Goal: Task Accomplishment & Management: Use online tool/utility

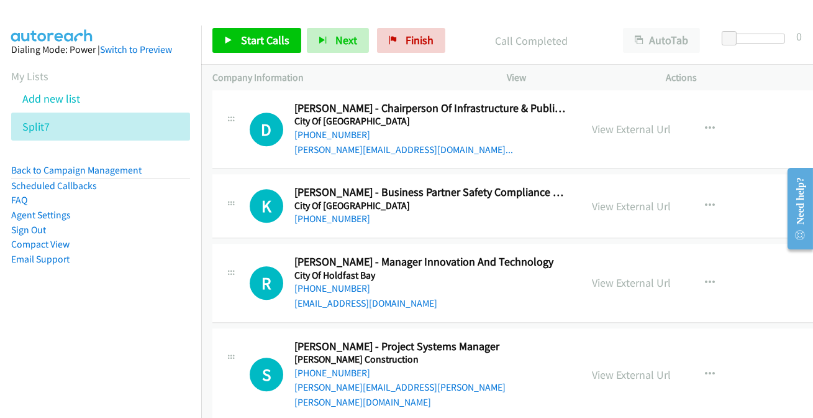
scroll to position [6815, 0]
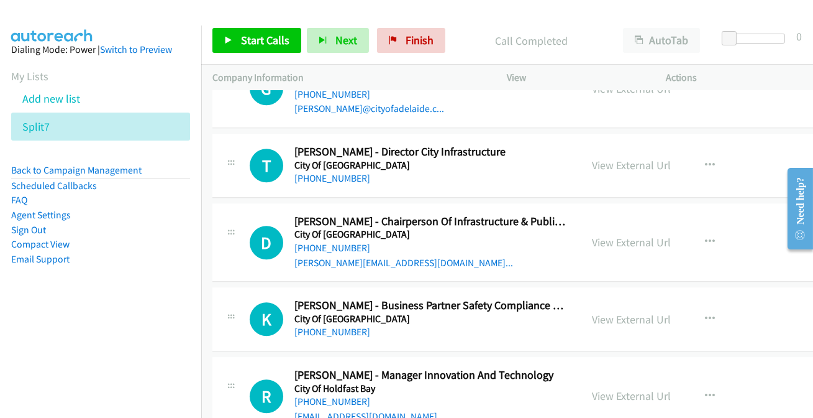
scroll to position [6702, 0]
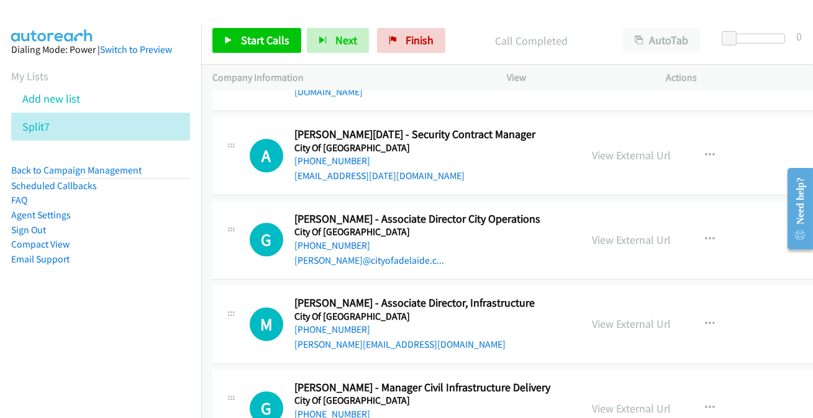
scroll to position [6419, 0]
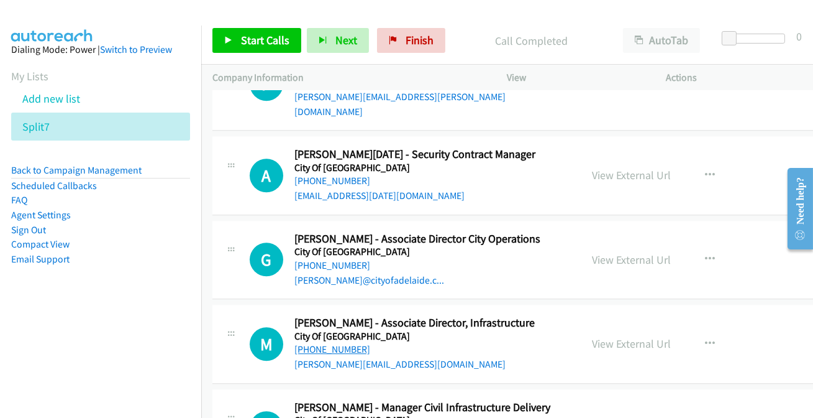
click at [336, 343] on link "[PHONE_NUMBER]" at bounding box center [333, 349] width 76 height 12
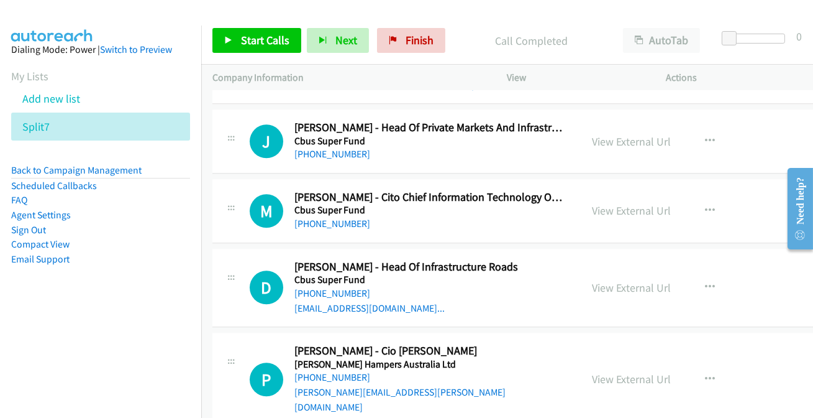
scroll to position [6137, 0]
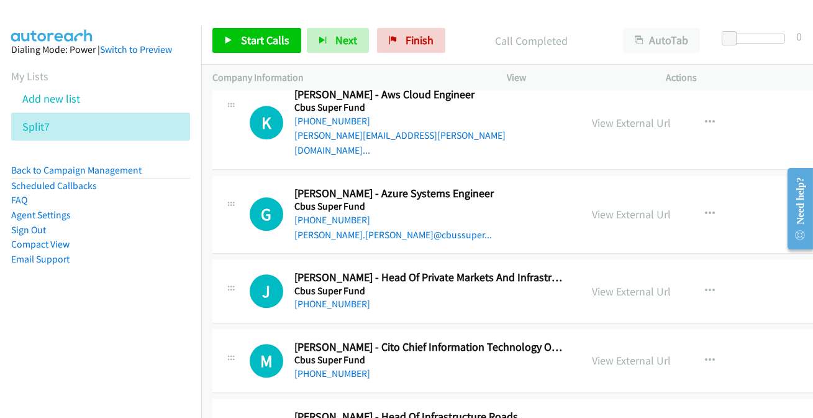
scroll to position [5968, 0]
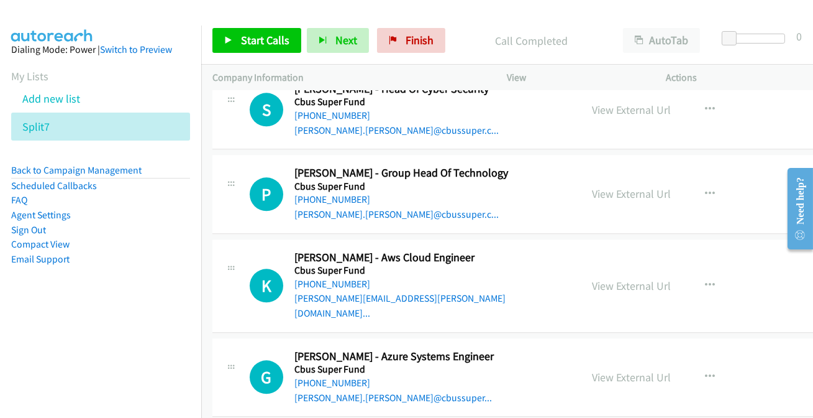
scroll to position [5798, 0]
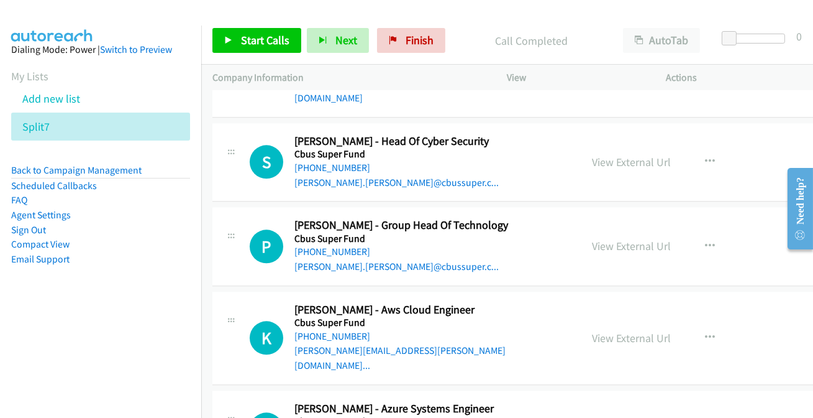
scroll to position [5742, 0]
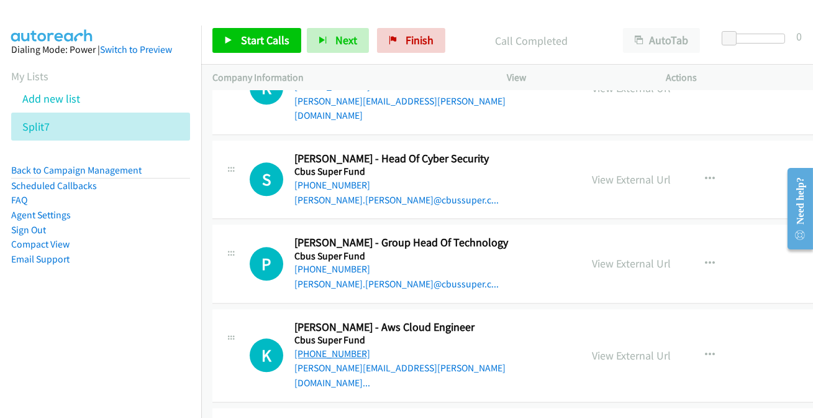
click at [334, 347] on link "[PHONE_NUMBER]" at bounding box center [333, 353] width 76 height 12
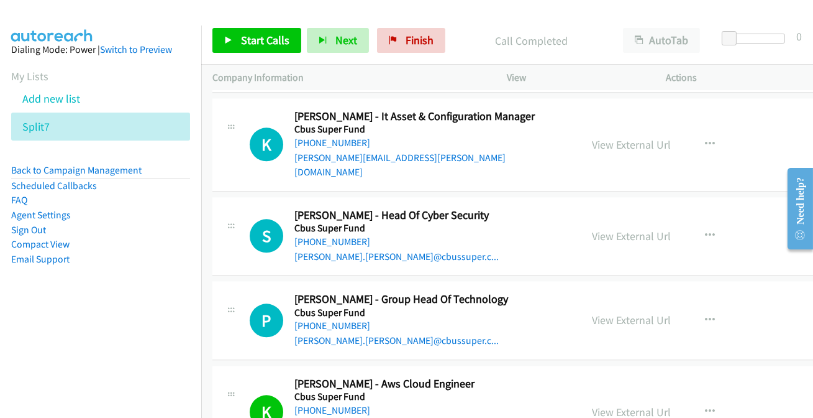
scroll to position [5516, 0]
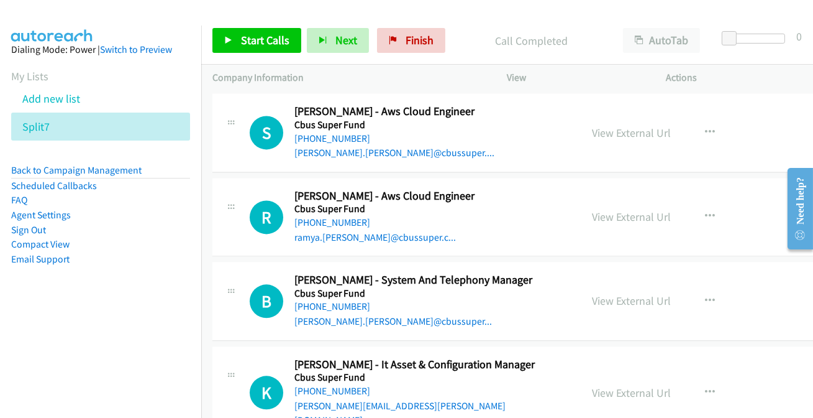
scroll to position [5403, 0]
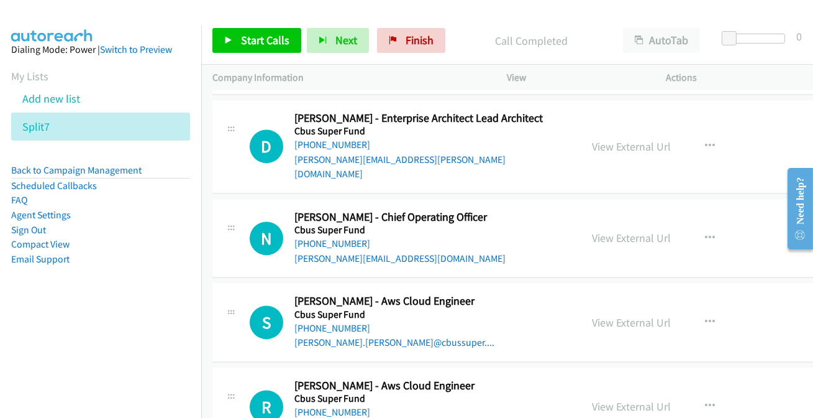
scroll to position [5233, 0]
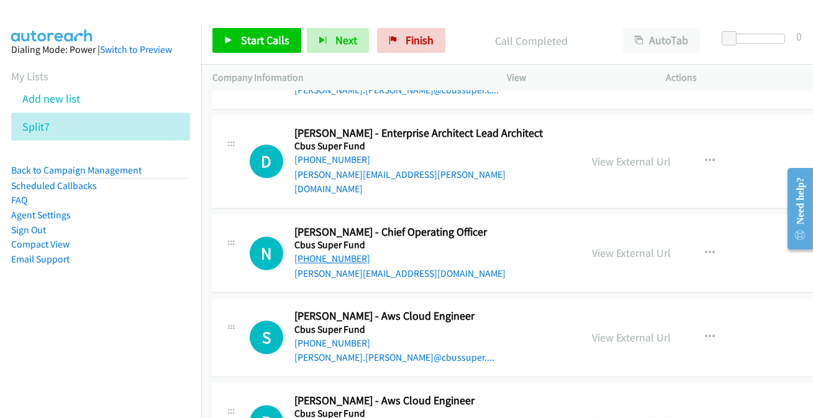
click at [299, 252] on link "[PHONE_NUMBER]" at bounding box center [333, 258] width 76 height 12
click at [342, 337] on link "+61 469 781 671" at bounding box center [333, 343] width 76 height 12
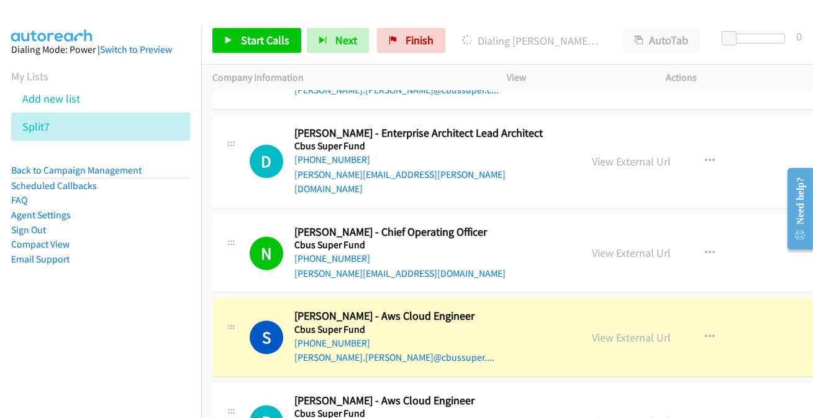
drag, startPoint x: 607, startPoint y: 195, endPoint x: 412, endPoint y: 2, distance: 273.8
click at [611, 330] on link "View External Url" at bounding box center [632, 337] width 79 height 14
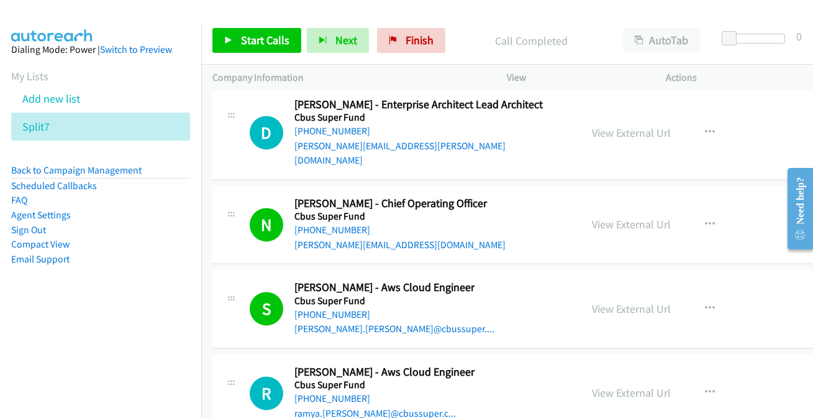
scroll to position [5290, 0]
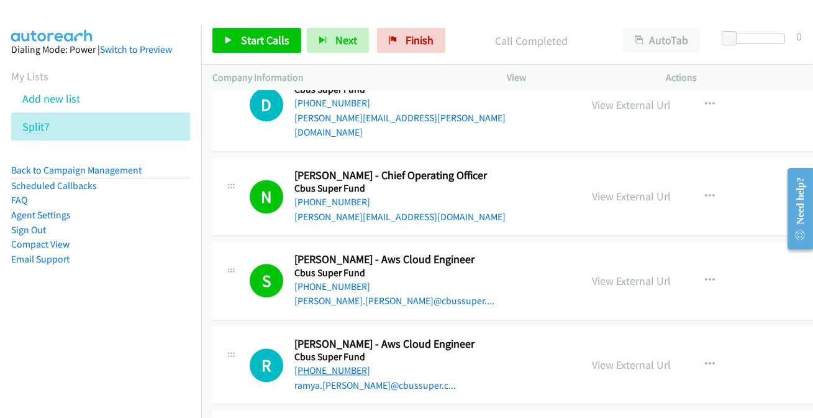
click at [318, 364] on link "[PHONE_NUMBER]" at bounding box center [333, 370] width 76 height 12
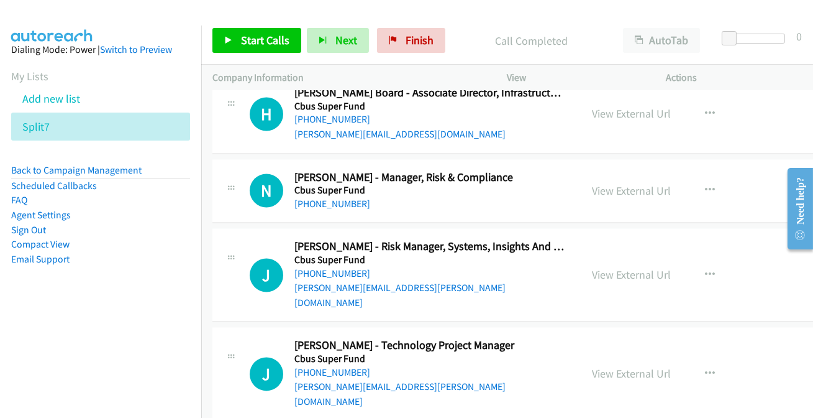
scroll to position [4894, 0]
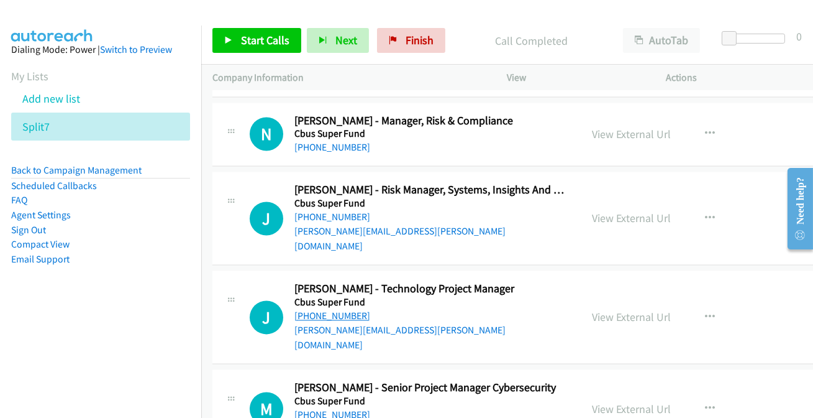
click at [311, 309] on link "[PHONE_NUMBER]" at bounding box center [333, 315] width 76 height 12
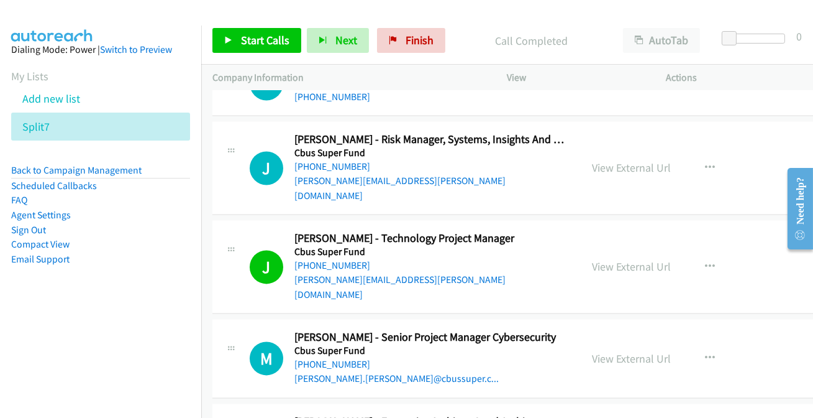
scroll to position [4951, 0]
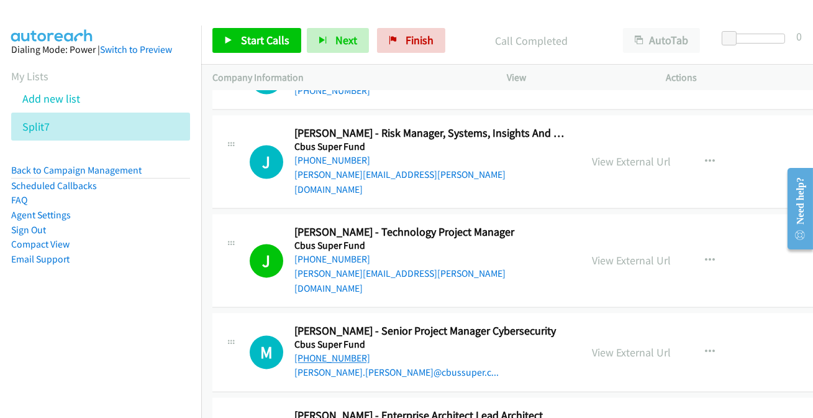
click at [330, 352] on link "+61 429 042 350" at bounding box center [333, 358] width 76 height 12
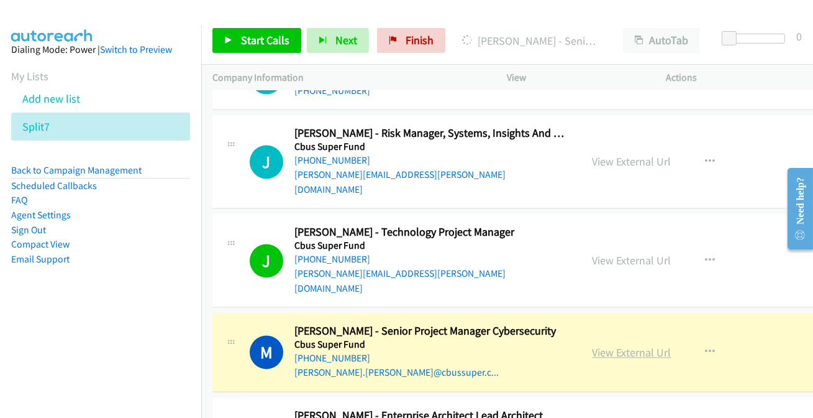
click at [602, 345] on link "View External Url" at bounding box center [632, 352] width 79 height 14
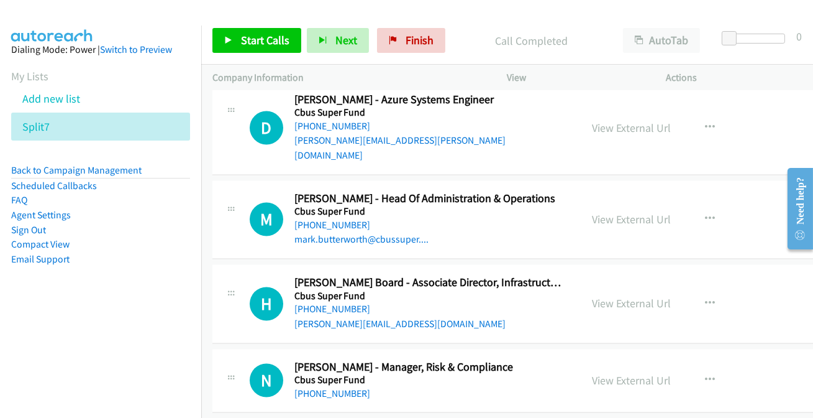
scroll to position [4668, 0]
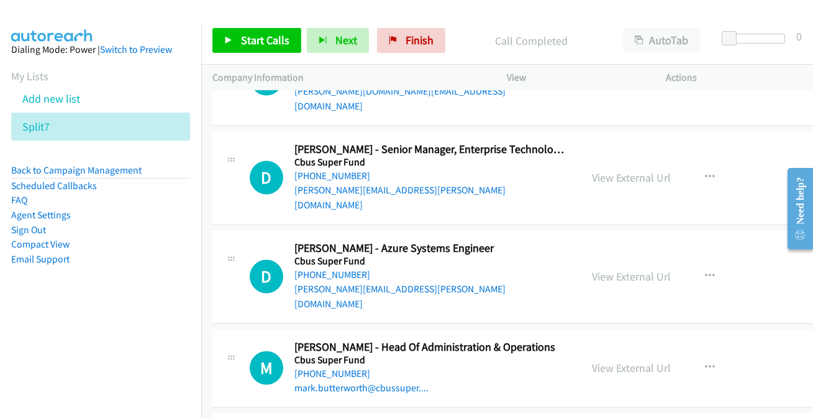
scroll to position [4443, 0]
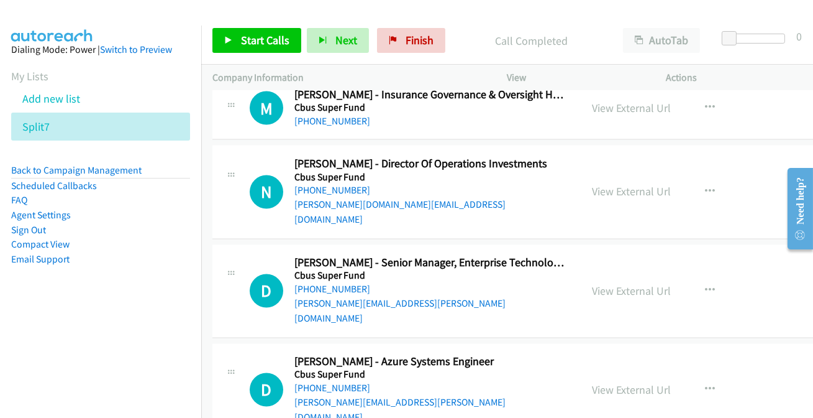
click at [489, 395] on div "[PERSON_NAME][EMAIL_ADDRESS][PERSON_NAME][DOMAIN_NAME]" at bounding box center [433, 409] width 276 height 29
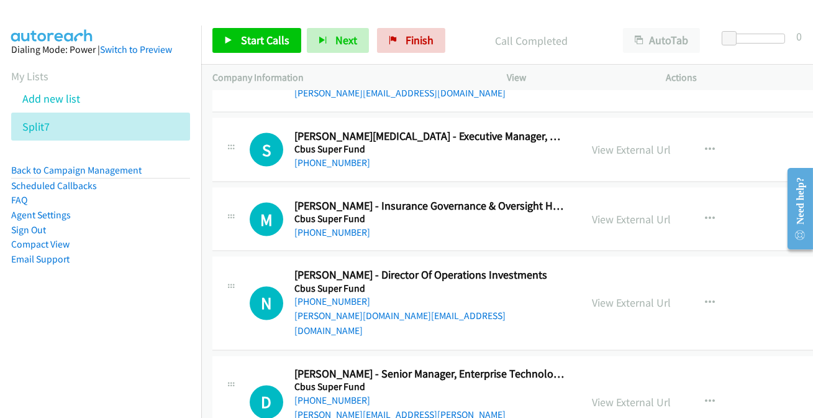
scroll to position [4273, 0]
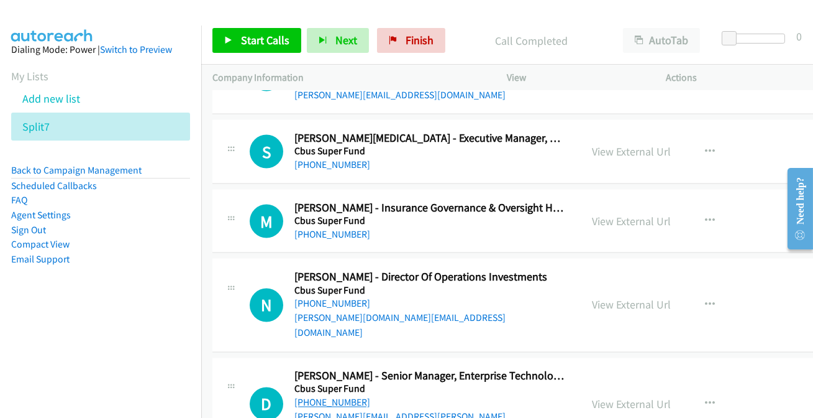
click at [342, 396] on link "[PHONE_NUMBER]" at bounding box center [333, 402] width 76 height 12
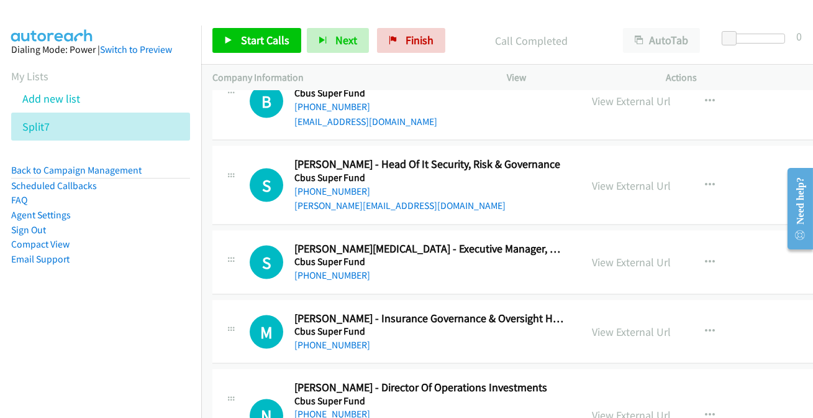
scroll to position [4160, 0]
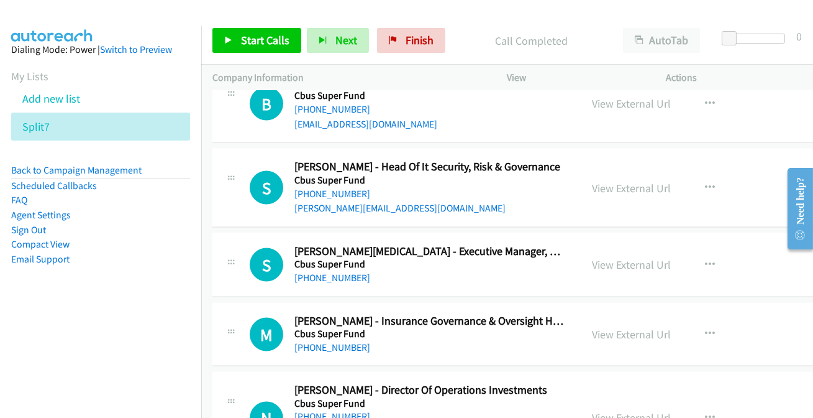
click at [343, 411] on link "[PHONE_NUMBER]" at bounding box center [333, 417] width 76 height 12
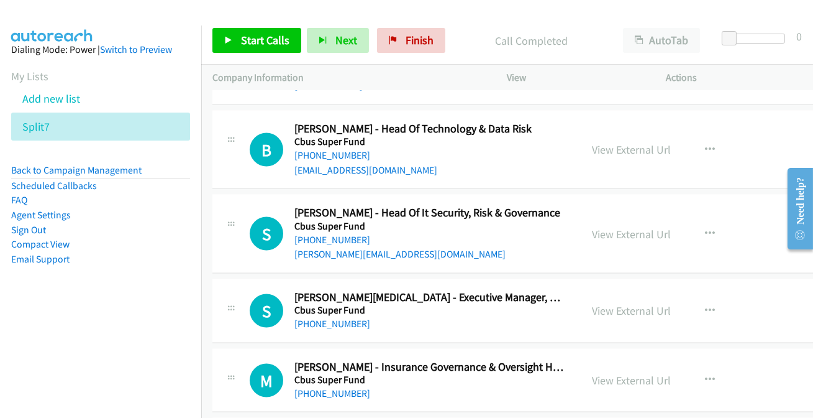
scroll to position [4103, 0]
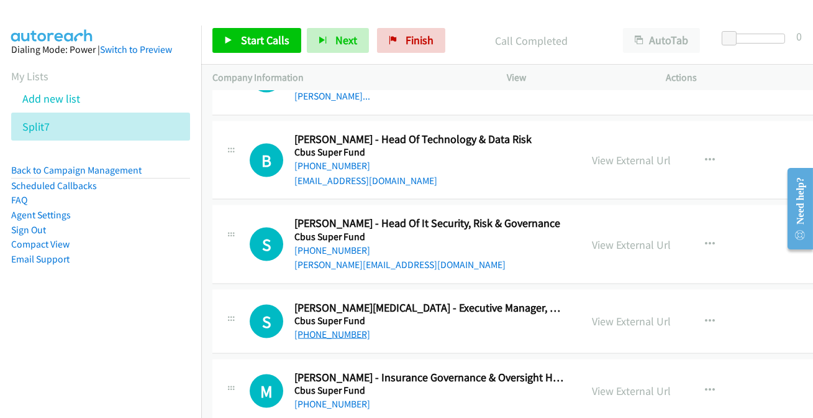
click at [313, 328] on link "+61 423 846 603" at bounding box center [333, 334] width 76 height 12
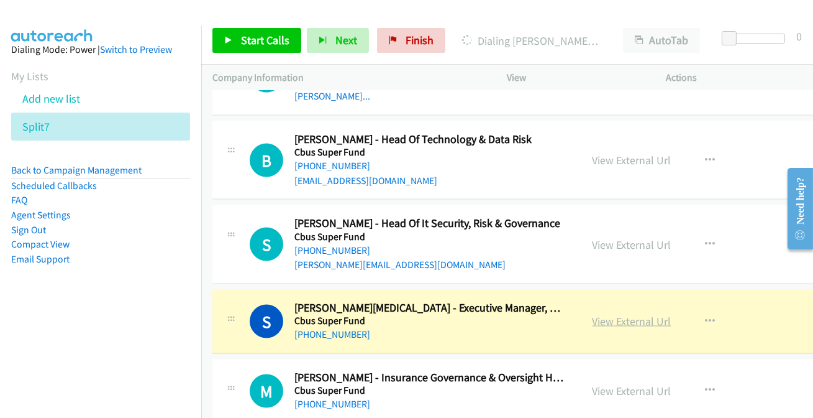
click at [593, 314] on link "View External Url" at bounding box center [632, 321] width 79 height 14
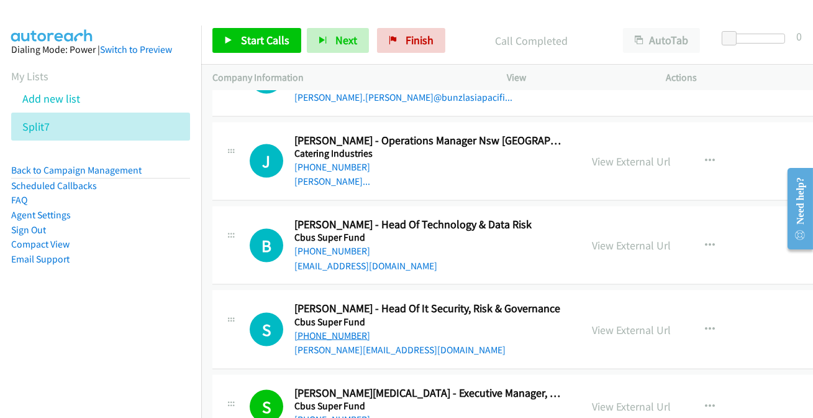
scroll to position [3990, 0]
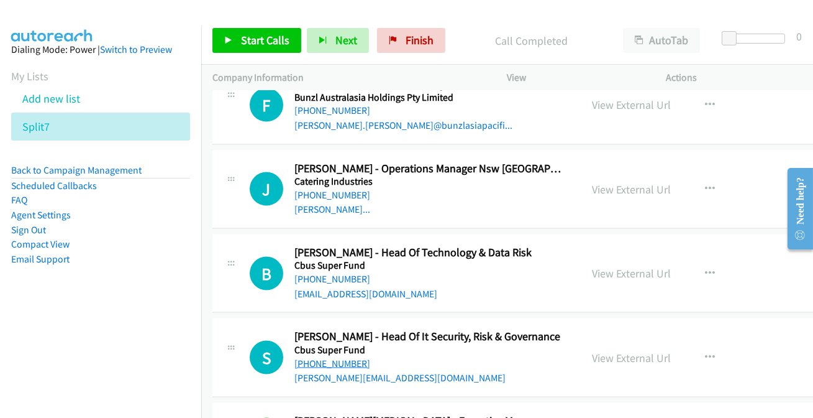
click at [344, 357] on link "[PHONE_NUMBER]" at bounding box center [333, 363] width 76 height 12
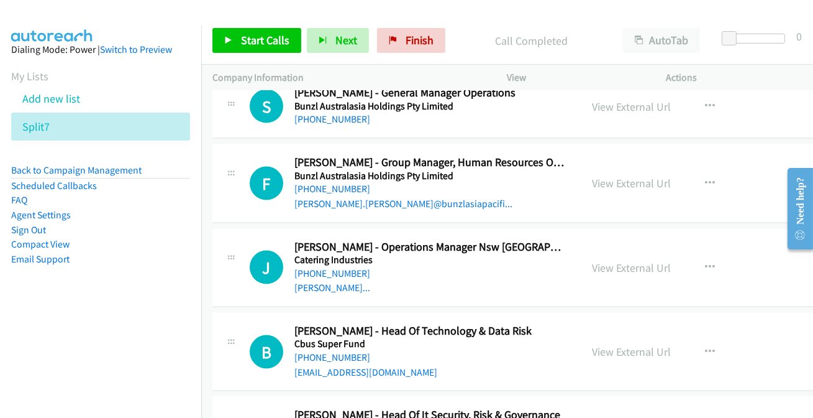
scroll to position [3878, 0]
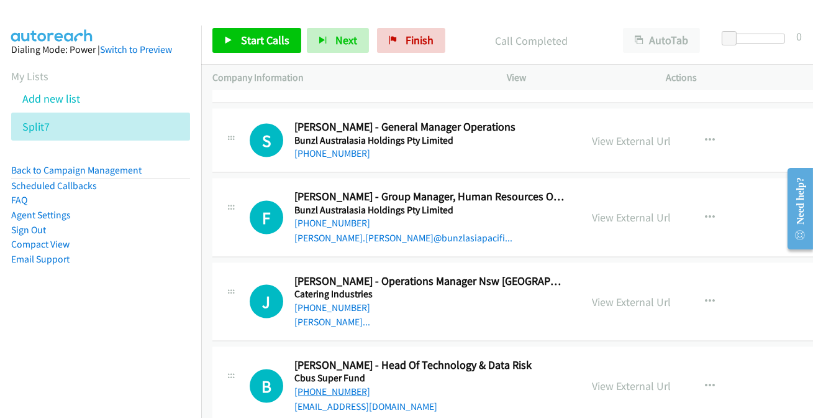
click at [350, 385] on link "[PHONE_NUMBER]" at bounding box center [333, 391] width 76 height 12
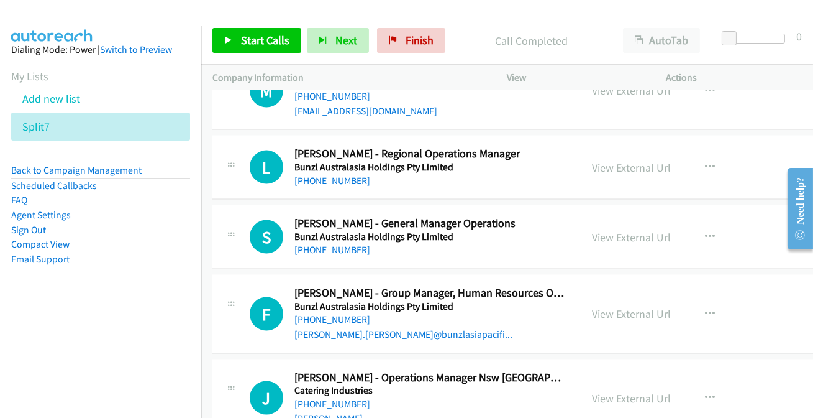
scroll to position [3765, 0]
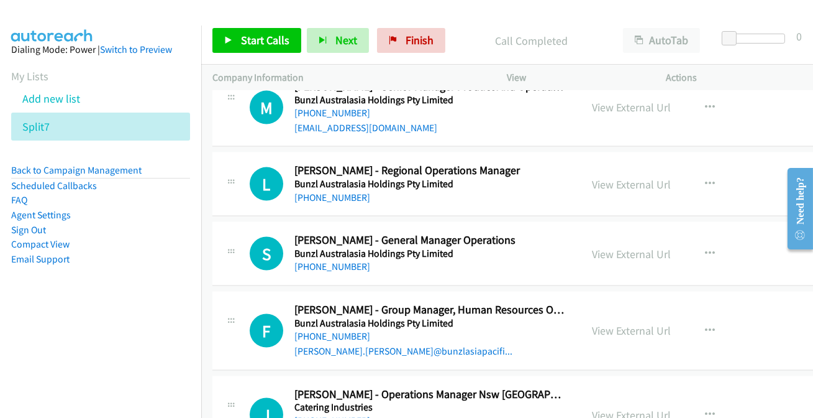
click at [332, 414] on link "+61 437 483 220" at bounding box center [333, 420] width 76 height 12
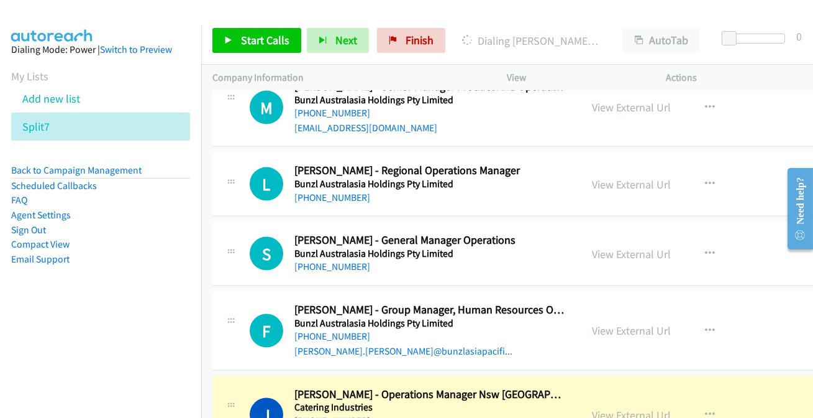
scroll to position [3821, 0]
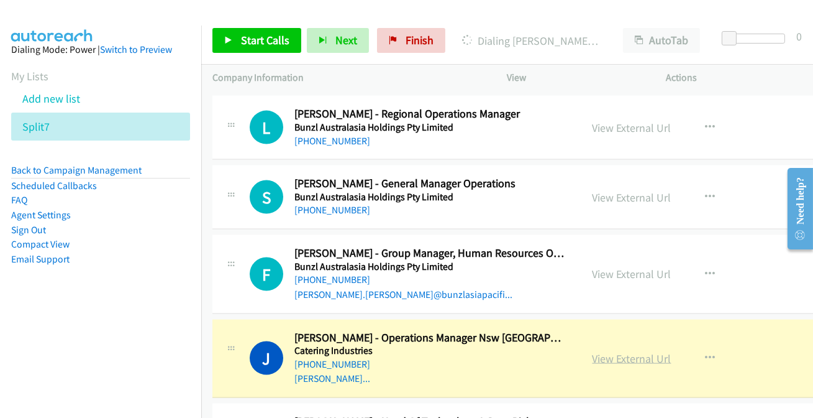
click at [602, 351] on link "View External Url" at bounding box center [632, 358] width 79 height 14
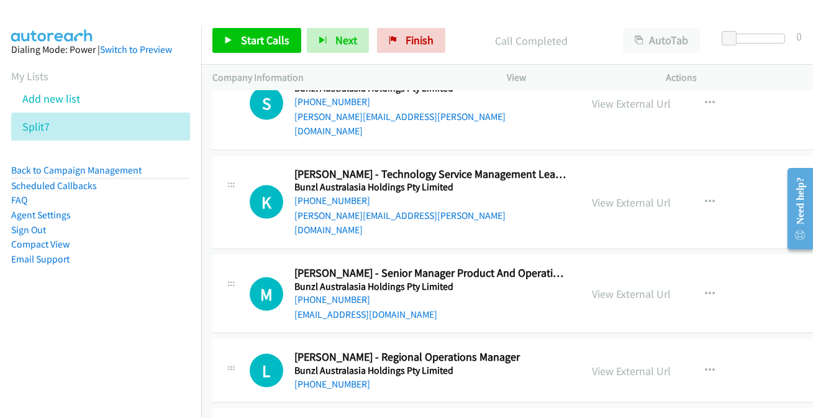
scroll to position [3595, 0]
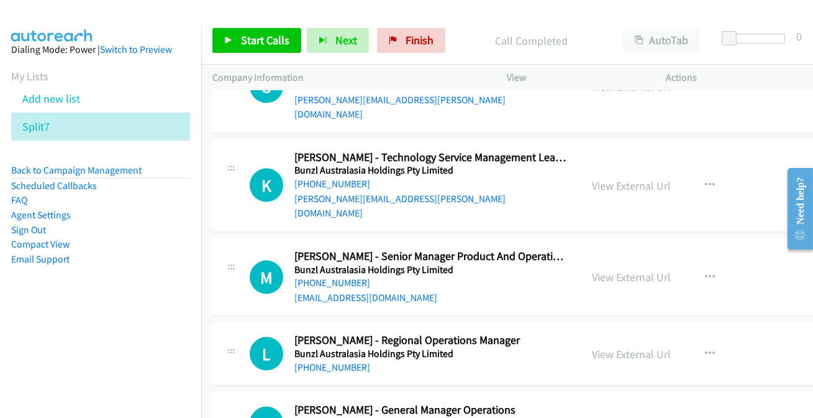
click at [324, 361] on link "[PHONE_NUMBER]" at bounding box center [333, 367] width 76 height 12
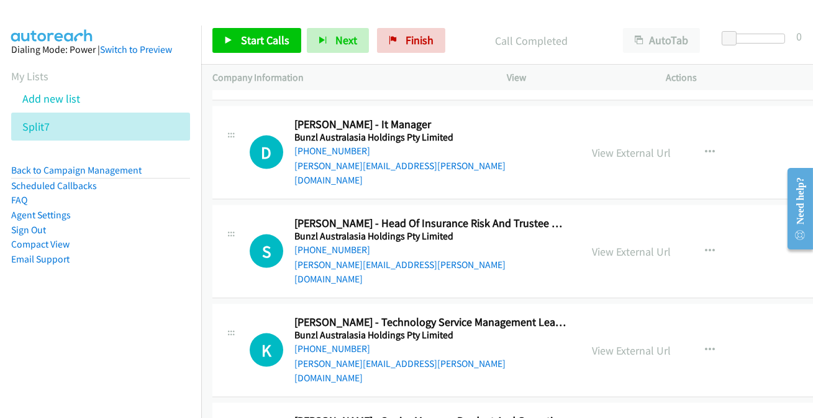
scroll to position [3425, 0]
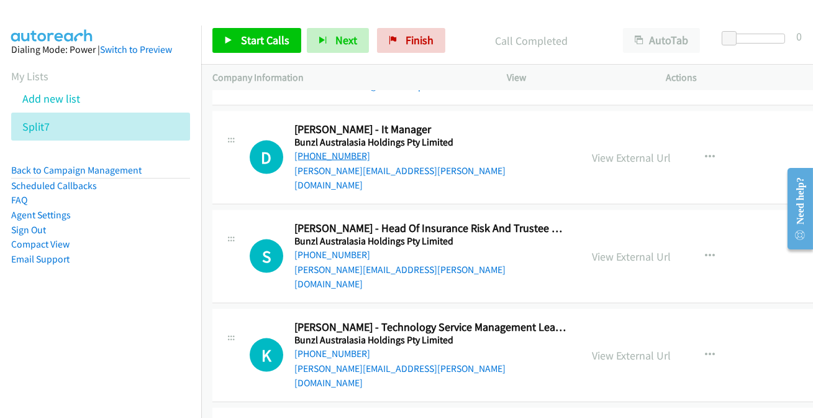
click at [328, 153] on link "[PHONE_NUMBER]" at bounding box center [333, 156] width 76 height 12
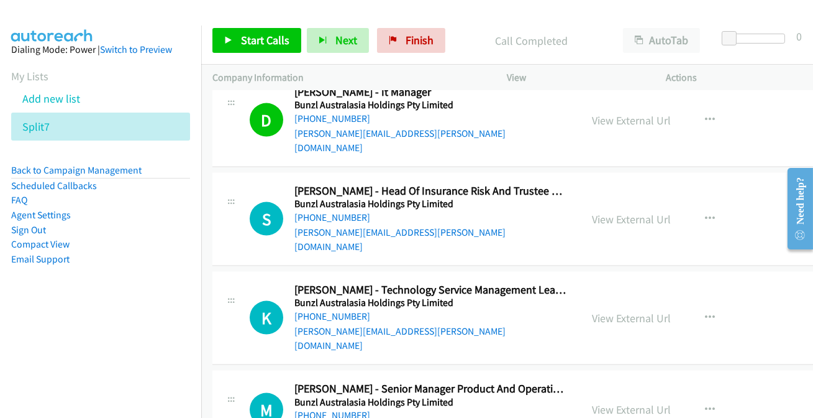
scroll to position [3482, 0]
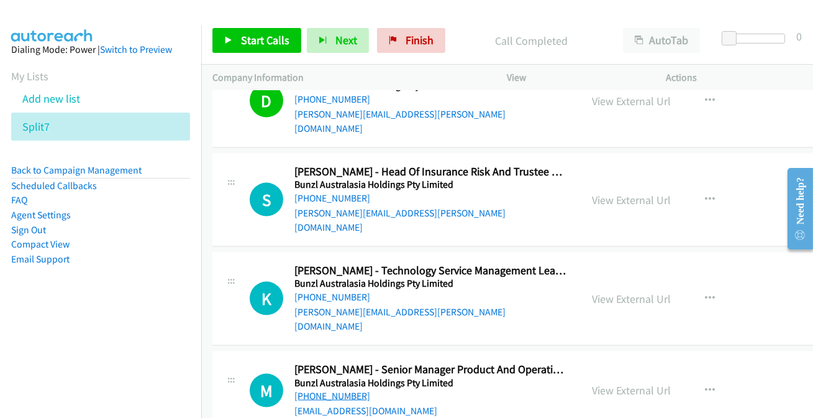
click at [332, 390] on link "[PHONE_NUMBER]" at bounding box center [333, 396] width 76 height 12
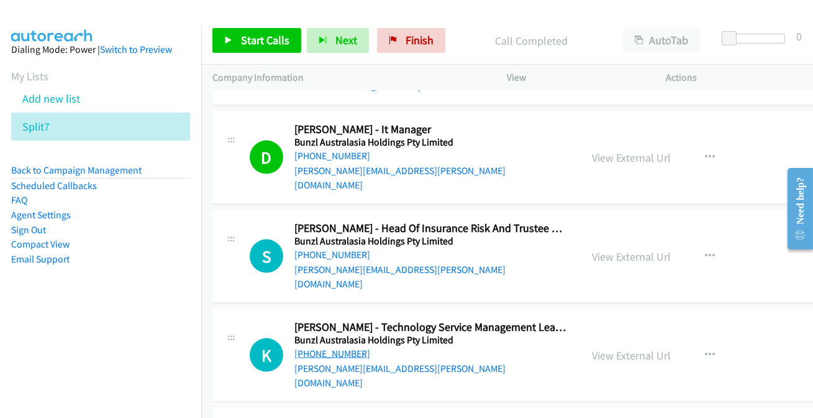
click at [327, 347] on link "[PHONE_NUMBER]" at bounding box center [333, 353] width 76 height 12
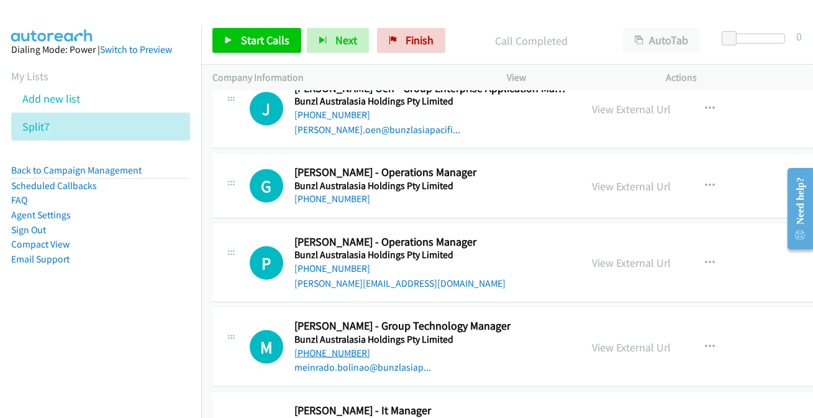
scroll to position [3143, 0]
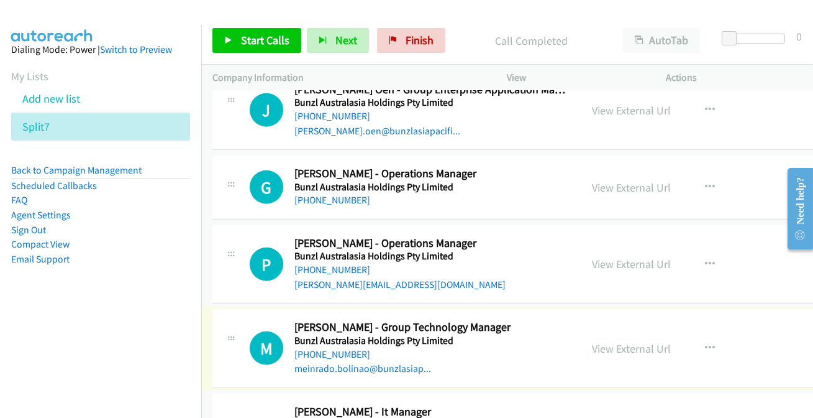
click at [339, 349] on link "[PHONE_NUMBER]" at bounding box center [333, 354] width 76 height 12
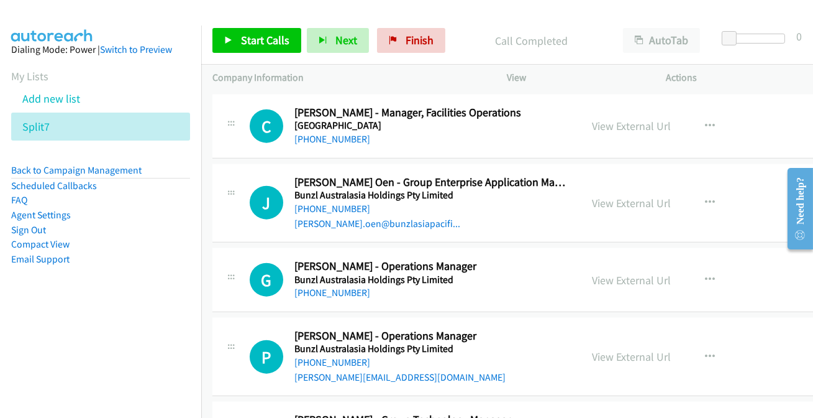
scroll to position [3030, 0]
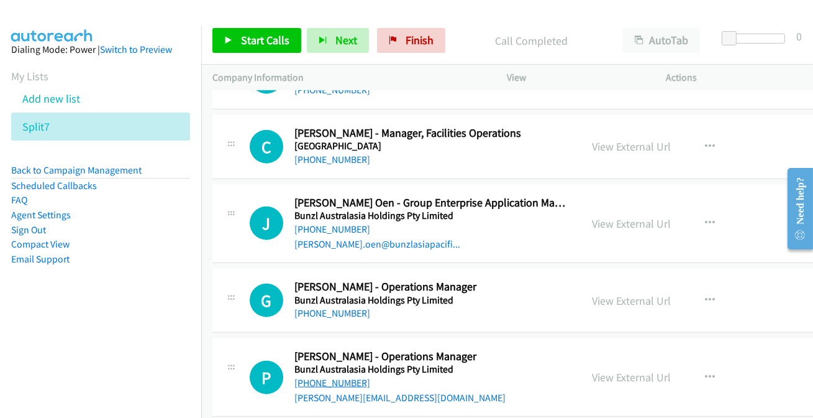
click at [350, 383] on link "[PHONE_NUMBER]" at bounding box center [333, 383] width 76 height 12
click at [341, 307] on link "[PHONE_NUMBER]" at bounding box center [333, 313] width 76 height 12
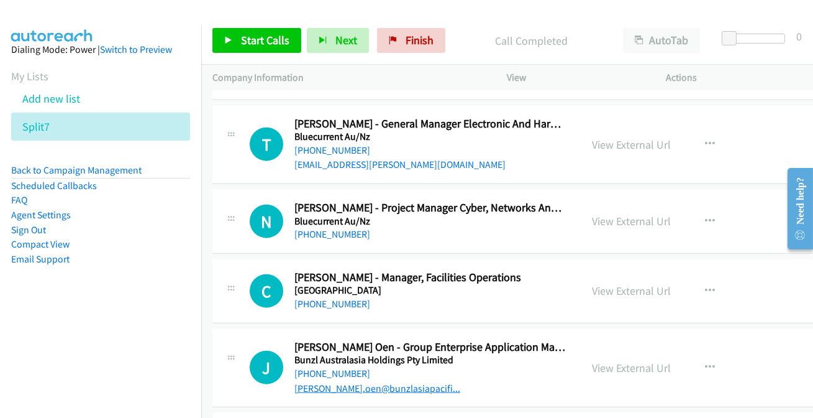
scroll to position [2860, 0]
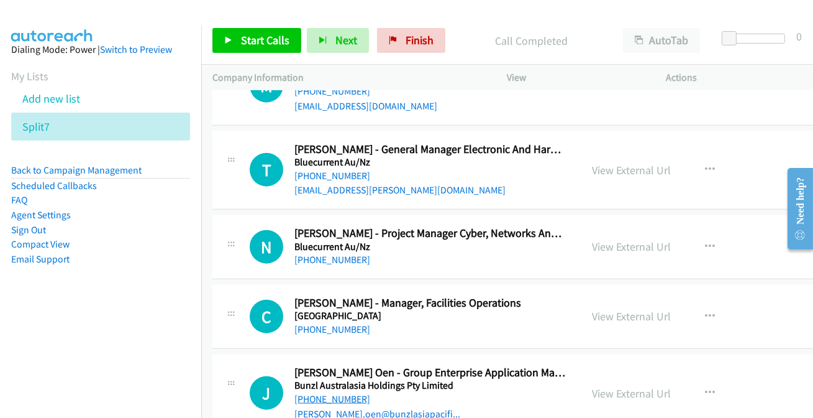
click at [321, 393] on link "[PHONE_NUMBER]" at bounding box center [333, 399] width 76 height 12
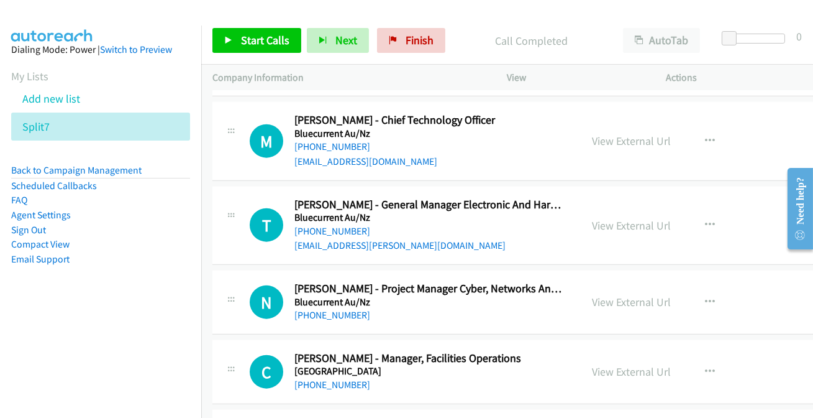
scroll to position [2804, 0]
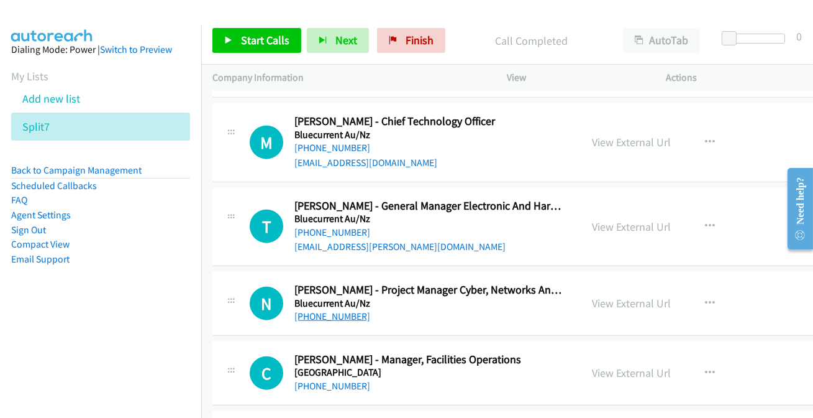
click at [330, 316] on link "[PHONE_NUMBER]" at bounding box center [333, 316] width 76 height 12
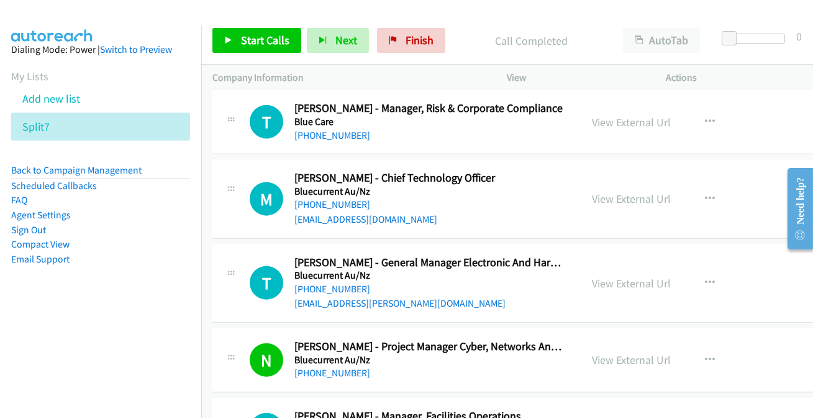
scroll to position [2691, 0]
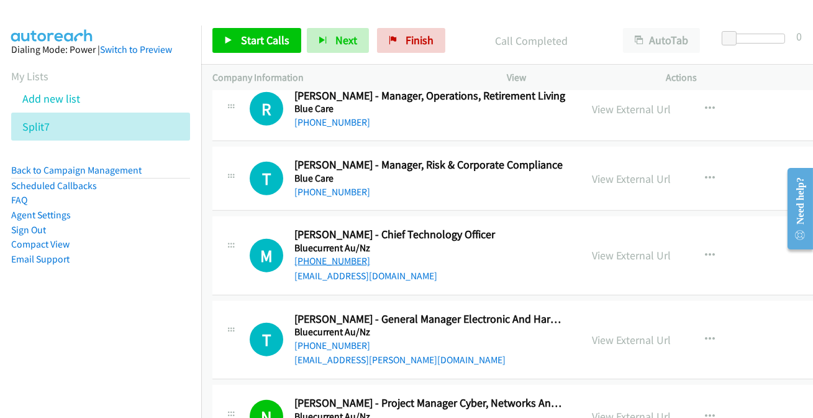
click at [327, 258] on link "+64 274 870 329" at bounding box center [333, 261] width 76 height 12
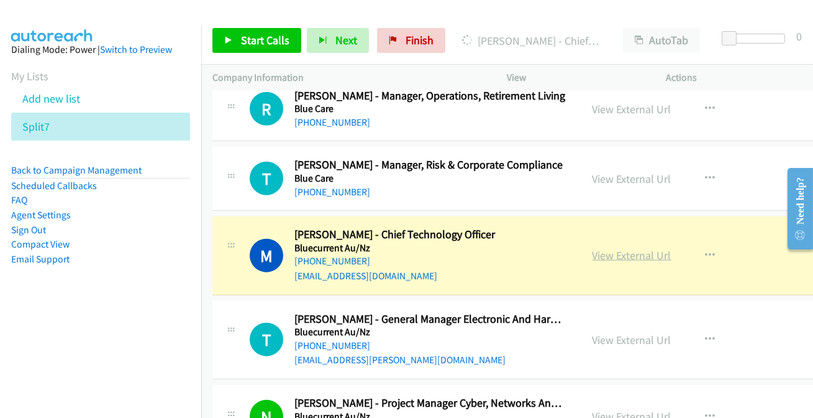
click at [608, 250] on link "View External Url" at bounding box center [632, 255] width 79 height 14
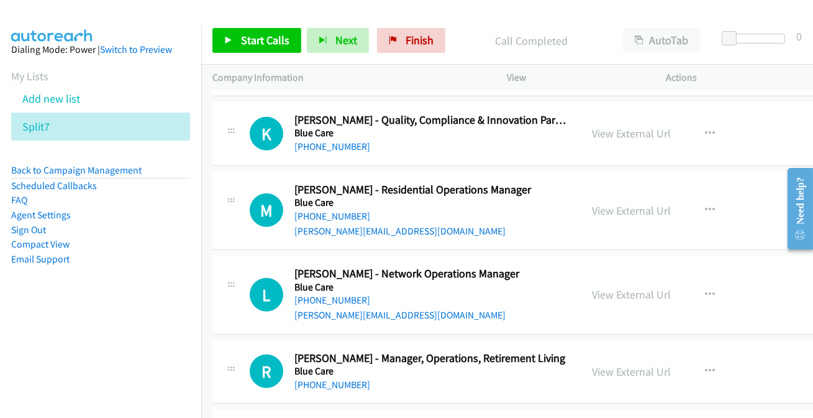
scroll to position [2409, 0]
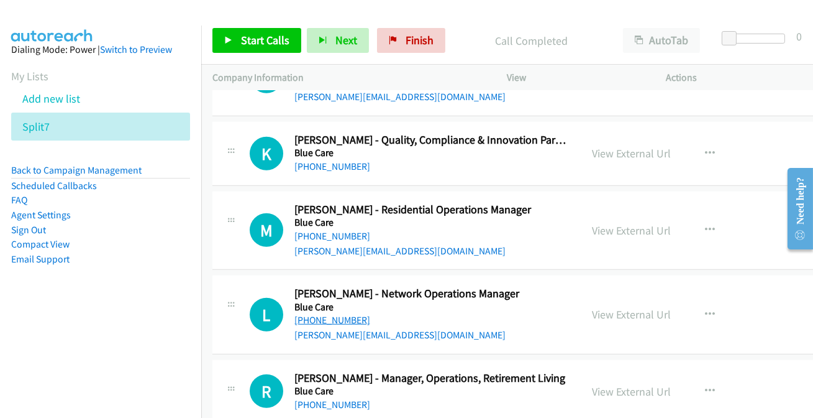
click at [319, 318] on link "[PHONE_NUMBER]" at bounding box center [333, 320] width 76 height 12
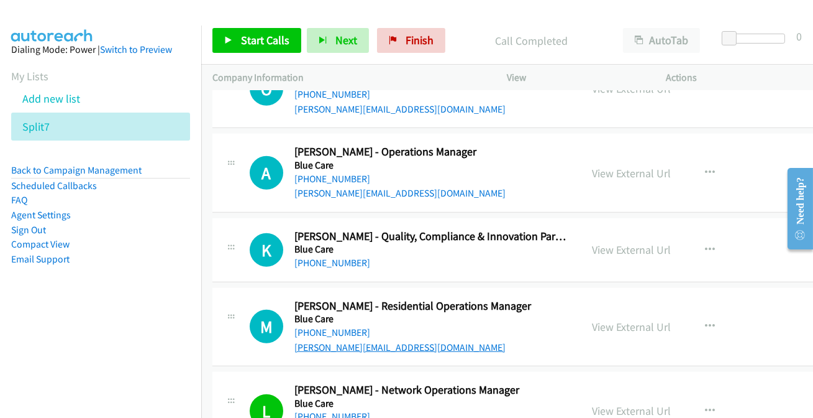
scroll to position [2296, 0]
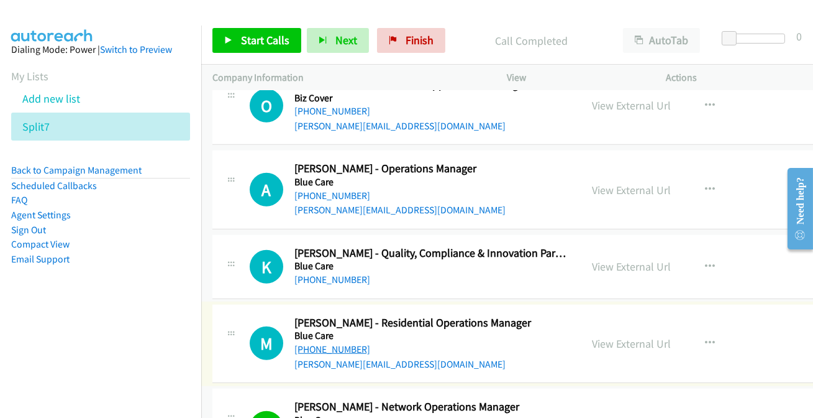
click at [331, 344] on link "[PHONE_NUMBER]" at bounding box center [333, 349] width 76 height 12
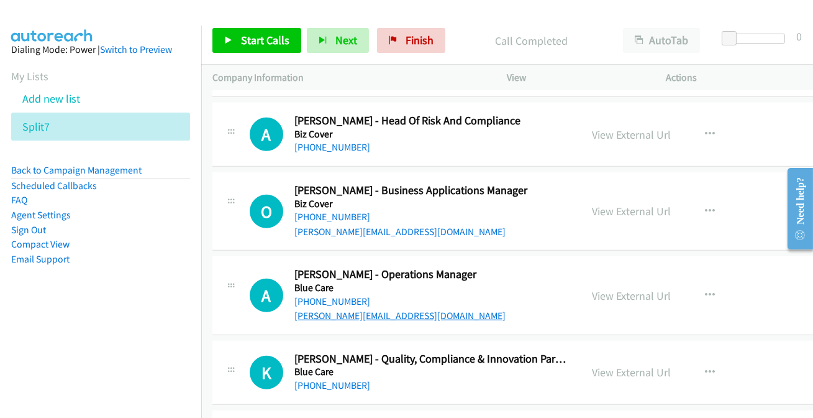
scroll to position [2182, 0]
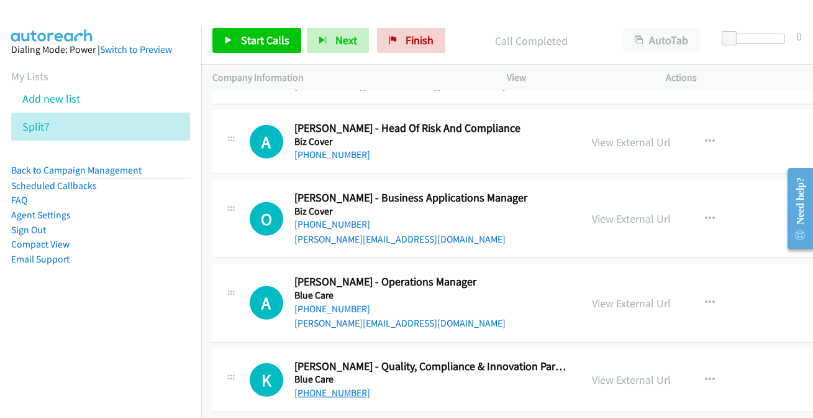
click at [339, 387] on link "[PHONE_NUMBER]" at bounding box center [333, 393] width 76 height 12
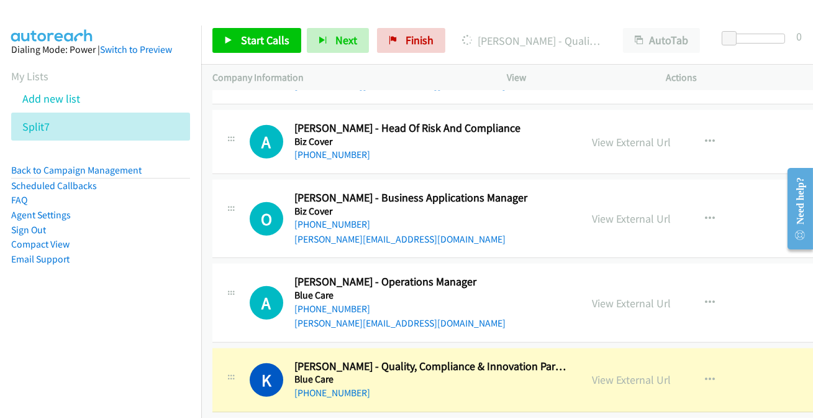
scroll to position [2126, 0]
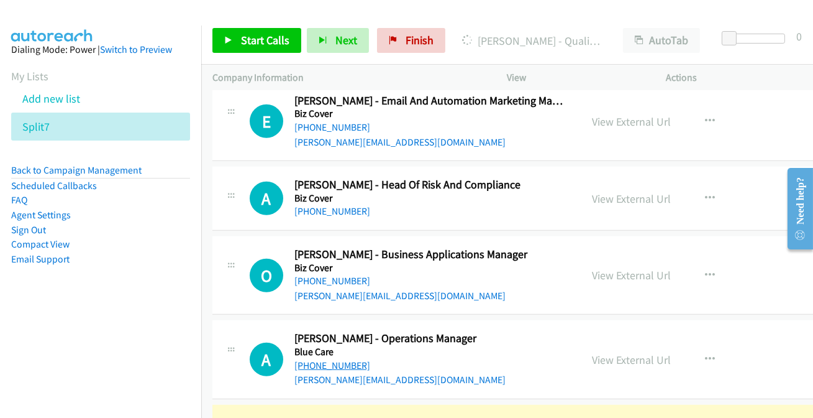
click at [320, 359] on link "[PHONE_NUMBER]" at bounding box center [333, 365] width 76 height 12
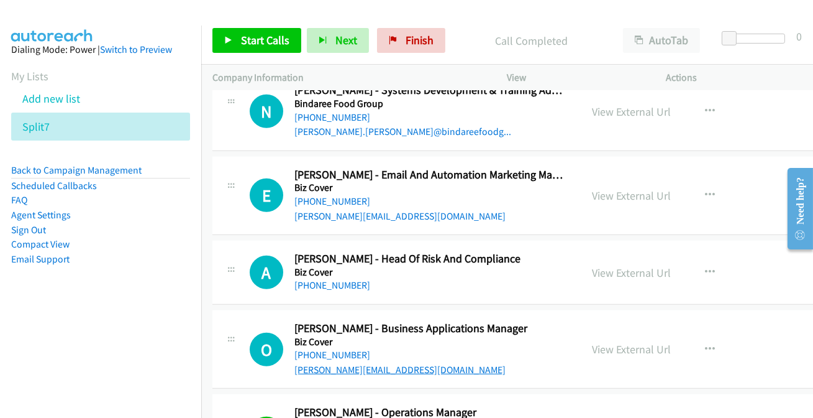
scroll to position [2069, 0]
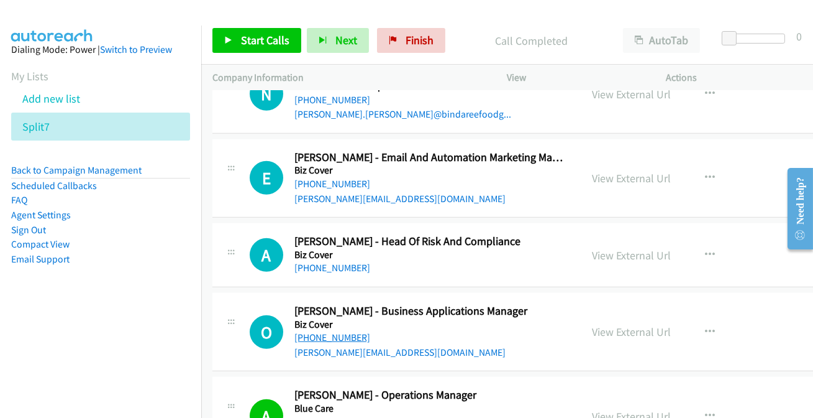
click at [316, 331] on link "[PHONE_NUMBER]" at bounding box center [333, 337] width 76 height 12
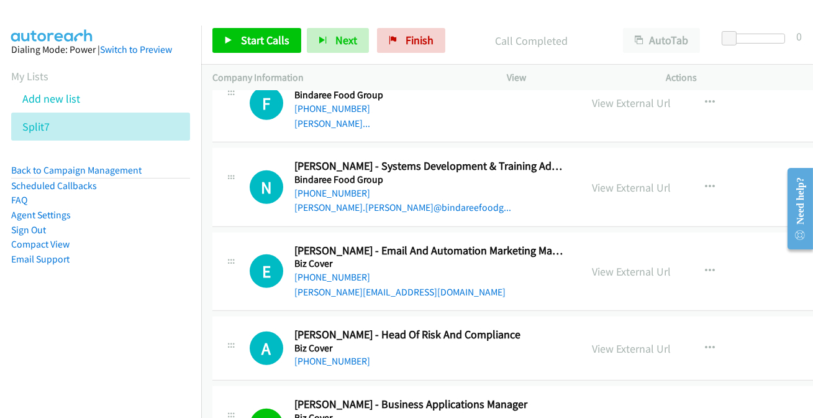
scroll to position [1957, 0]
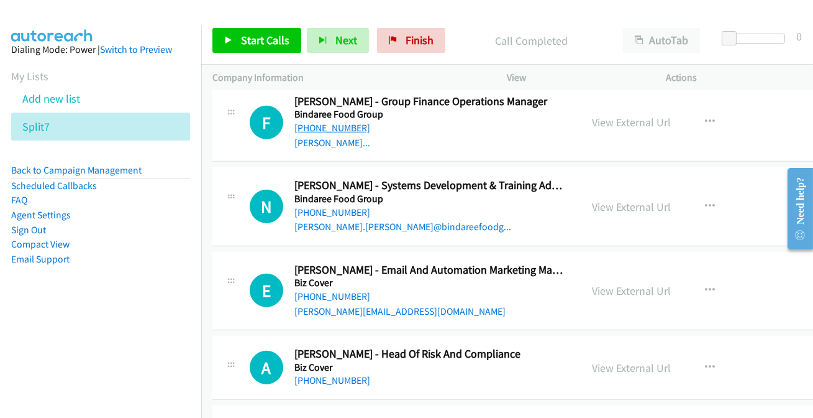
click at [321, 127] on link "+61 419 001 371" at bounding box center [333, 128] width 76 height 12
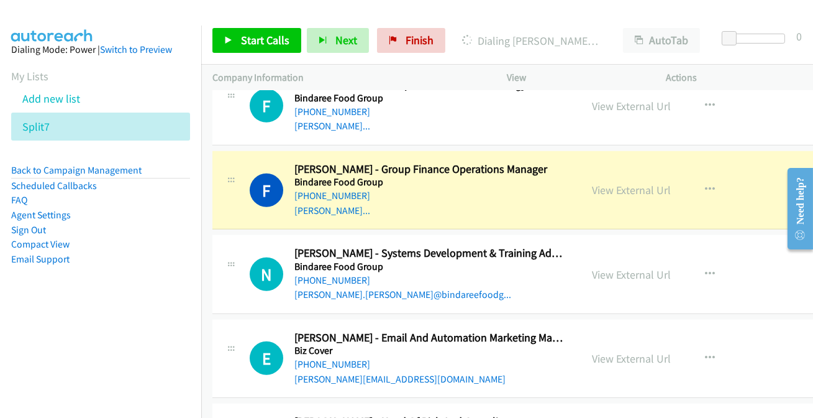
scroll to position [1844, 0]
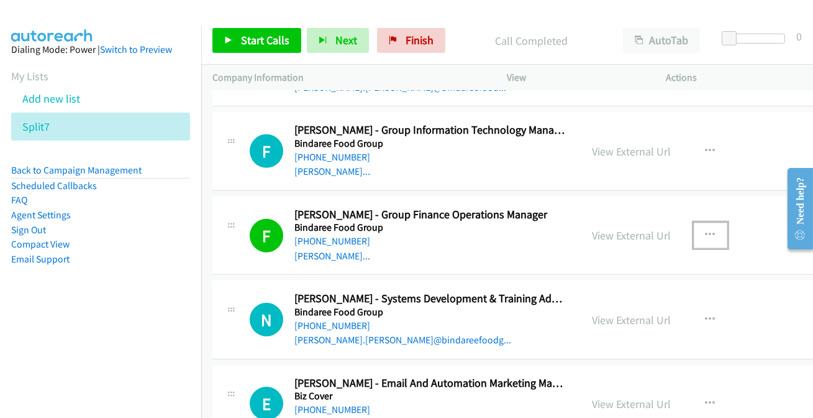
click at [702, 231] on button "button" at bounding box center [711, 234] width 34 height 25
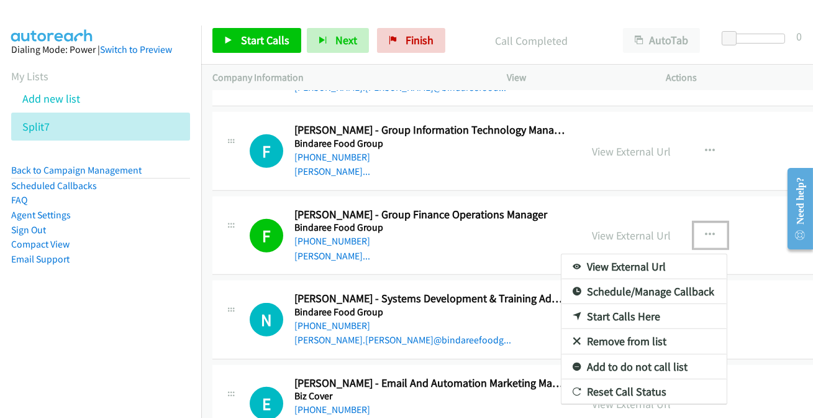
click at [602, 365] on link "Add to do not call list" at bounding box center [644, 366] width 165 height 25
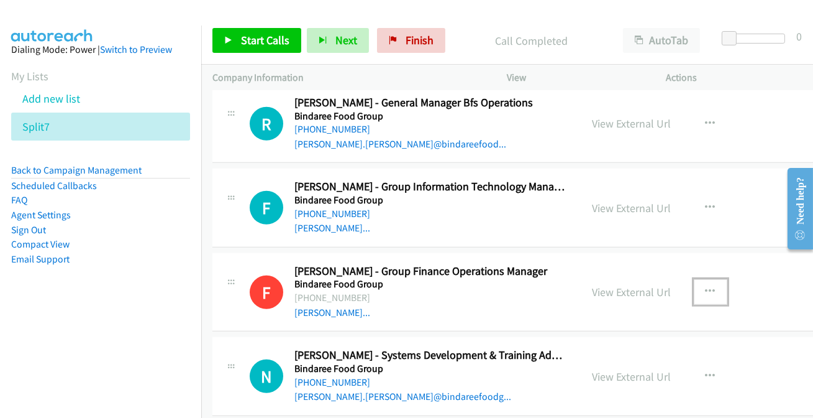
scroll to position [1731, 0]
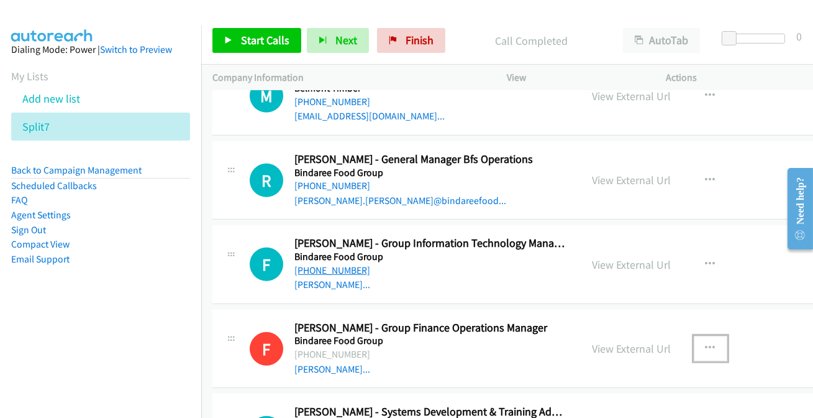
click at [337, 264] on link "+61 409 757 265" at bounding box center [333, 270] width 76 height 12
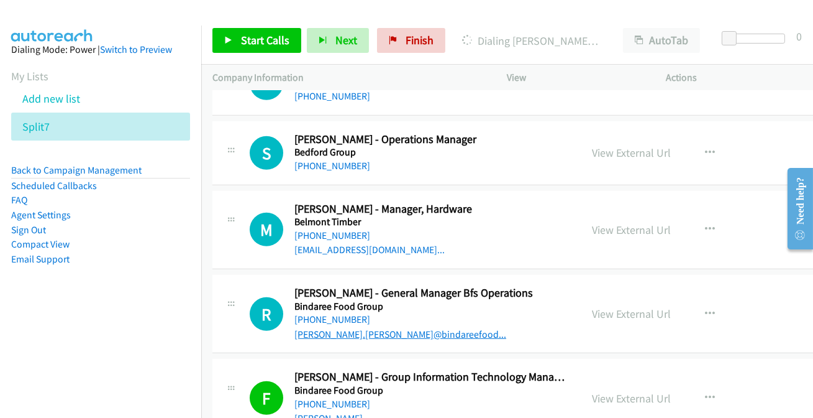
scroll to position [1618, 0]
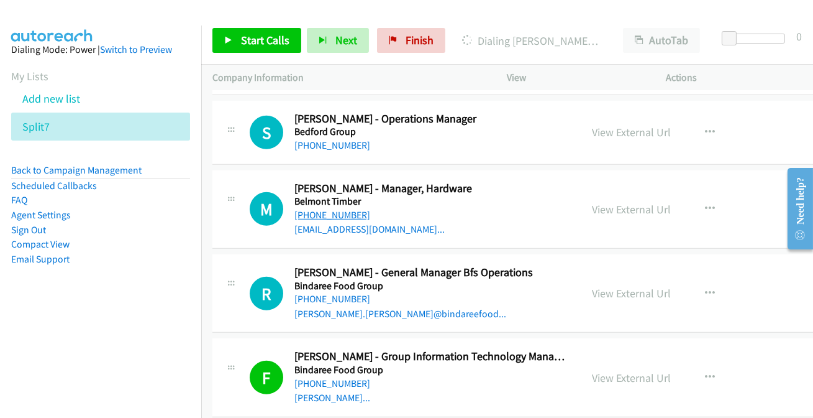
click at [329, 214] on link "+61 419 355 805" at bounding box center [333, 215] width 76 height 12
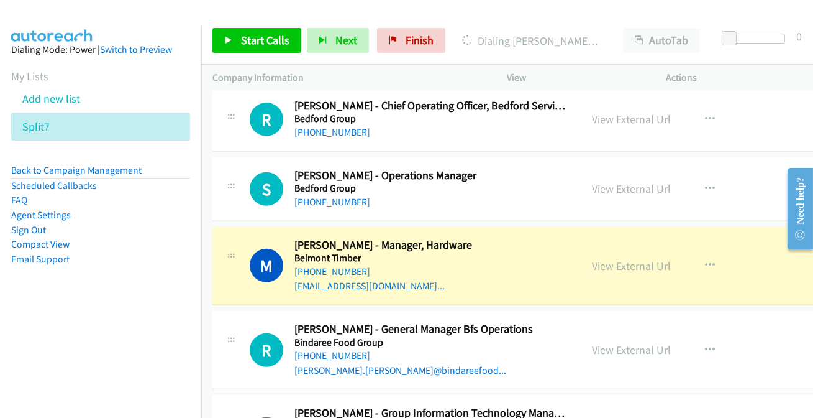
click at [584, 19] on div "Start Calls Pause Next Finish Dialing Matt Hogan - Manager, Hardware AutoTab Au…" at bounding box center [507, 41] width 612 height 48
click at [610, 261] on link "View External Url" at bounding box center [632, 266] width 79 height 14
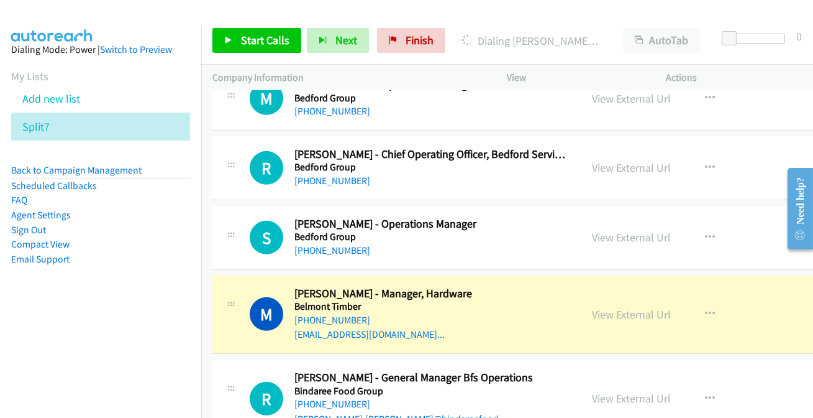
scroll to position [1504, 0]
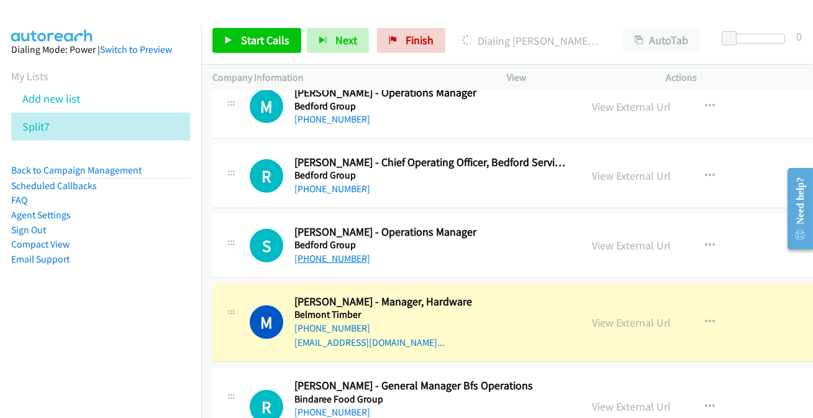
click at [324, 255] on link "+61 447 005 786" at bounding box center [333, 258] width 76 height 12
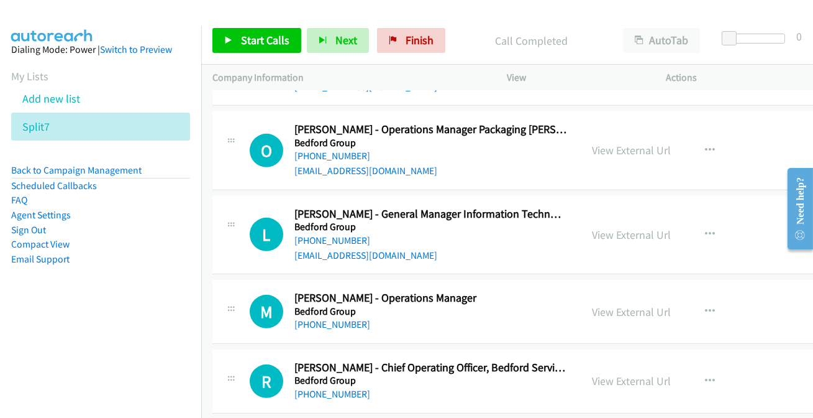
scroll to position [1335, 0]
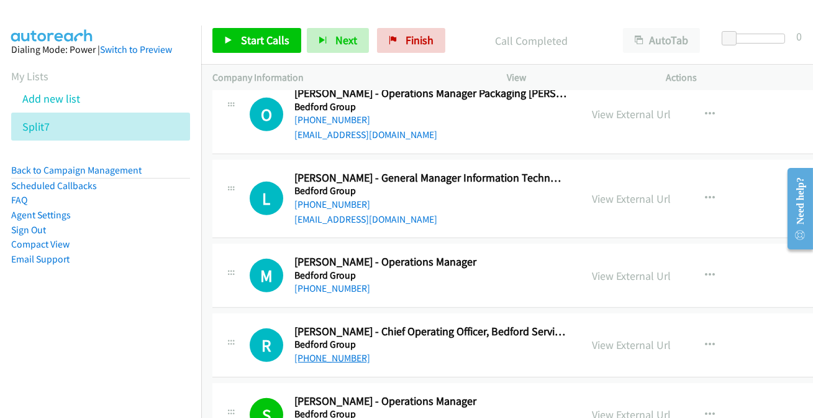
click at [316, 355] on link "+61 412 933 107" at bounding box center [333, 358] width 76 height 12
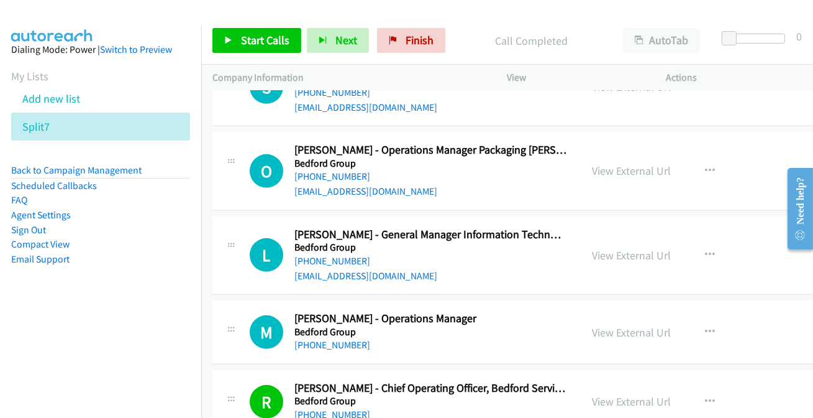
scroll to position [1222, 0]
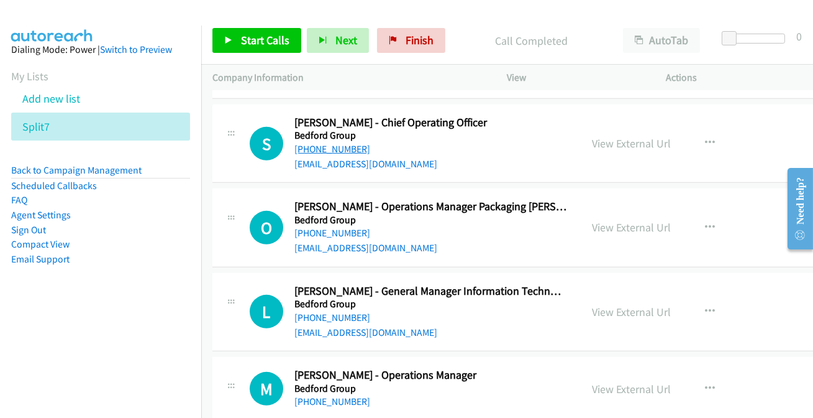
click at [357, 145] on link "+61 432 586 669" at bounding box center [333, 149] width 76 height 12
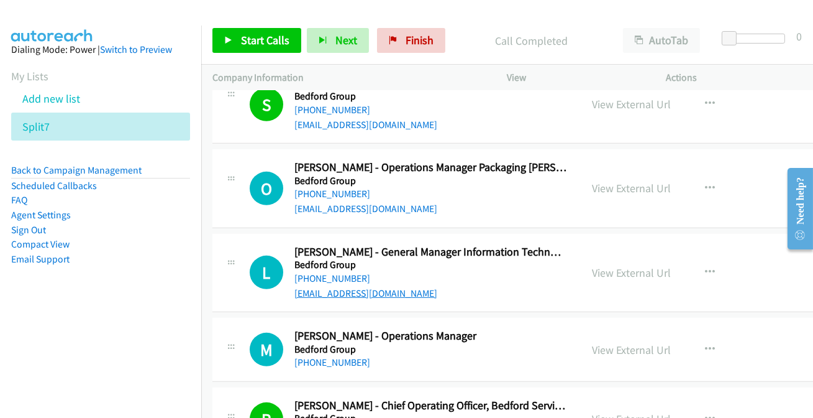
scroll to position [1279, 0]
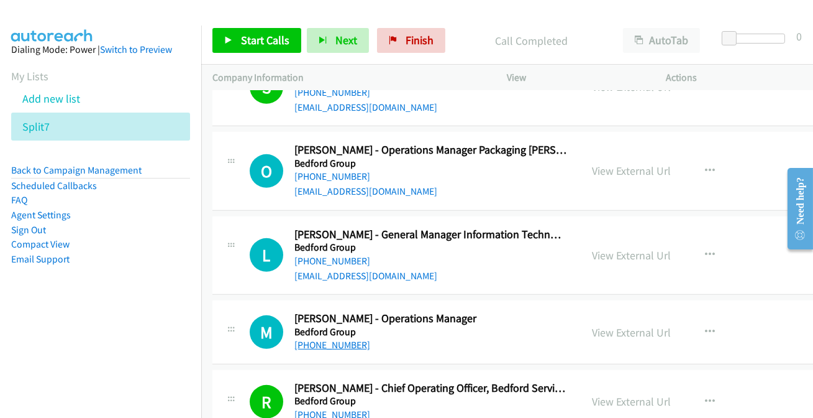
click at [324, 339] on link "+61 410 987 898" at bounding box center [333, 345] width 76 height 12
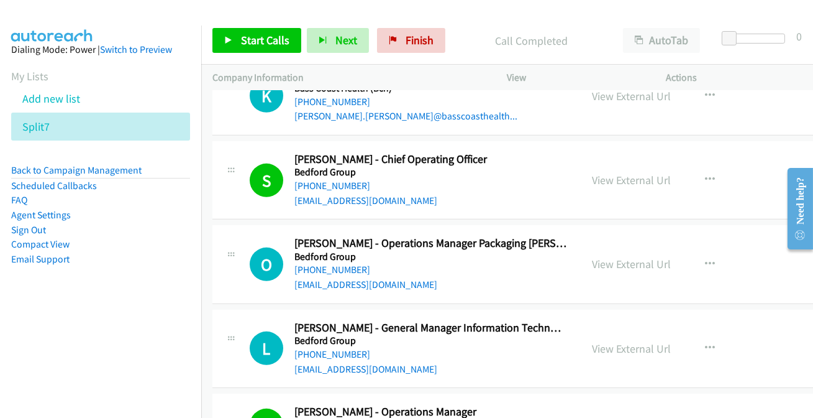
scroll to position [1166, 0]
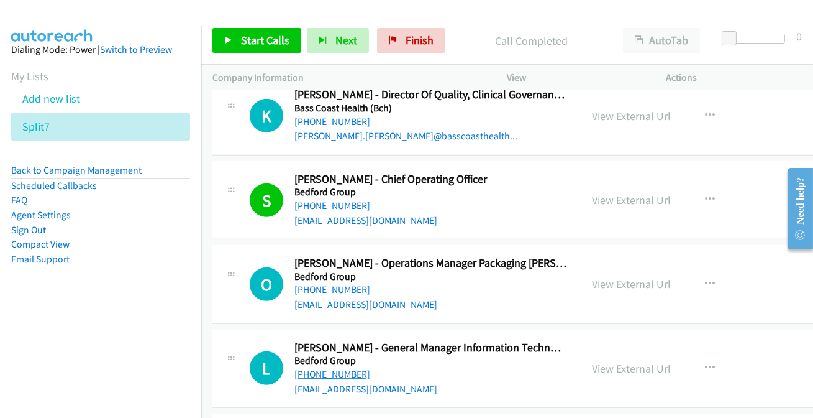
click at [327, 375] on link "+61 466 549 599" at bounding box center [333, 374] width 76 height 12
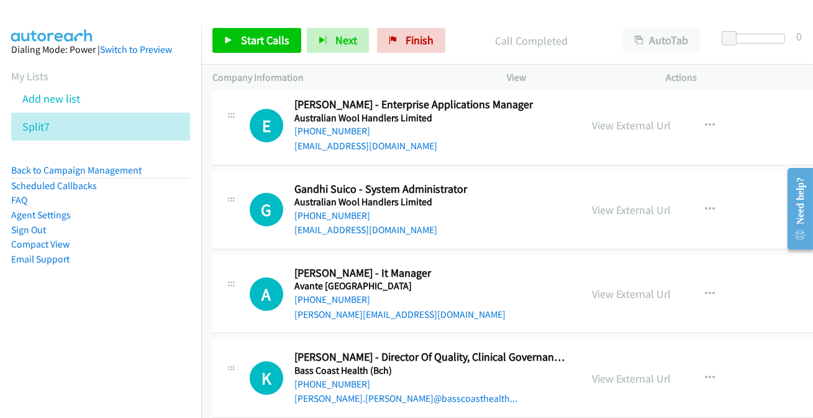
scroll to position [883, 0]
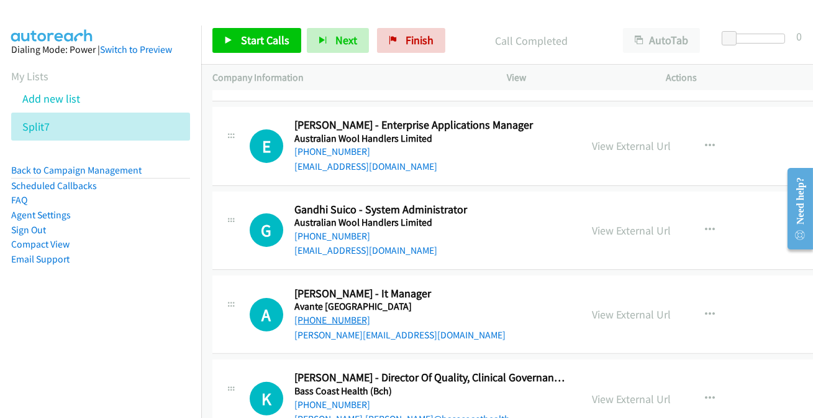
click at [332, 315] on link "+61 7 3284 3133" at bounding box center [333, 320] width 76 height 12
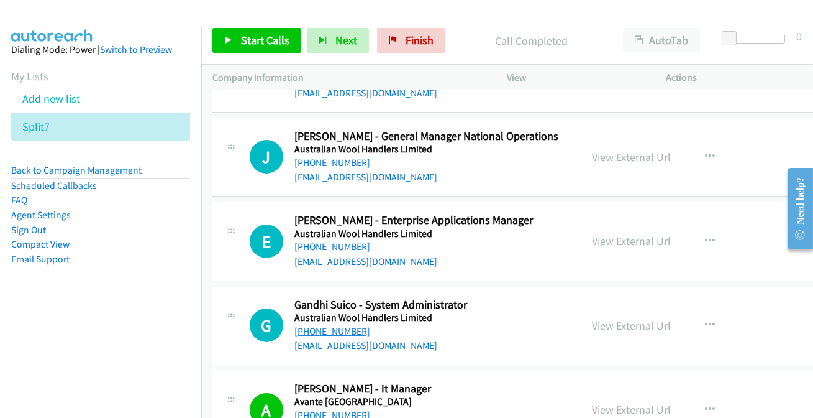
scroll to position [771, 0]
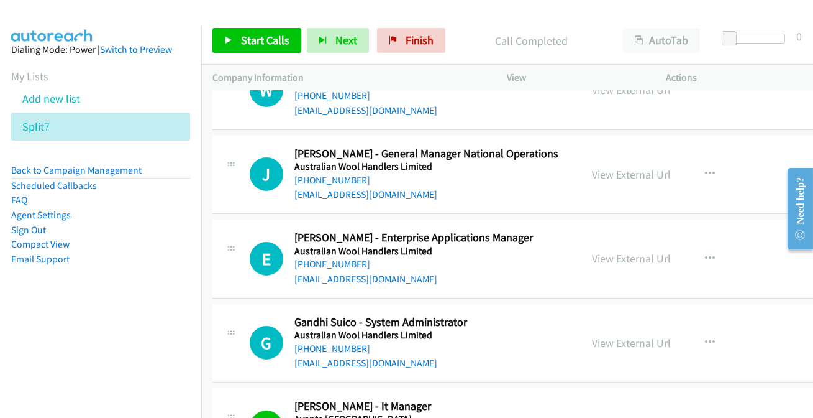
click at [324, 347] on link "[PHONE_NUMBER]" at bounding box center [333, 348] width 76 height 12
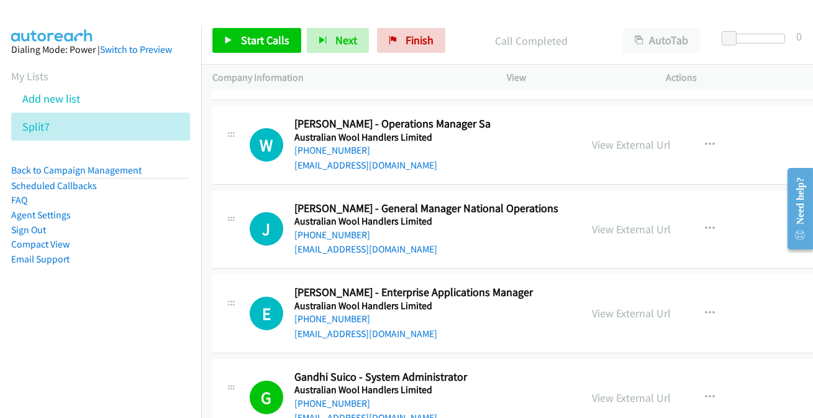
scroll to position [714, 0]
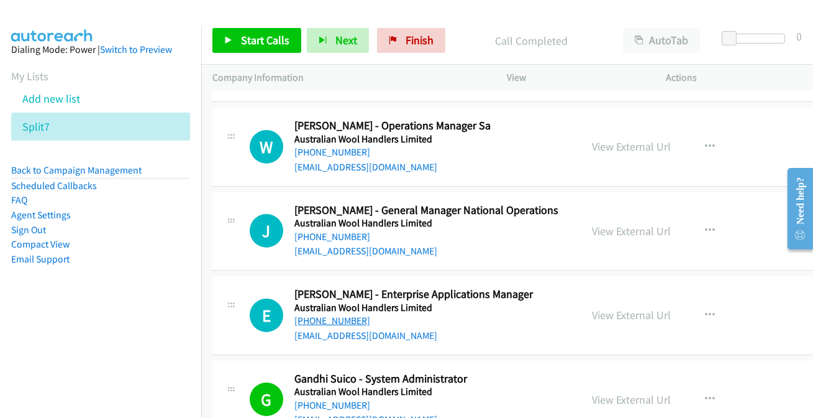
click at [354, 320] on link "+61 407 531 239" at bounding box center [333, 320] width 76 height 12
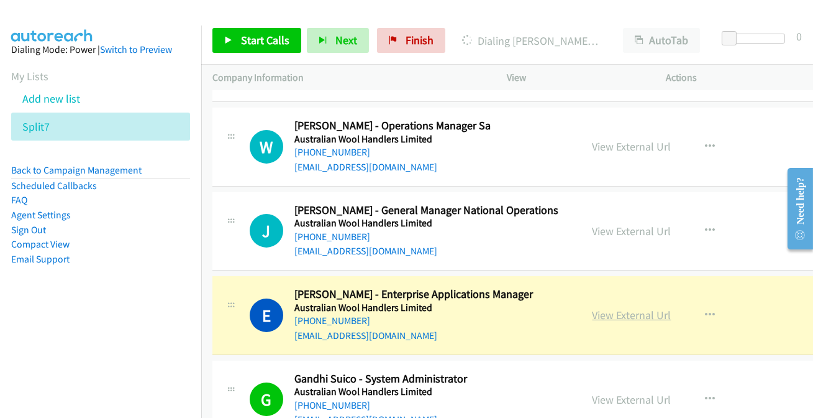
click at [636, 311] on link "View External Url" at bounding box center [632, 315] width 79 height 14
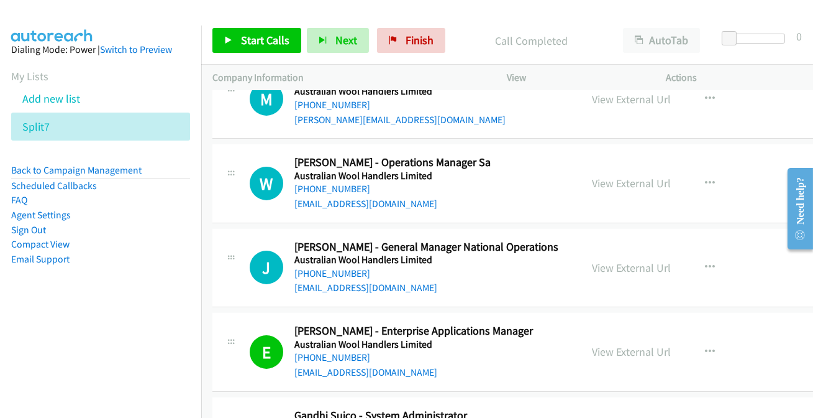
scroll to position [657, 0]
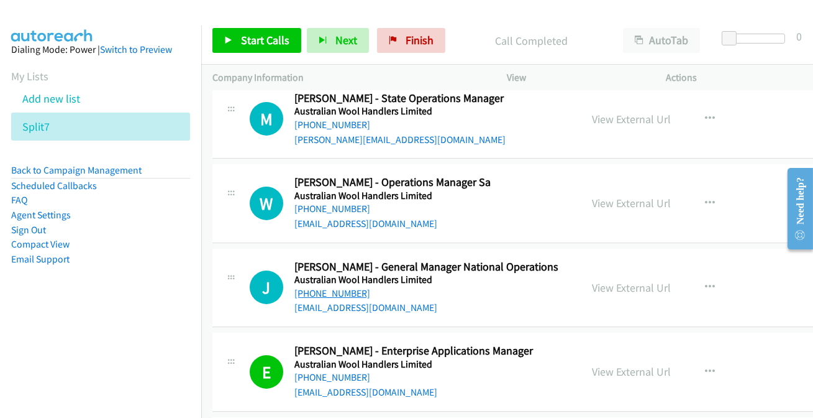
click at [324, 291] on link "+61 418 541 154" at bounding box center [333, 293] width 76 height 12
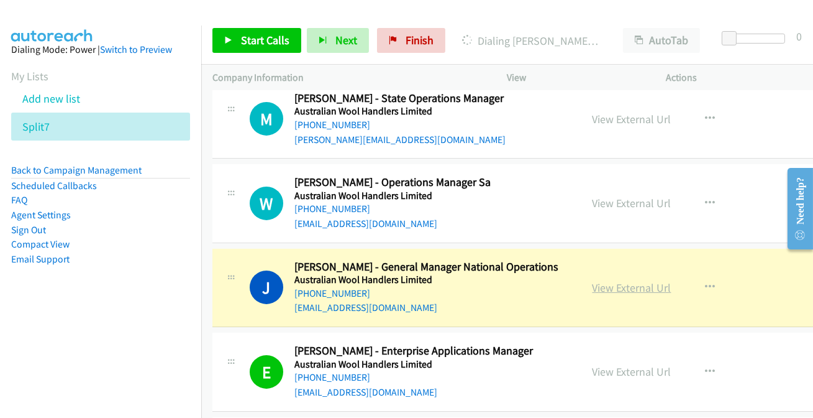
click at [643, 285] on link "View External Url" at bounding box center [632, 287] width 79 height 14
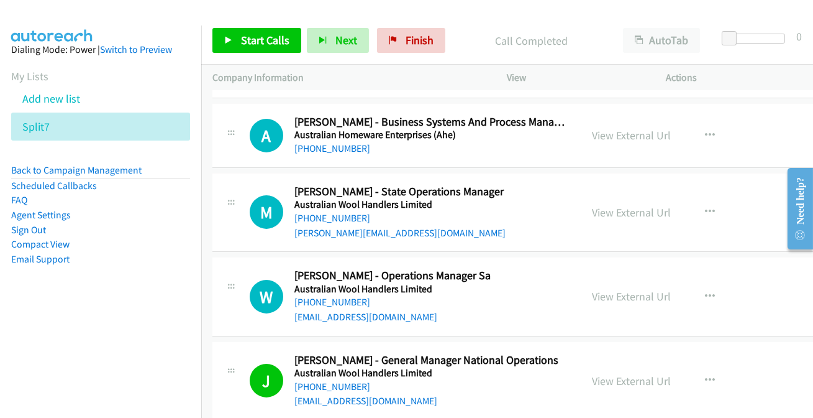
scroll to position [544, 0]
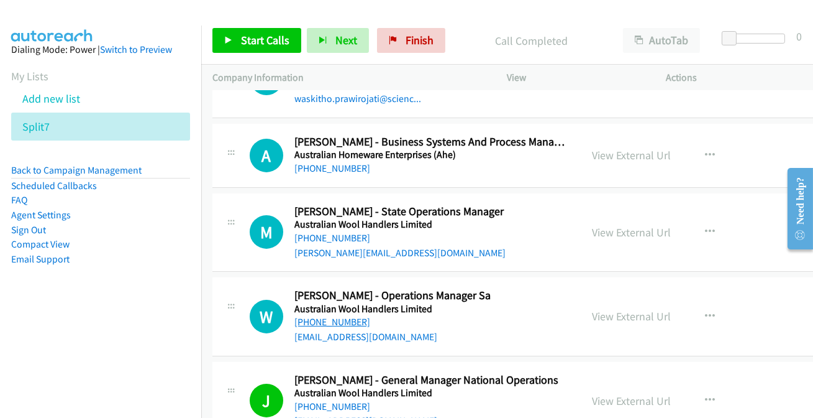
click at [336, 318] on link "[PHONE_NUMBER]" at bounding box center [333, 322] width 76 height 12
click at [706, 318] on icon "button" at bounding box center [711, 316] width 10 height 10
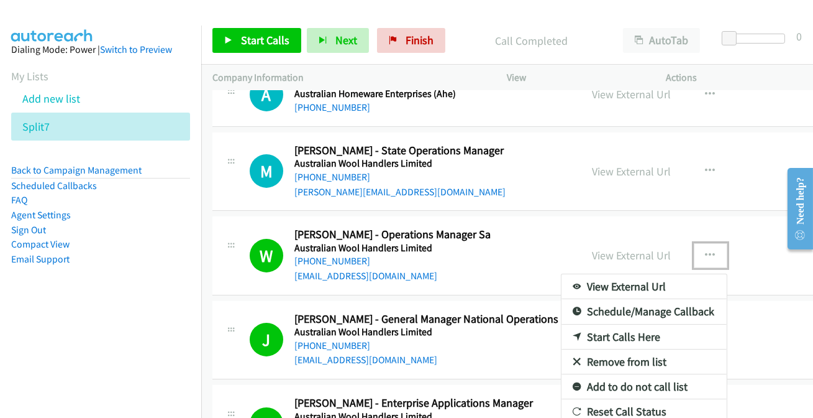
scroll to position [657, 0]
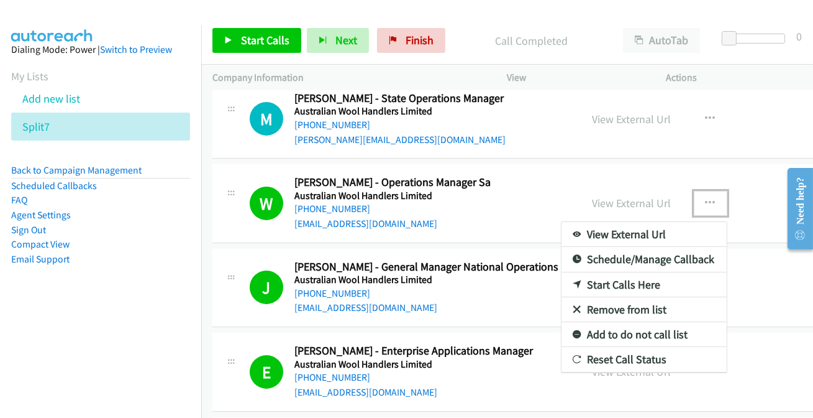
click at [578, 336] on link "Add to do not call list" at bounding box center [644, 334] width 165 height 25
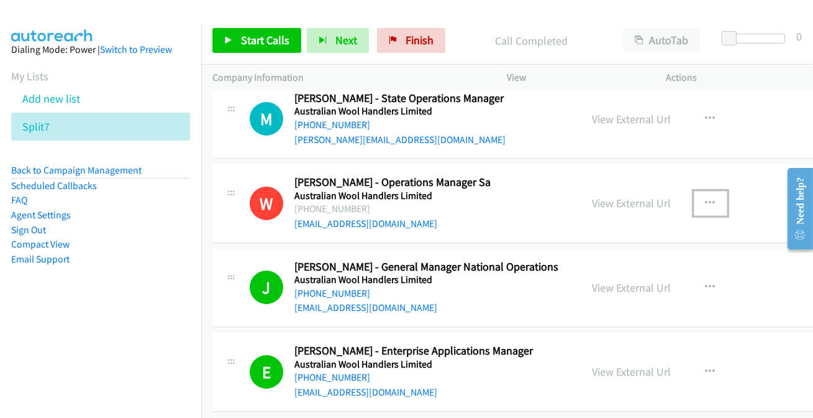
click at [706, 202] on icon "button" at bounding box center [711, 203] width 10 height 10
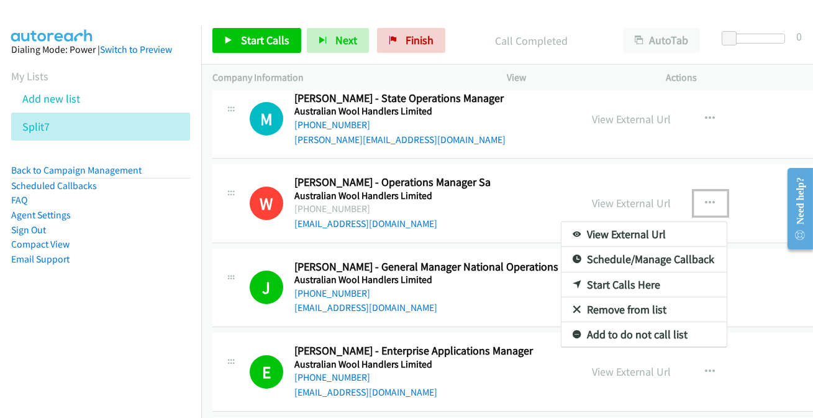
click at [635, 155] on div at bounding box center [406, 209] width 813 height 418
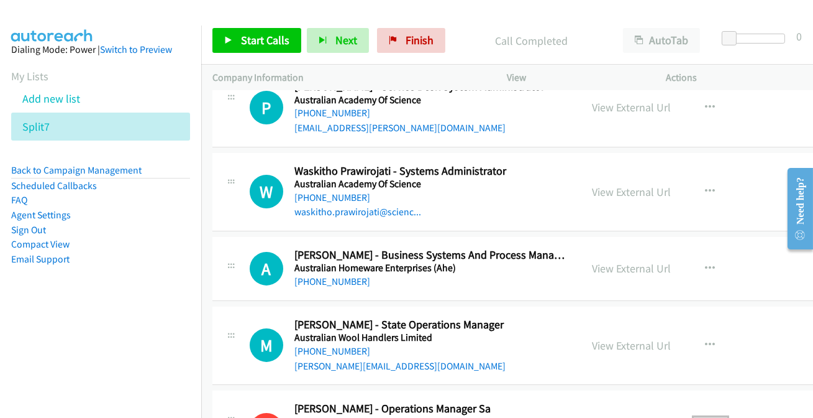
scroll to position [544, 0]
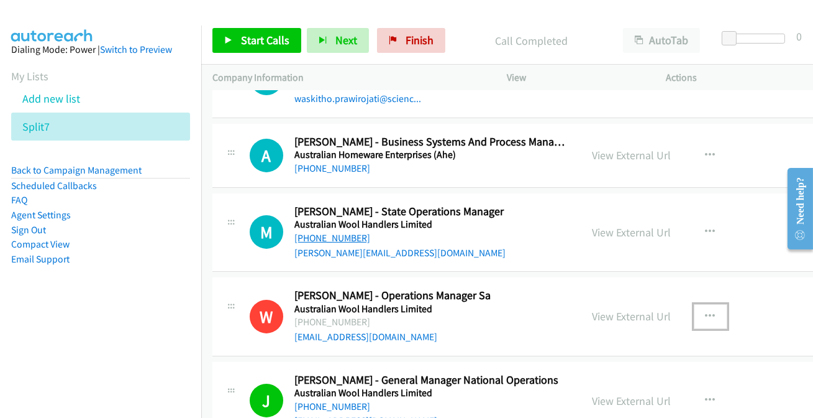
click at [344, 240] on link "[PHONE_NUMBER]" at bounding box center [333, 238] width 76 height 12
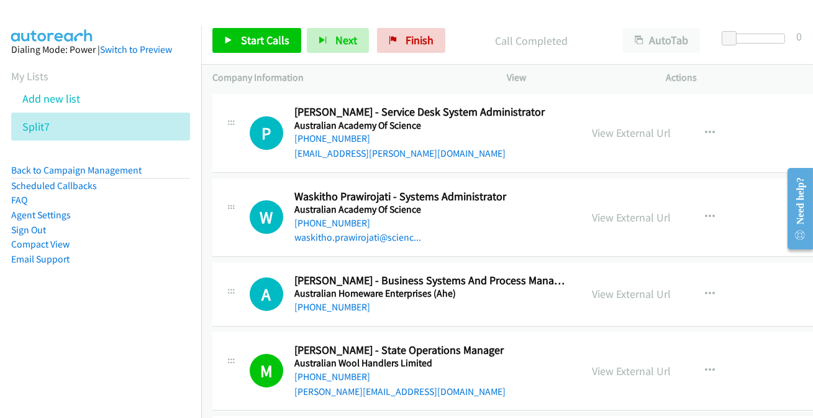
scroll to position [375, 0]
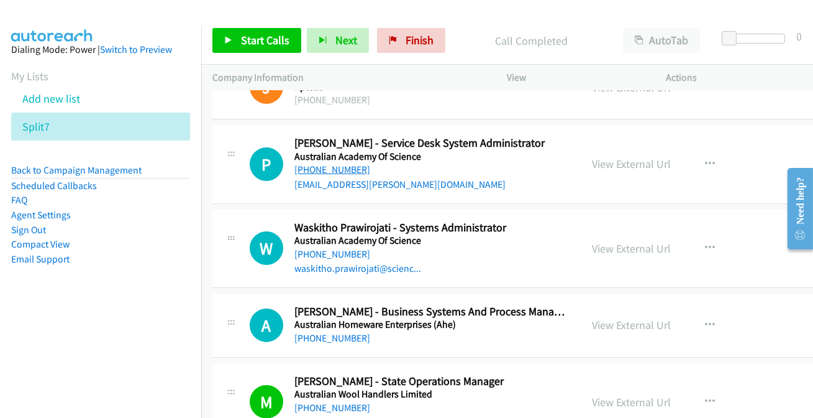
click at [343, 170] on link "+61 451 922 655" at bounding box center [333, 169] width 76 height 12
click at [701, 161] on button "button" at bounding box center [711, 164] width 34 height 25
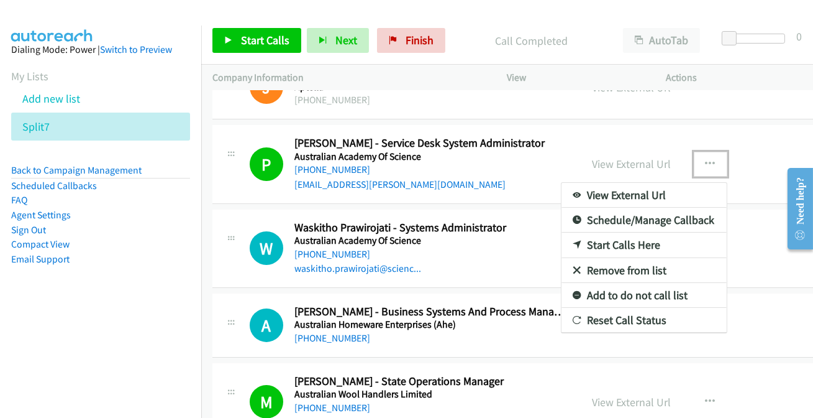
click at [582, 292] on link "Add to do not call list" at bounding box center [644, 295] width 165 height 25
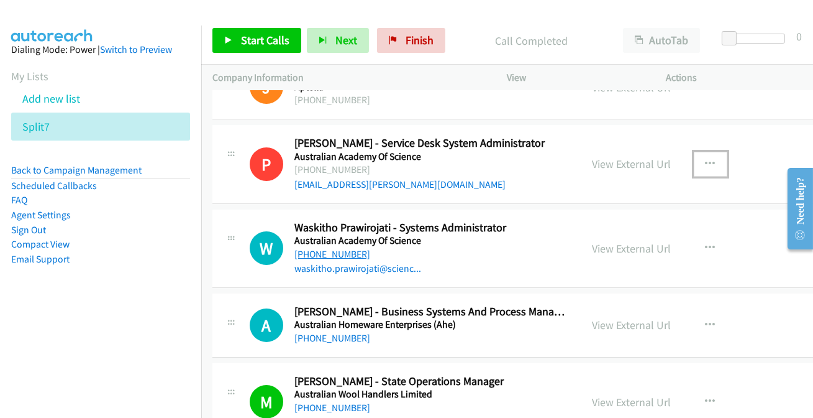
click at [333, 256] on link "+61 434 025 241" at bounding box center [333, 254] width 76 height 12
click at [343, 341] on link "[PHONE_NUMBER]" at bounding box center [333, 338] width 76 height 12
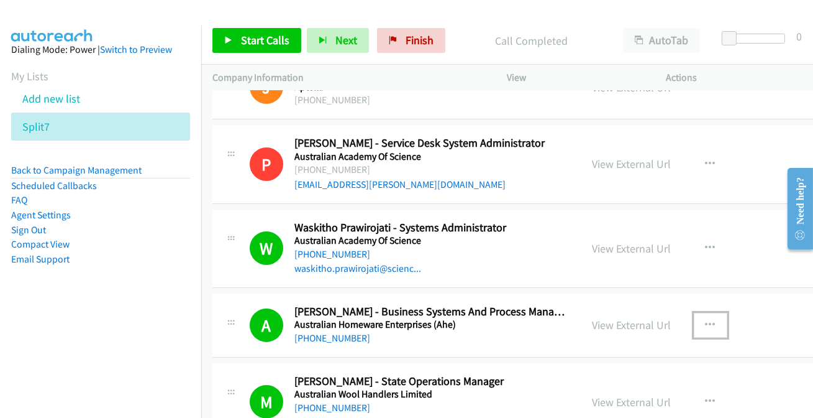
click at [700, 326] on button "button" at bounding box center [711, 325] width 34 height 25
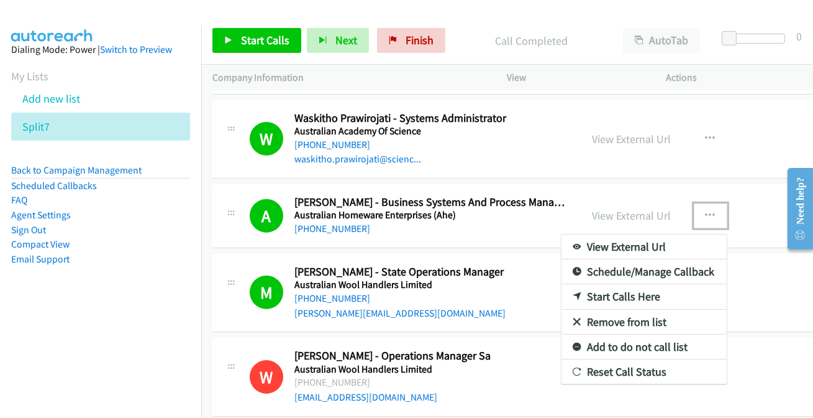
scroll to position [488, 0]
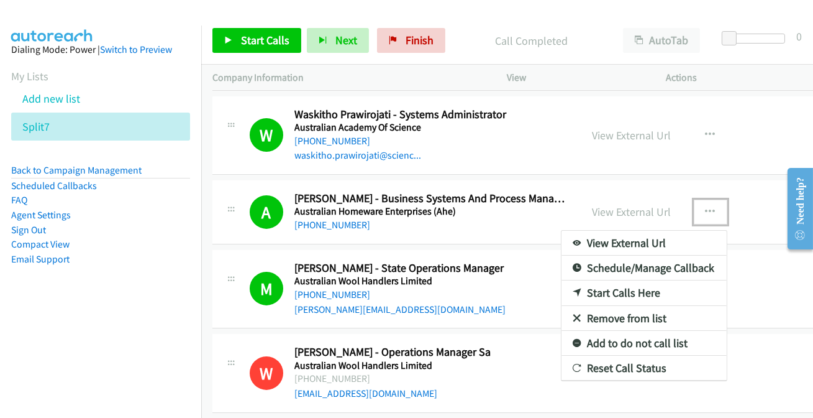
click at [591, 342] on link "Add to do not call list" at bounding box center [644, 343] width 165 height 25
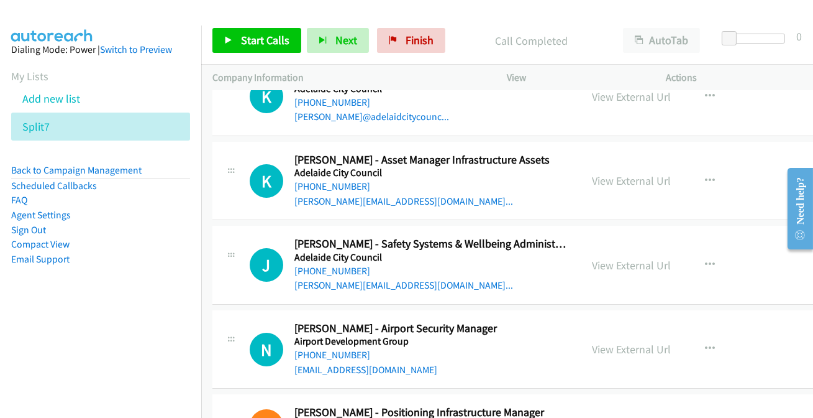
scroll to position [0, 0]
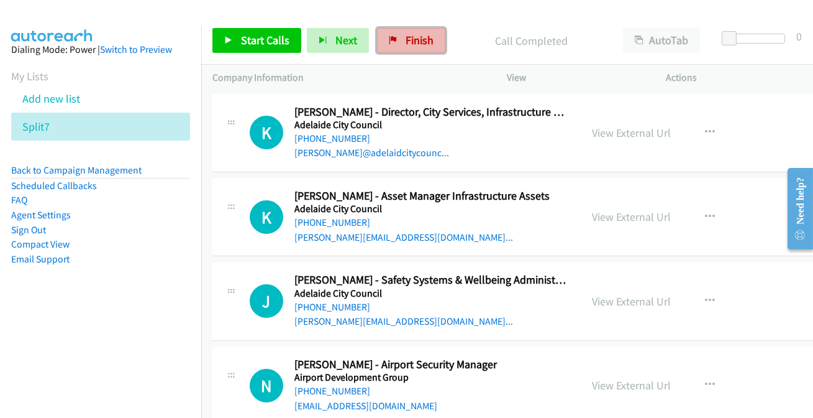
click at [401, 40] on link "Finish" at bounding box center [411, 40] width 68 height 25
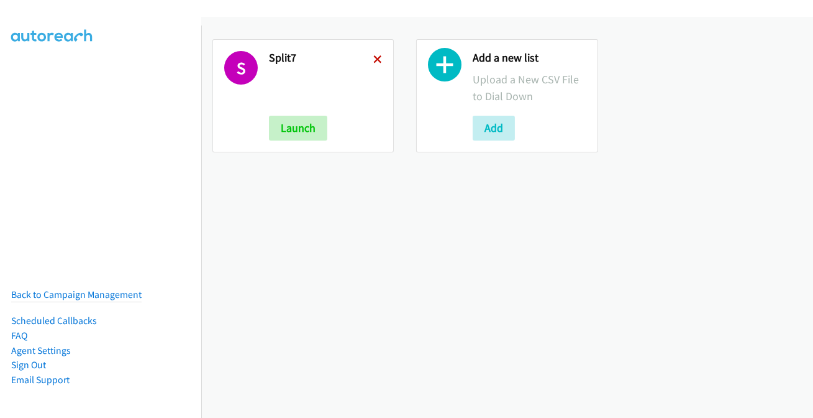
click at [375, 56] on icon at bounding box center [377, 60] width 9 height 9
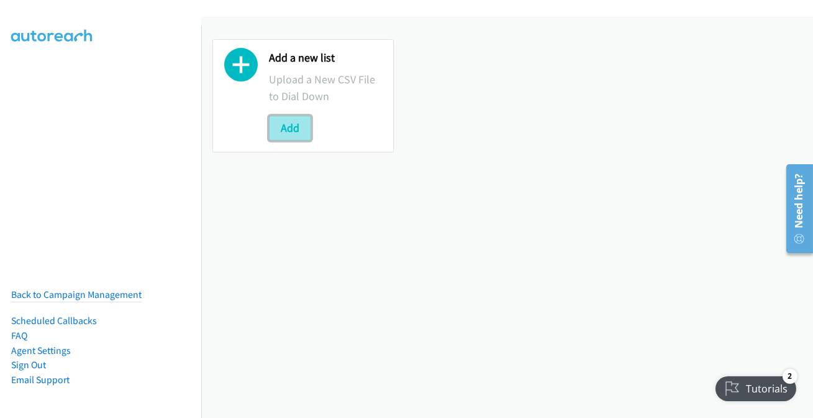
click at [294, 122] on button "Add" at bounding box center [290, 128] width 42 height 25
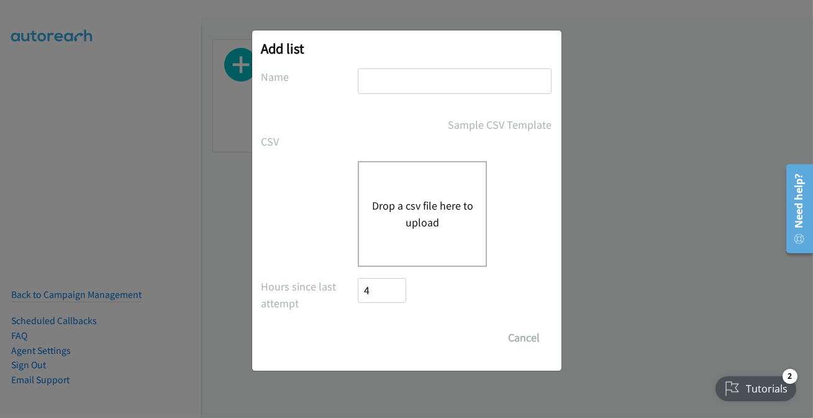
click at [385, 75] on input "text" at bounding box center [455, 80] width 194 height 25
type input "split7"
click at [392, 227] on button "Drop a csv file here to upload" at bounding box center [423, 214] width 102 height 34
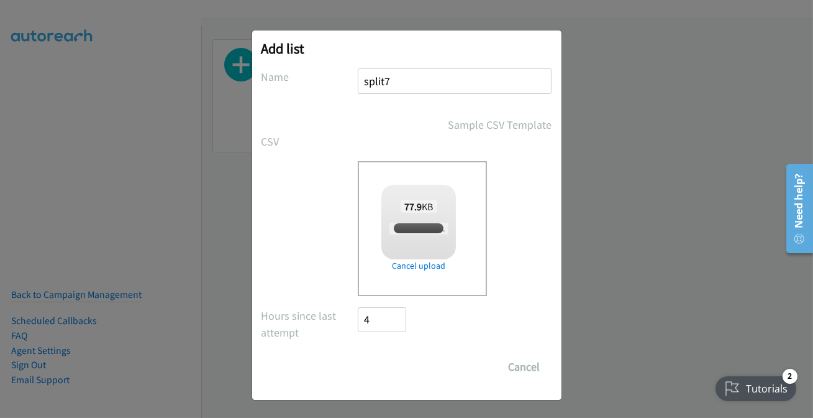
checkbox input "true"
click at [382, 360] on input "Save List" at bounding box center [391, 366] width 65 height 25
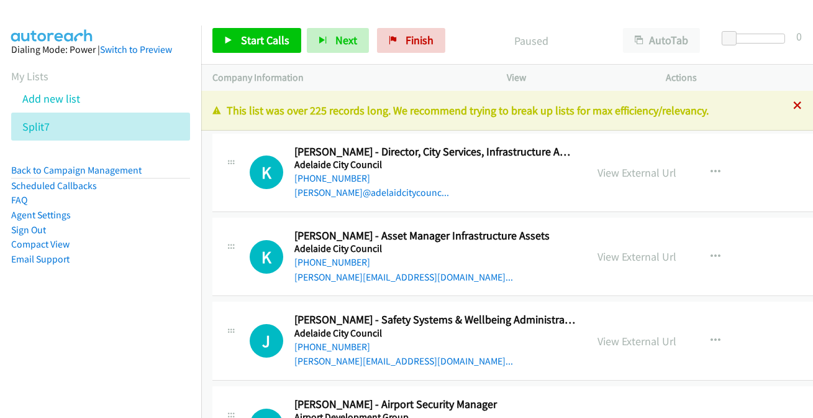
click at [794, 106] on icon at bounding box center [798, 106] width 9 height 9
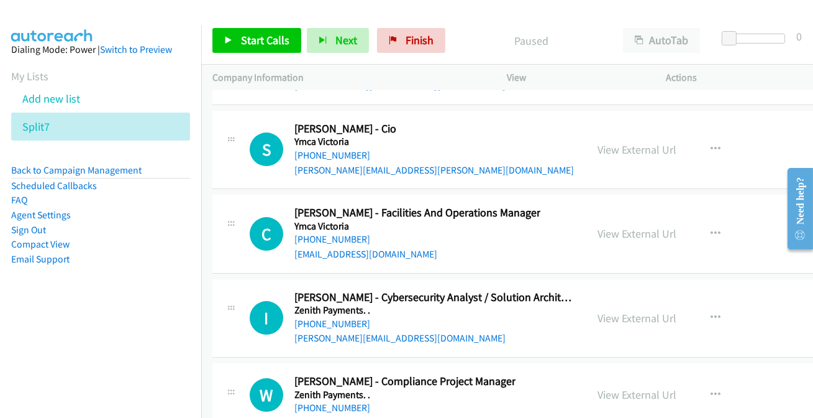
scroll to position [25795, 0]
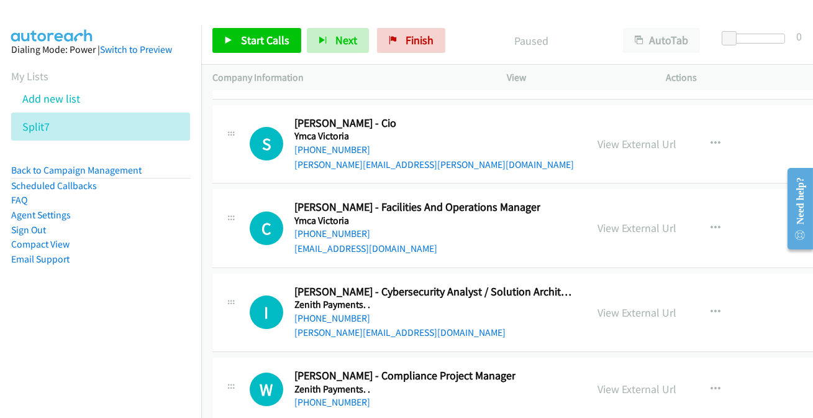
click at [322, 396] on link "[PHONE_NUMBER]" at bounding box center [333, 402] width 76 height 12
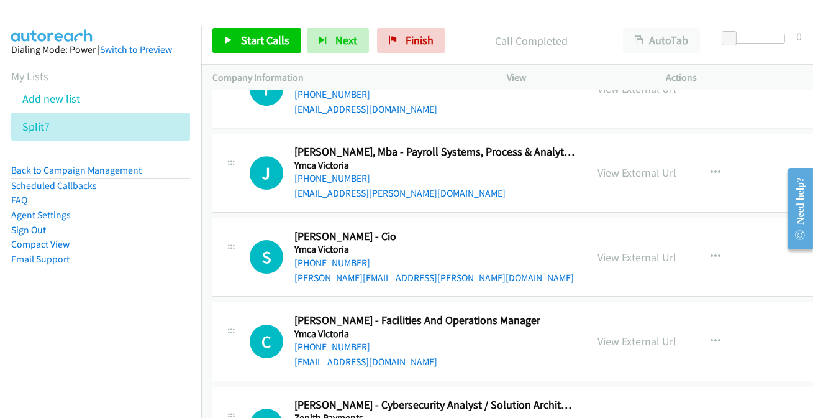
scroll to position [25625, 0]
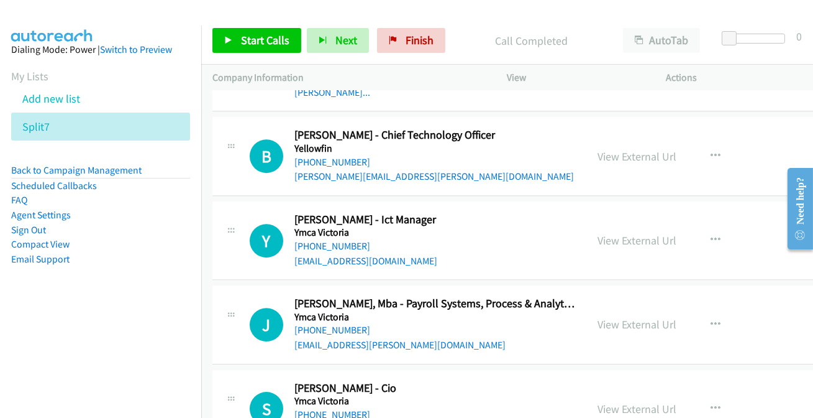
scroll to position [25512, 0]
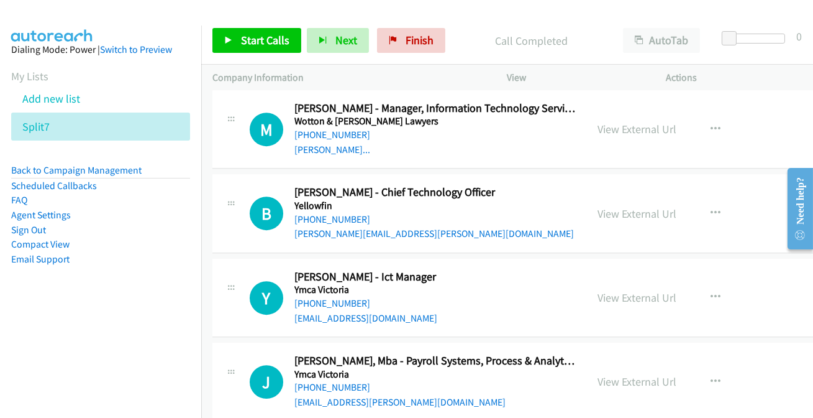
scroll to position [25456, 0]
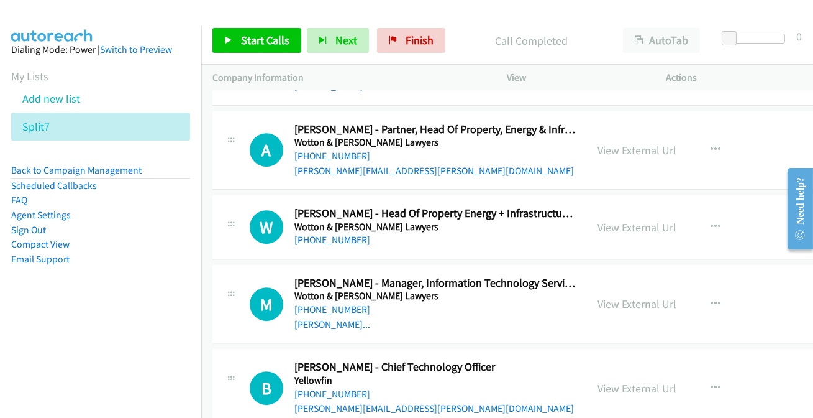
scroll to position [25286, 0]
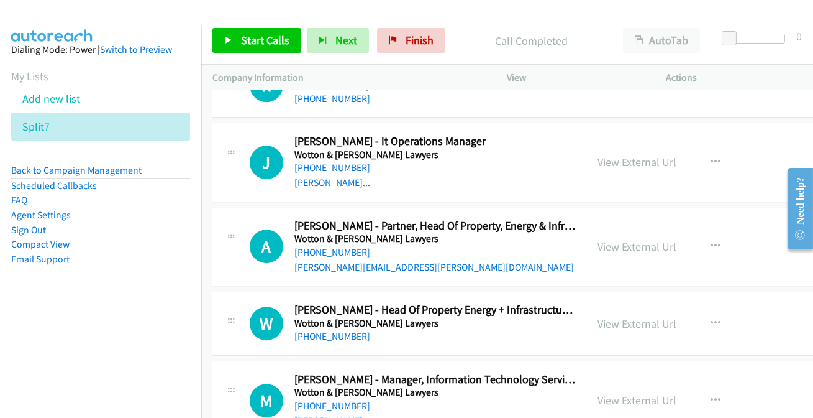
scroll to position [25230, 0]
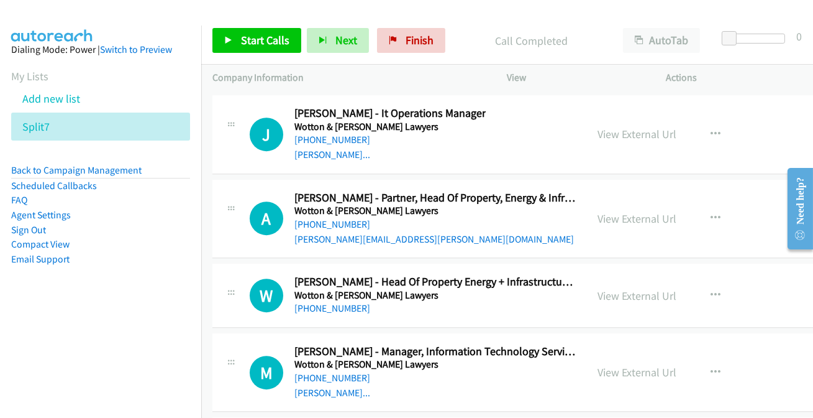
click at [318, 372] on link "[PHONE_NUMBER]" at bounding box center [333, 378] width 76 height 12
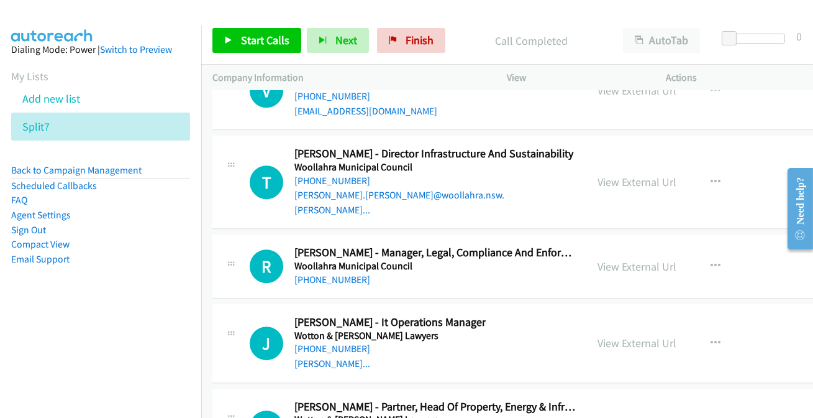
scroll to position [25004, 0]
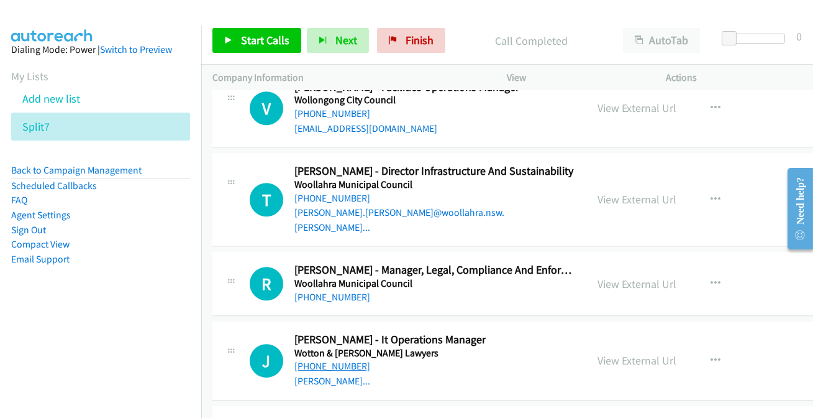
click at [336, 360] on link "[PHONE_NUMBER]" at bounding box center [333, 366] width 76 height 12
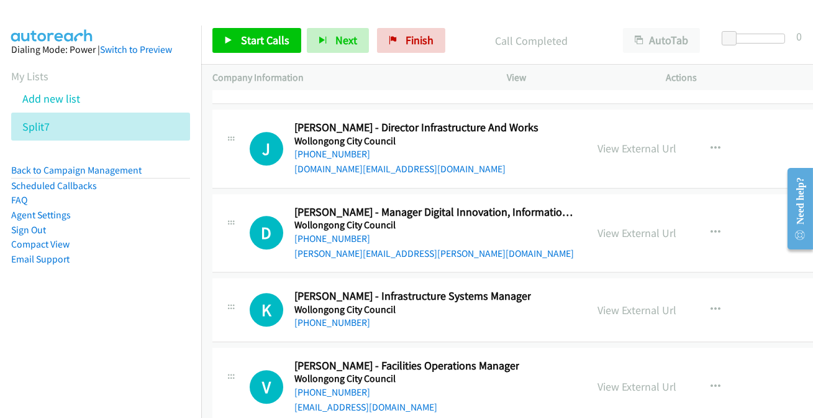
scroll to position [24721, 0]
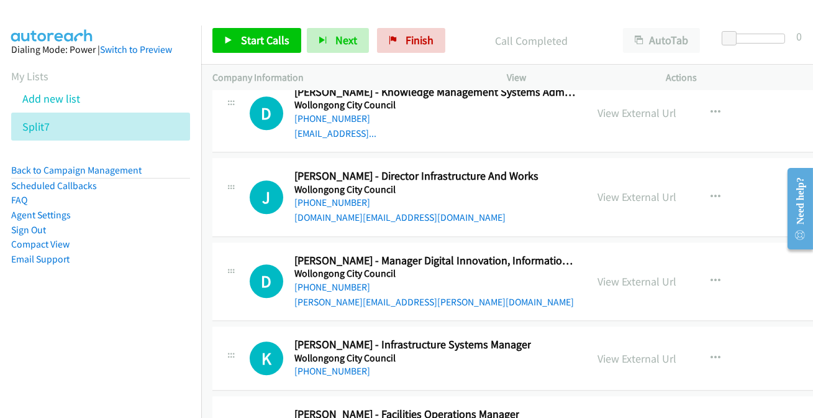
scroll to position [24665, 0]
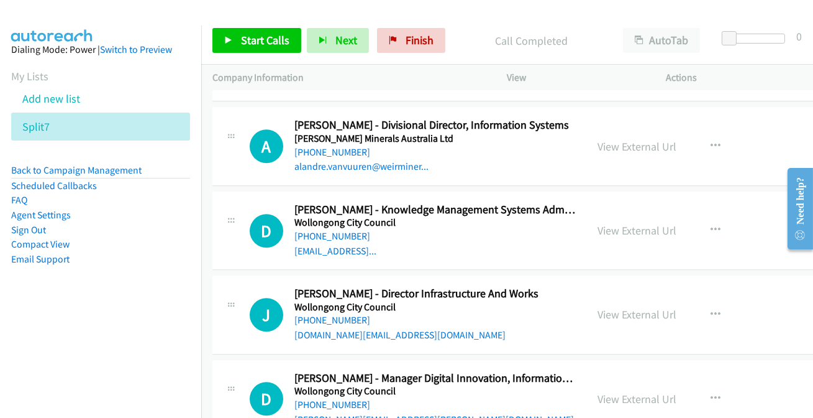
scroll to position [24552, 0]
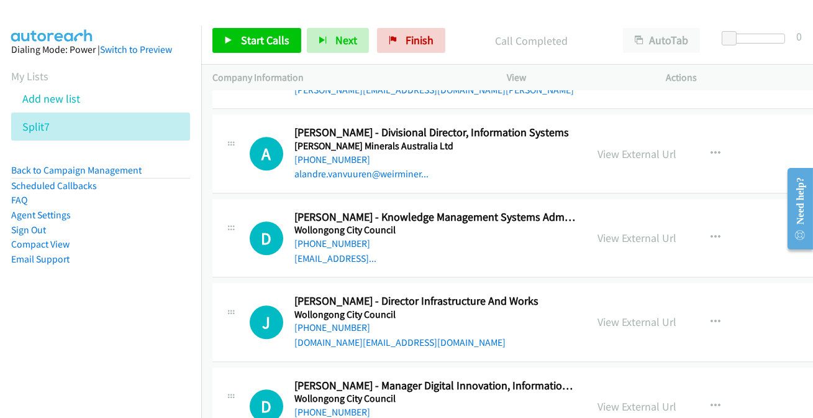
click at [321, 406] on link "[PHONE_NUMBER]" at bounding box center [333, 412] width 76 height 12
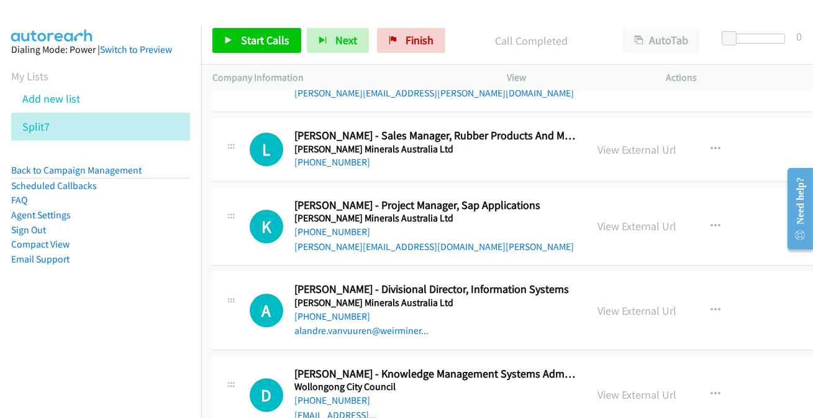
scroll to position [24383, 0]
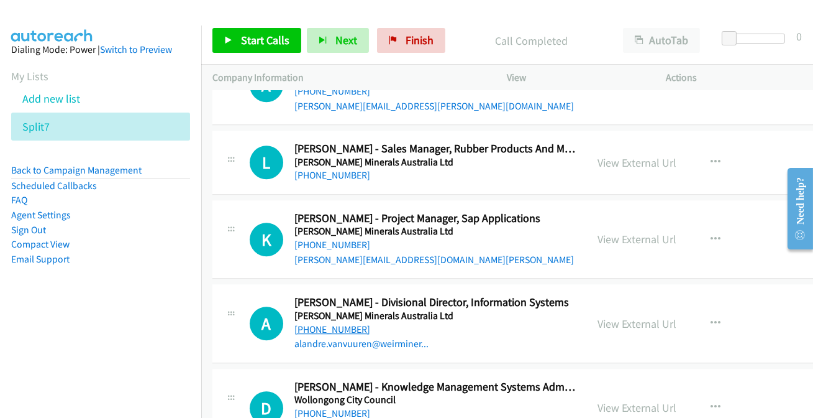
click at [323, 323] on link "[PHONE_NUMBER]" at bounding box center [333, 329] width 76 height 12
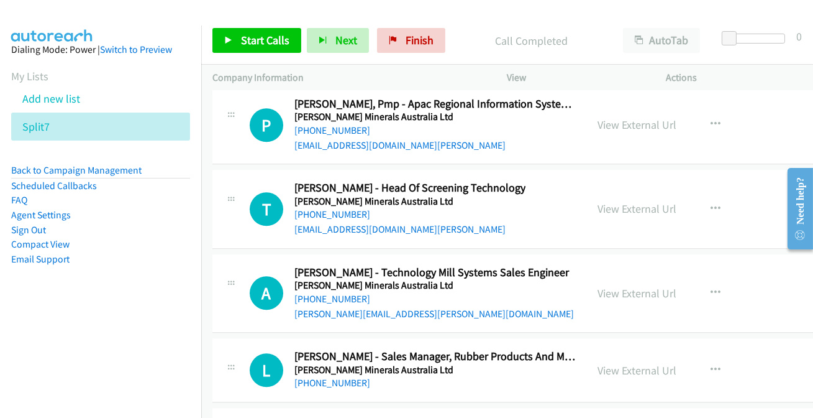
scroll to position [24156, 0]
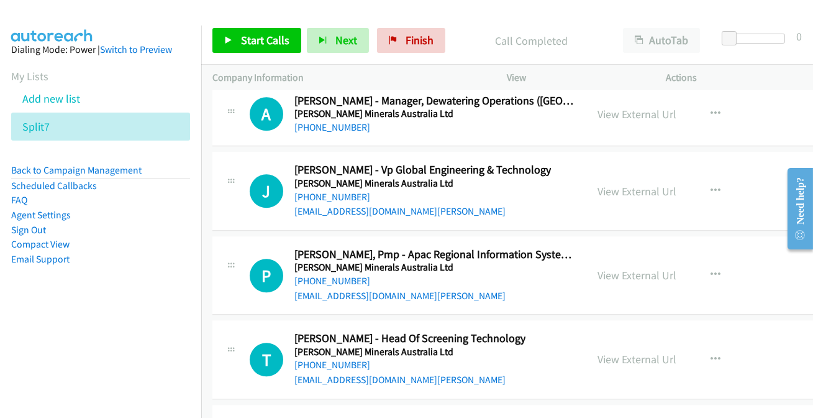
scroll to position [24043, 0]
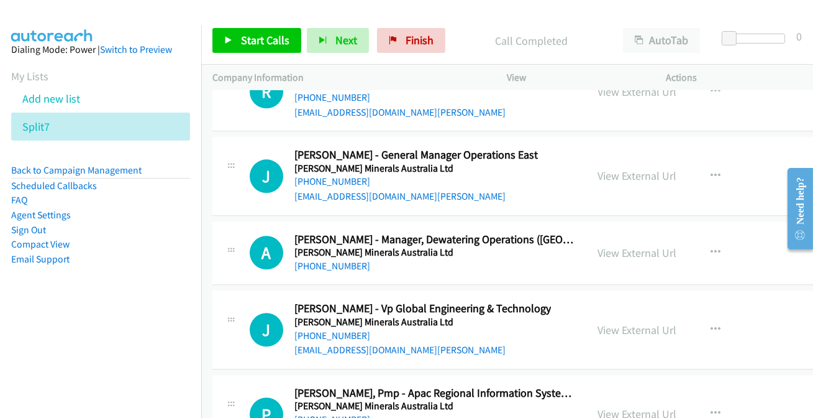
scroll to position [23874, 0]
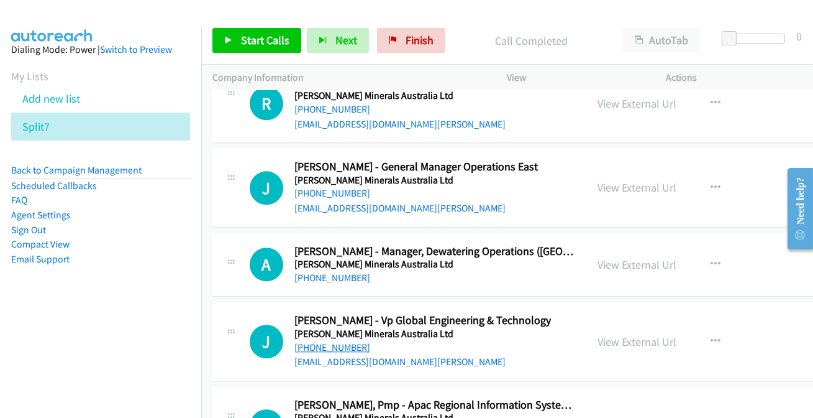
click at [323, 341] on link "[PHONE_NUMBER]" at bounding box center [333, 347] width 76 height 12
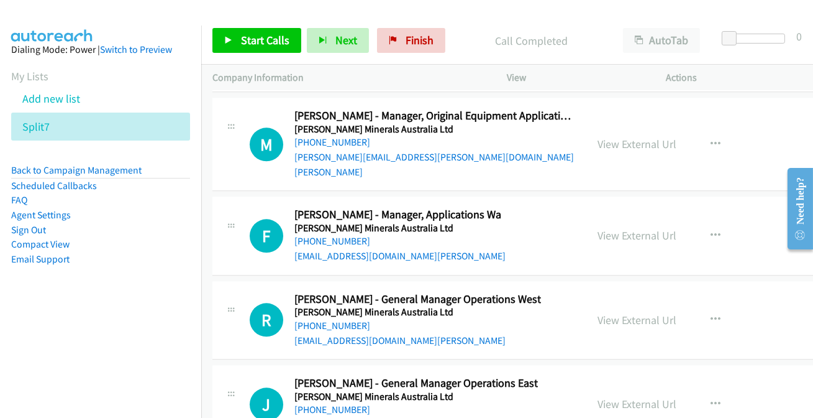
scroll to position [23648, 0]
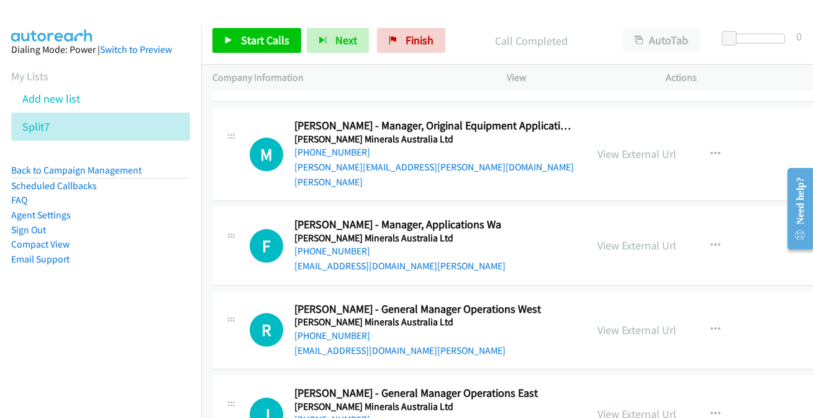
click at [329, 413] on link "[PHONE_NUMBER]" at bounding box center [333, 419] width 76 height 12
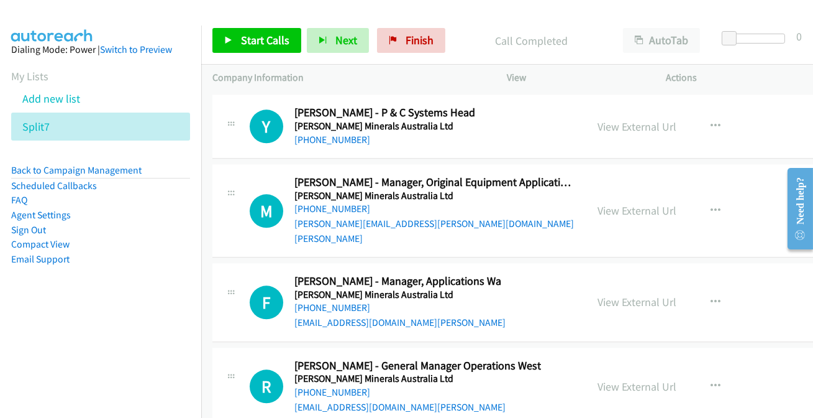
scroll to position [23535, 0]
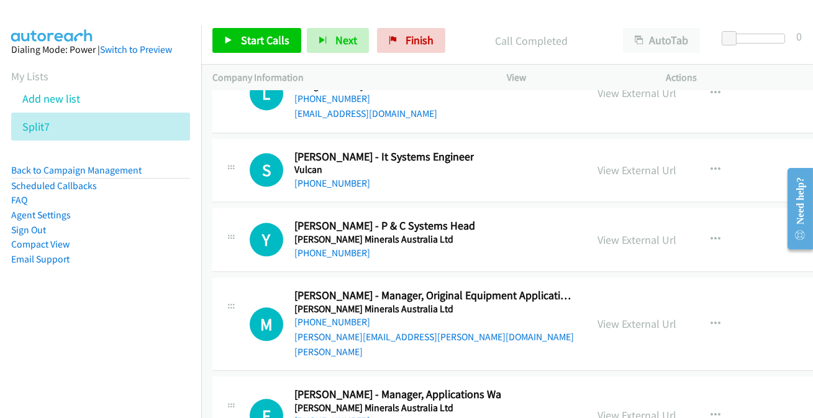
click at [325, 414] on link "[PHONE_NUMBER]" at bounding box center [333, 420] width 76 height 12
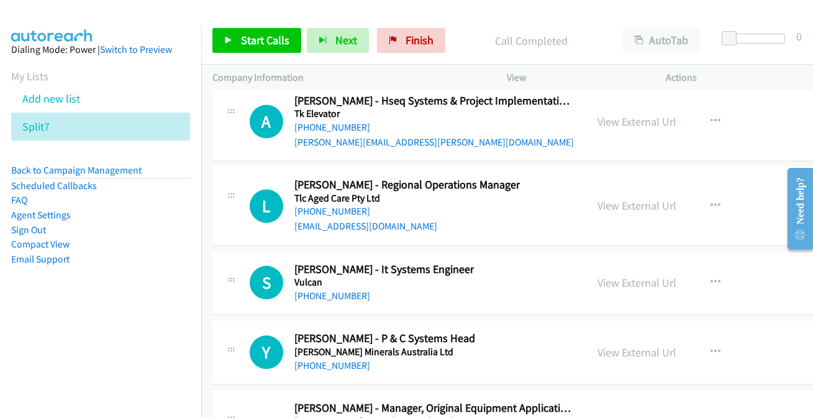
scroll to position [23309, 0]
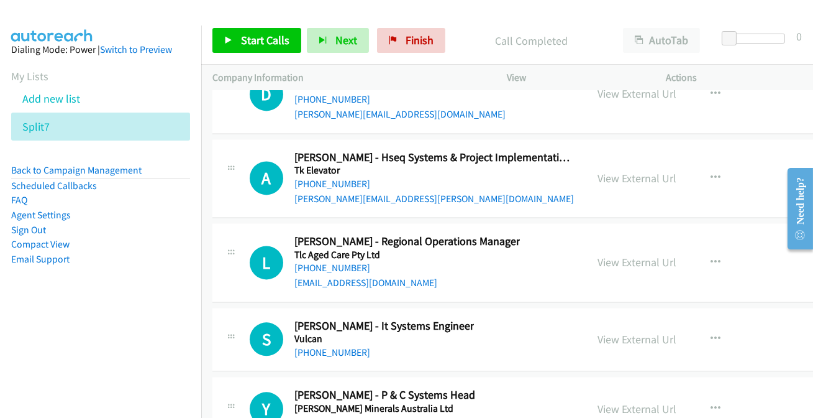
click at [314, 416] on link "[PHONE_NUMBER]" at bounding box center [333, 422] width 76 height 12
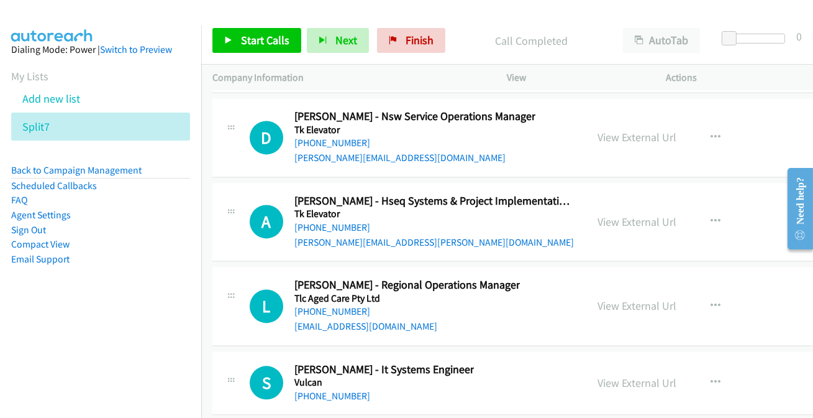
scroll to position [23253, 0]
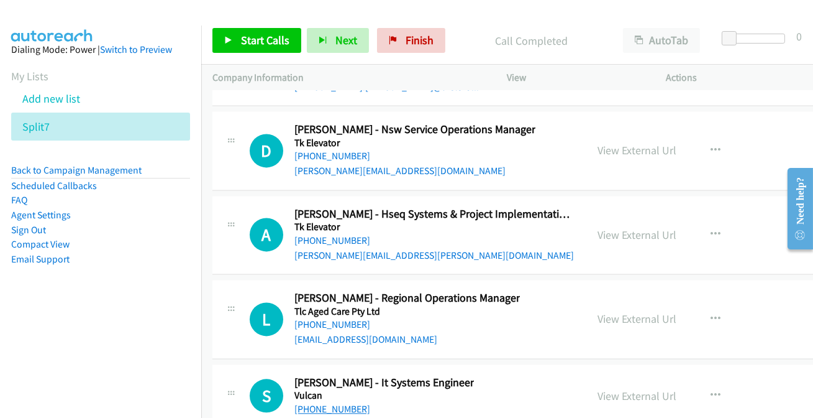
click at [336, 403] on link "[PHONE_NUMBER]" at bounding box center [333, 409] width 76 height 12
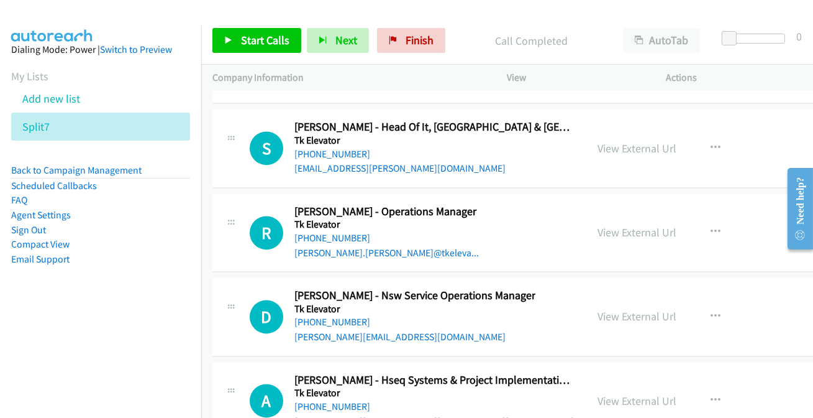
scroll to position [23083, 0]
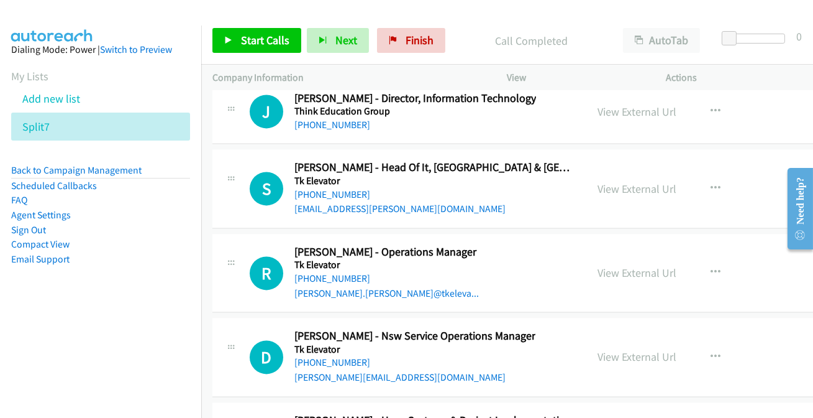
scroll to position [23027, 0]
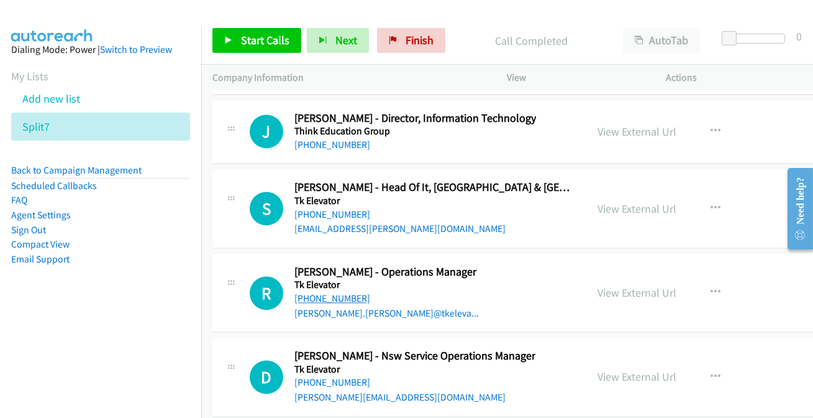
click at [332, 292] on link "[PHONE_NUMBER]" at bounding box center [333, 298] width 76 height 12
click at [341, 376] on link "[PHONE_NUMBER]" at bounding box center [333, 382] width 76 height 12
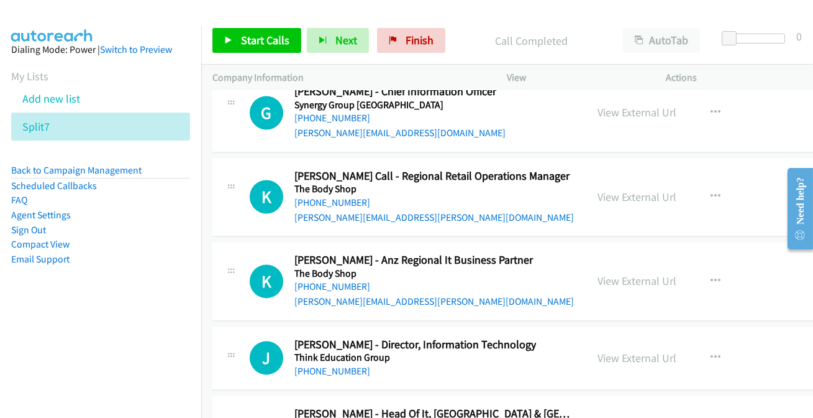
scroll to position [22744, 0]
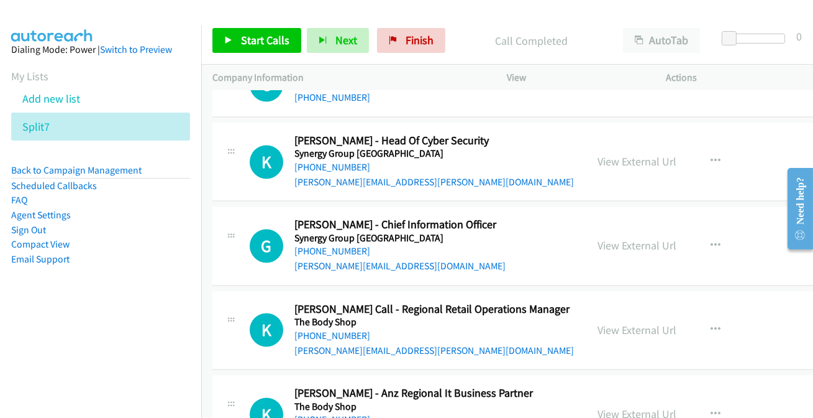
scroll to position [22688, 0]
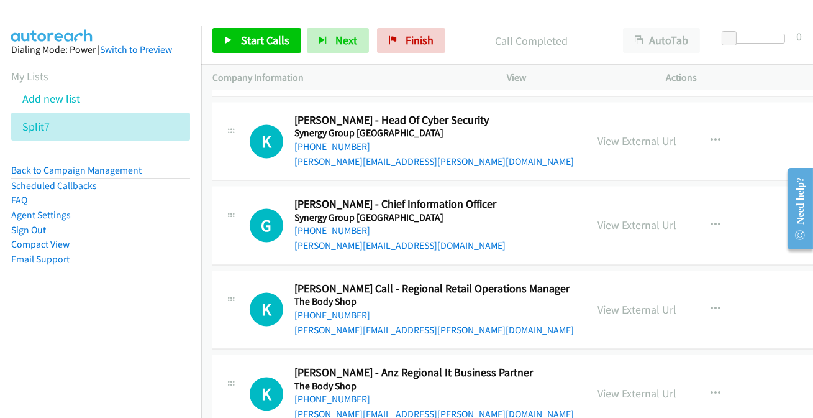
click at [323, 392] on div "[PHONE_NUMBER]" at bounding box center [435, 399] width 280 height 15
click at [316, 393] on link "[PHONE_NUMBER]" at bounding box center [333, 399] width 76 height 12
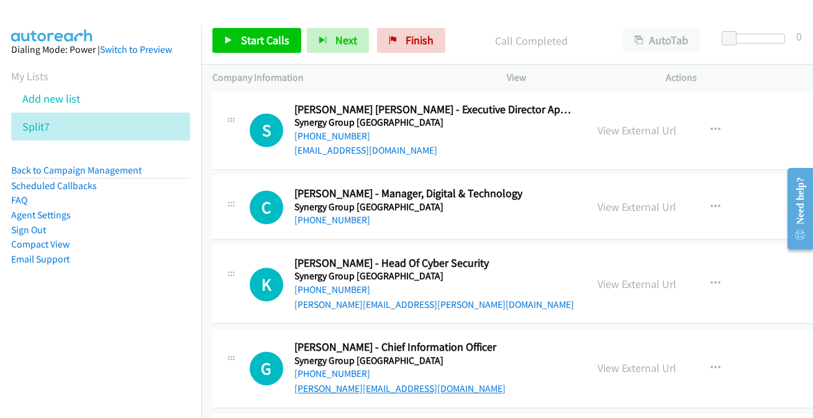
scroll to position [22518, 0]
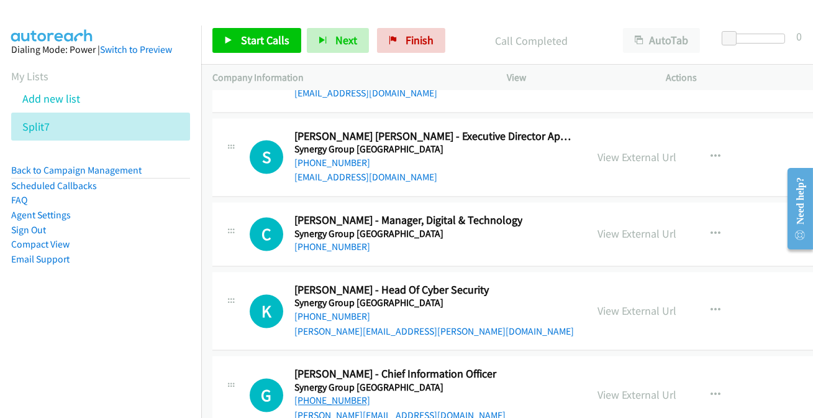
click at [328, 394] on link "[PHONE_NUMBER]" at bounding box center [333, 400] width 76 height 12
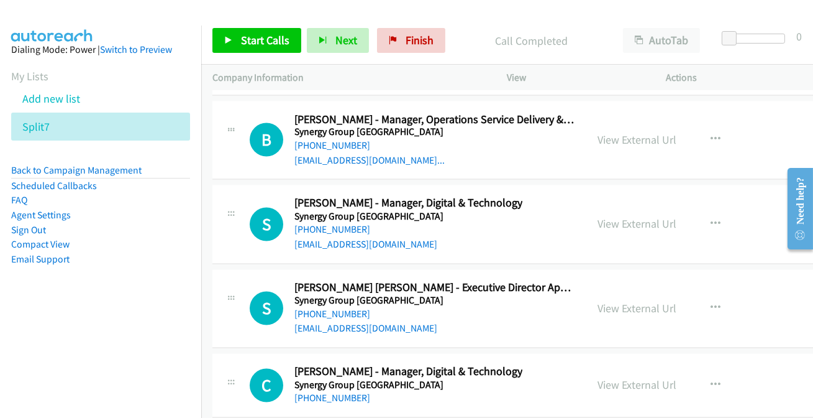
scroll to position [22349, 0]
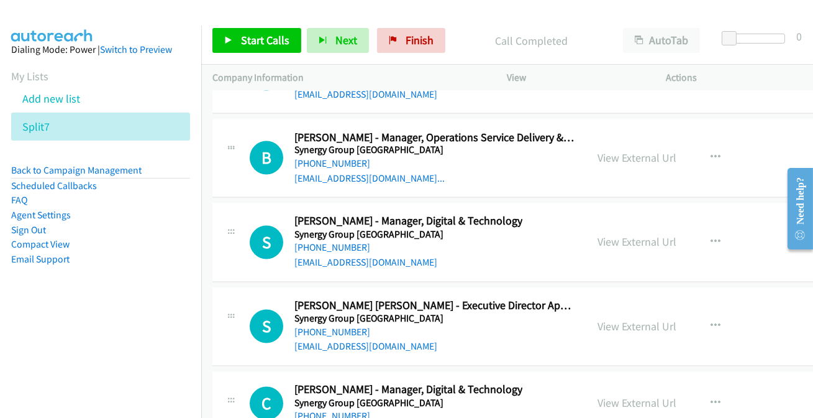
click at [331, 242] on link "[PHONE_NUMBER]" at bounding box center [333, 248] width 76 height 12
click at [339, 410] on link "[PHONE_NUMBER]" at bounding box center [333, 416] width 76 height 12
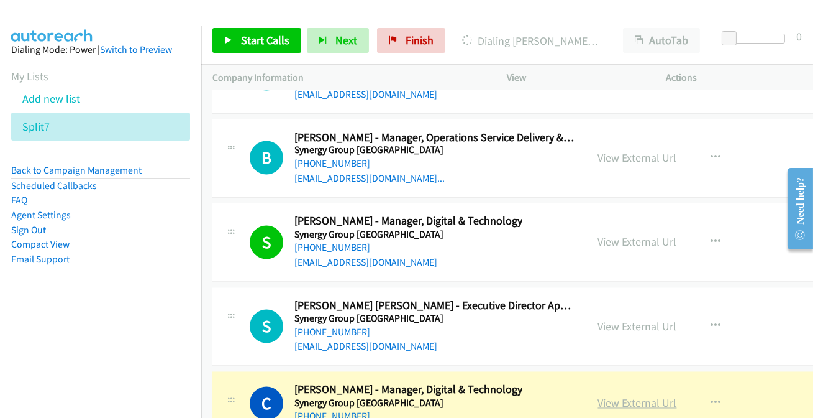
click at [621, 396] on link "View External Url" at bounding box center [637, 403] width 79 height 14
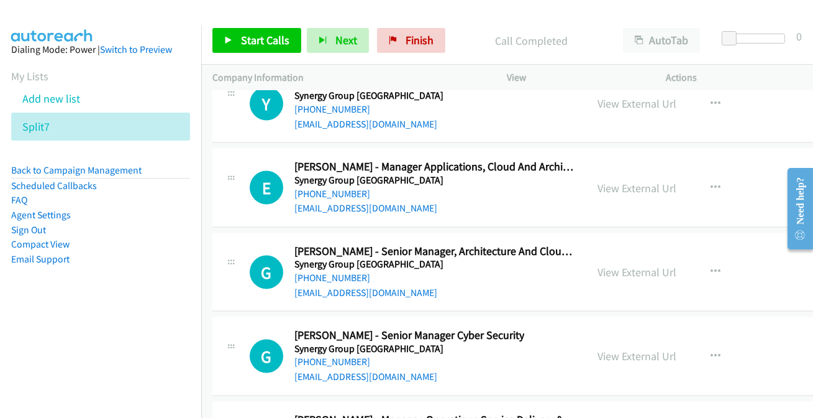
scroll to position [22010, 0]
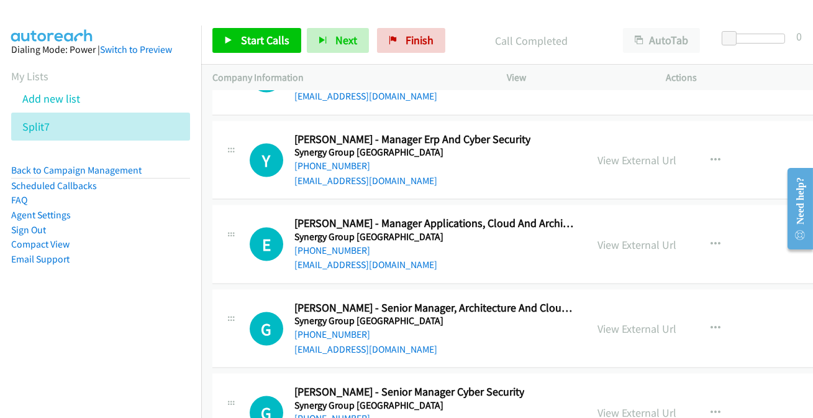
click at [329, 412] on link "[PHONE_NUMBER]" at bounding box center [333, 418] width 76 height 12
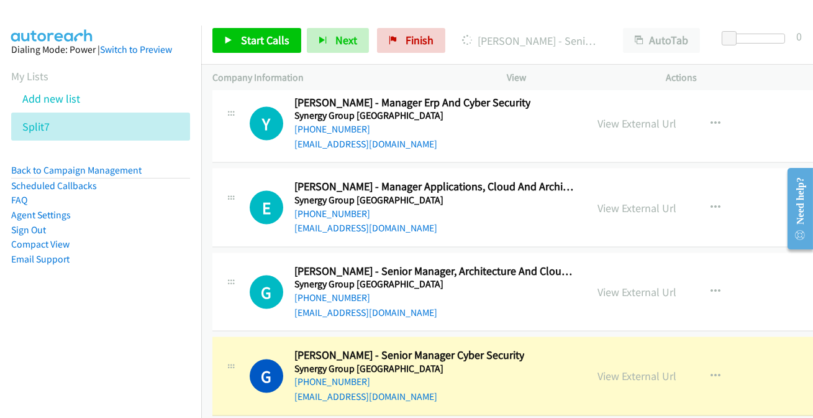
scroll to position [22066, 0]
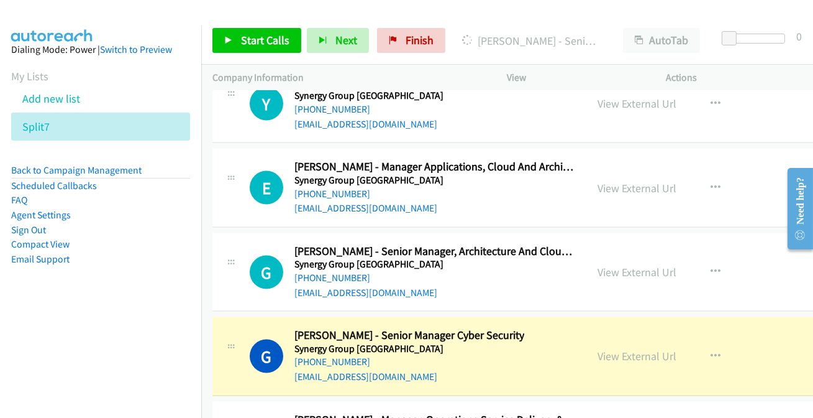
drag, startPoint x: 387, startPoint y: 331, endPoint x: 380, endPoint y: 325, distance: 9.2
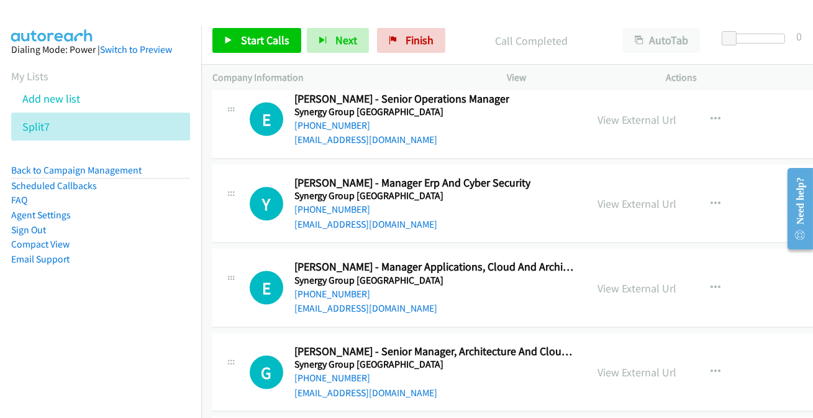
scroll to position [21953, 0]
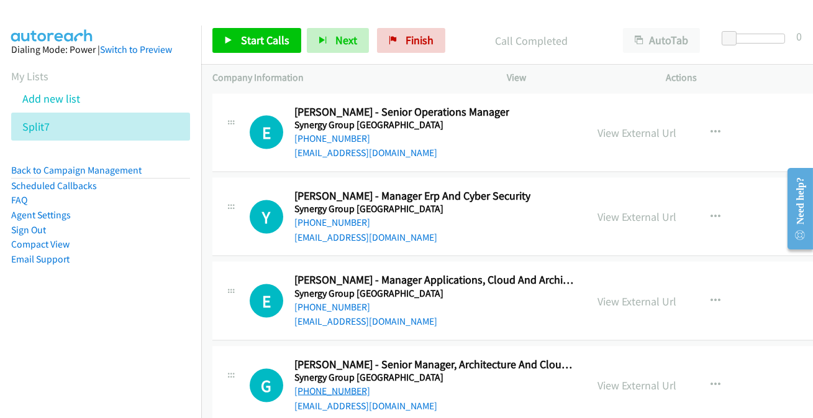
click at [329, 385] on link "[PHONE_NUMBER]" at bounding box center [333, 391] width 76 height 12
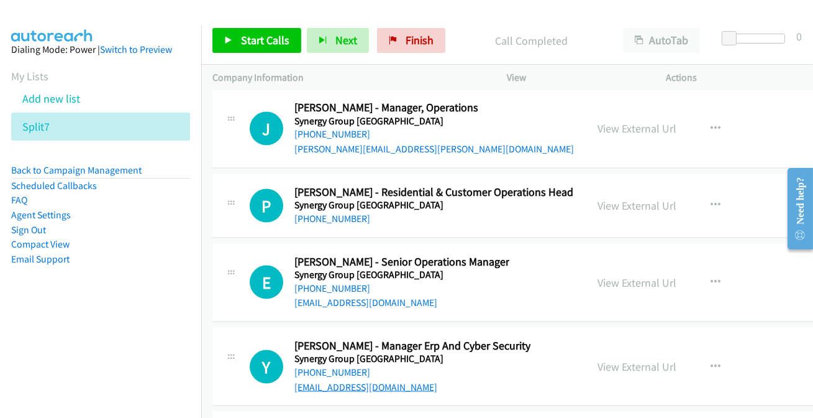
scroll to position [21784, 0]
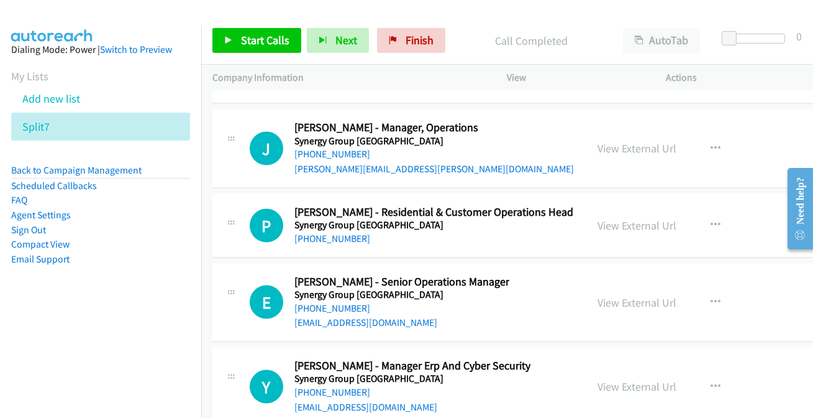
click at [341, 386] on link "[PHONE_NUMBER]" at bounding box center [333, 392] width 76 height 12
click at [319, 386] on link "[PHONE_NUMBER]" at bounding box center [333, 392] width 76 height 12
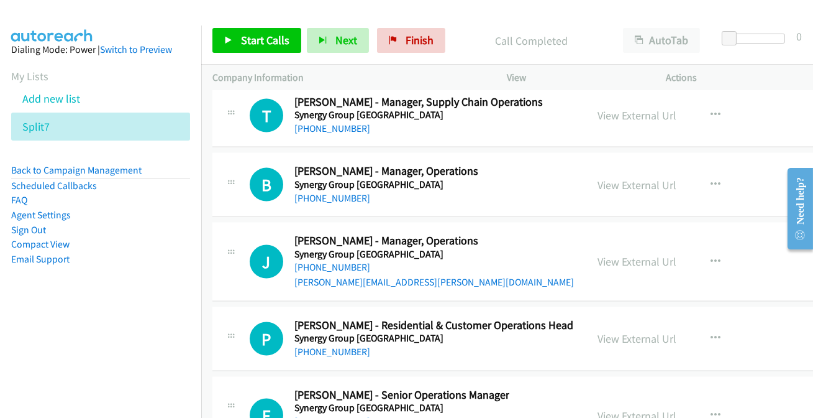
scroll to position [21614, 0]
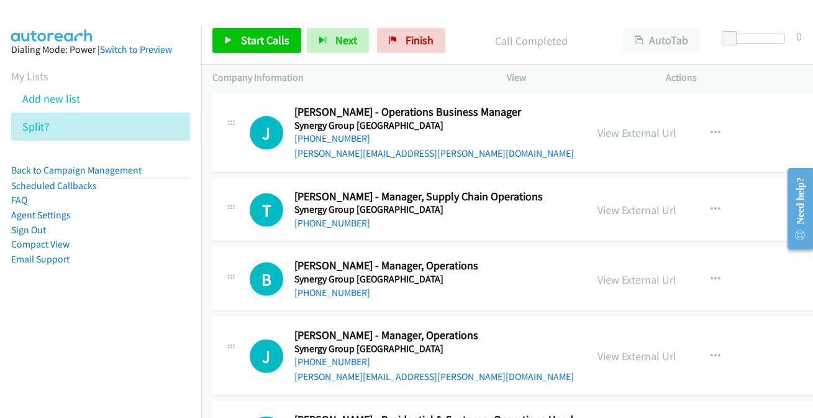
scroll to position [21558, 0]
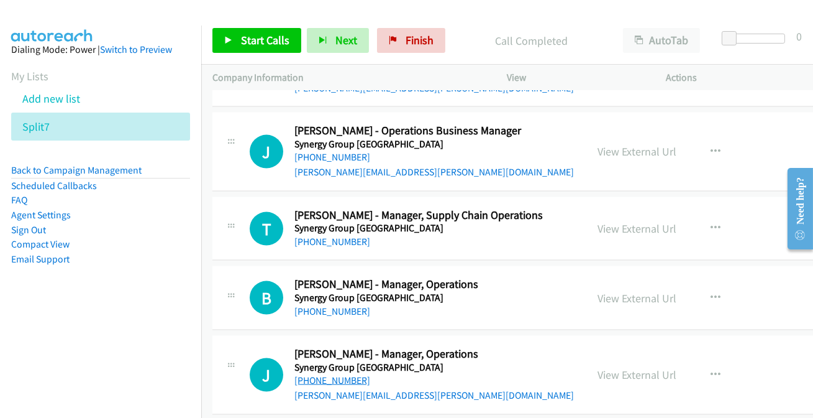
click at [329, 374] on link "[PHONE_NUMBER]" at bounding box center [333, 380] width 76 height 12
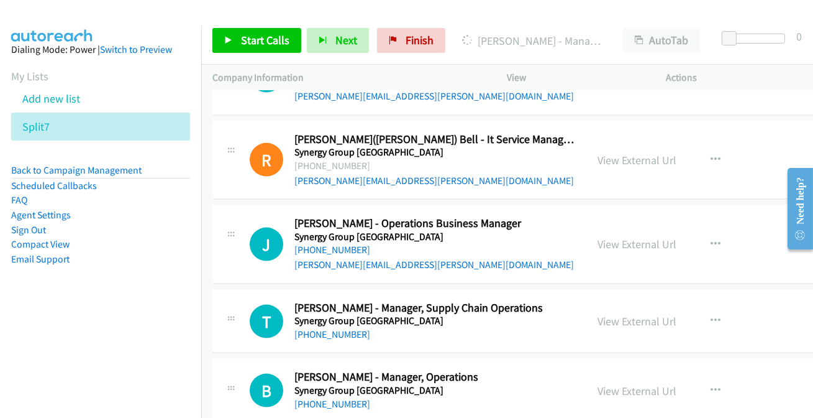
scroll to position [21445, 0]
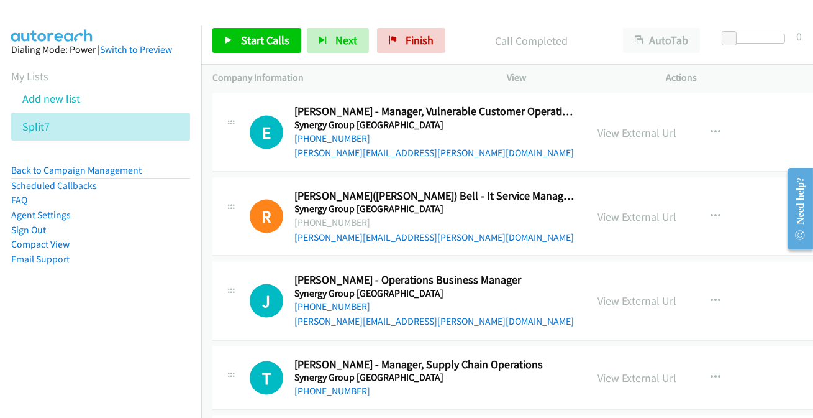
scroll to position [21388, 0]
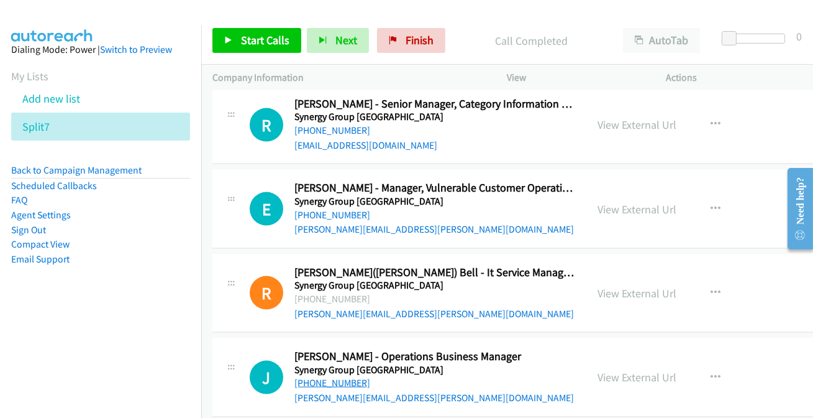
click at [329, 377] on link "[PHONE_NUMBER]" at bounding box center [333, 383] width 76 height 12
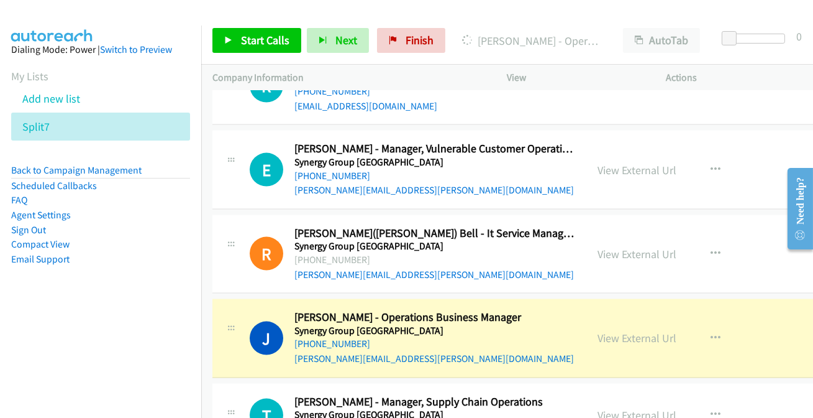
scroll to position [21388, 0]
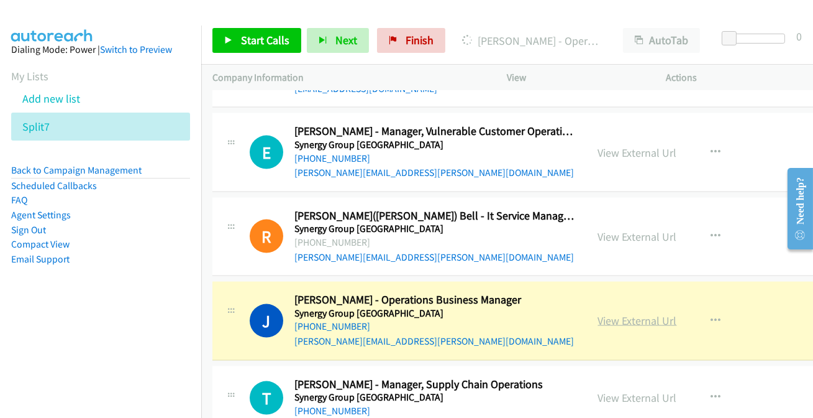
click at [629, 313] on link "View External Url" at bounding box center [637, 320] width 79 height 14
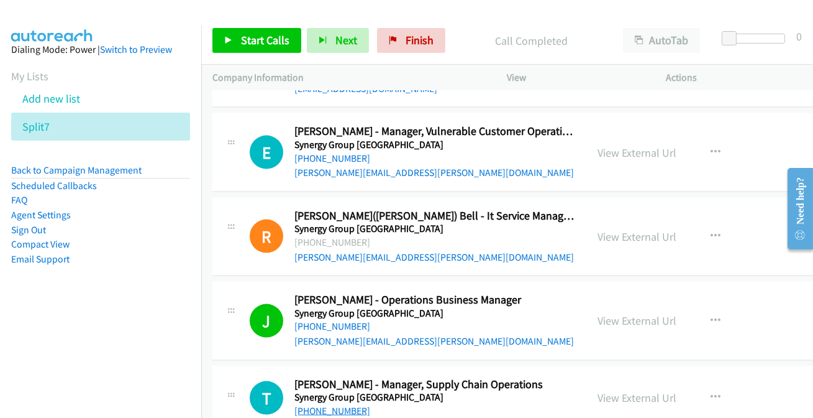
click at [331, 405] on link "[PHONE_NUMBER]" at bounding box center [333, 411] width 76 height 12
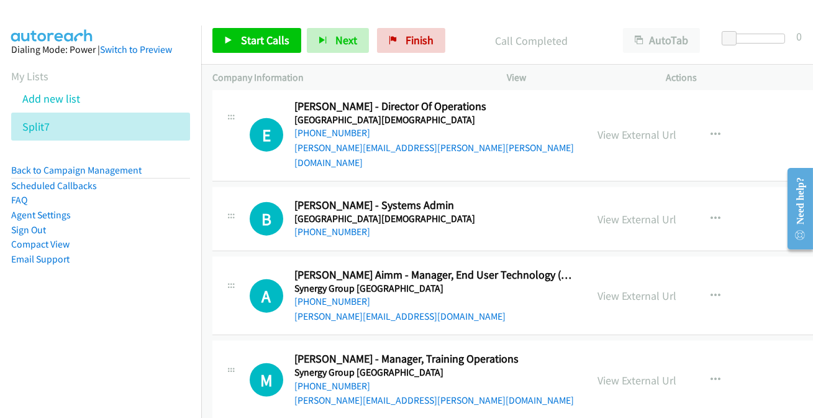
scroll to position [21049, 0]
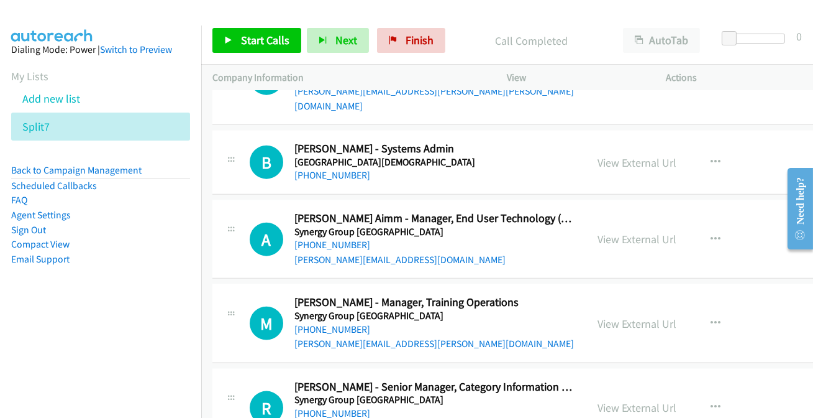
click at [336, 407] on link "[PHONE_NUMBER]" at bounding box center [333, 413] width 76 height 12
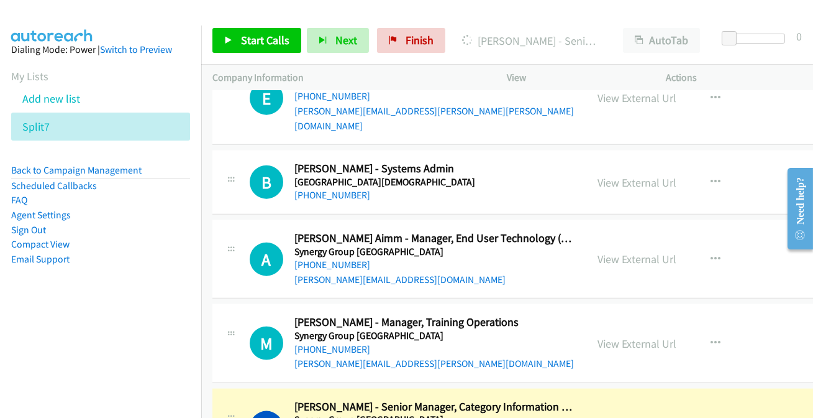
scroll to position [20993, 0]
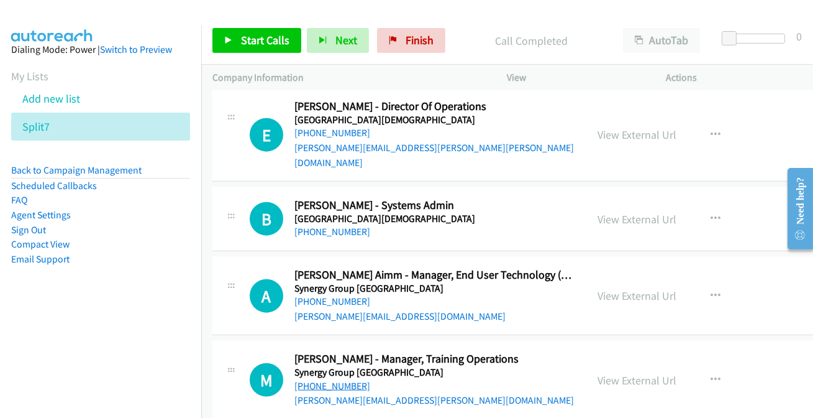
click at [334, 380] on link "[PHONE_NUMBER]" at bounding box center [333, 386] width 76 height 12
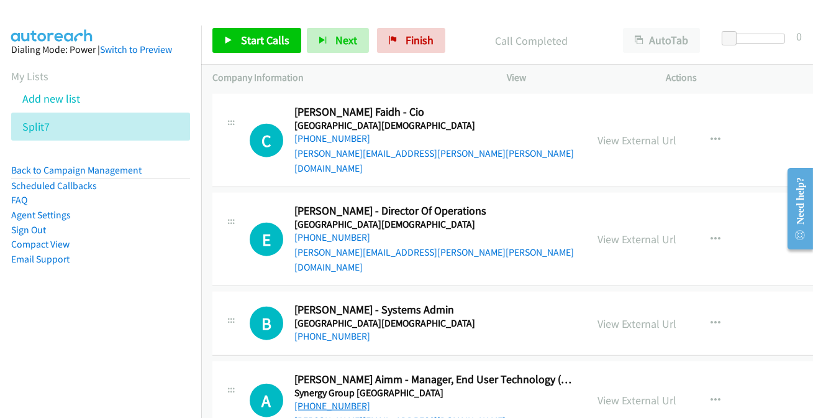
scroll to position [20880, 0]
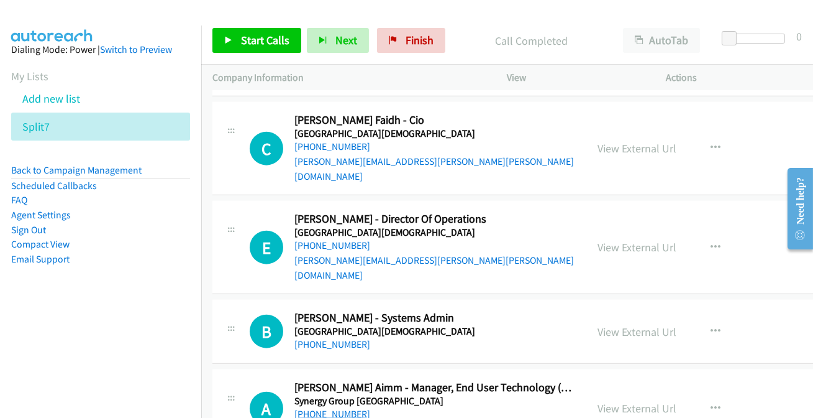
click at [331, 408] on link "[PHONE_NUMBER]" at bounding box center [333, 414] width 76 height 12
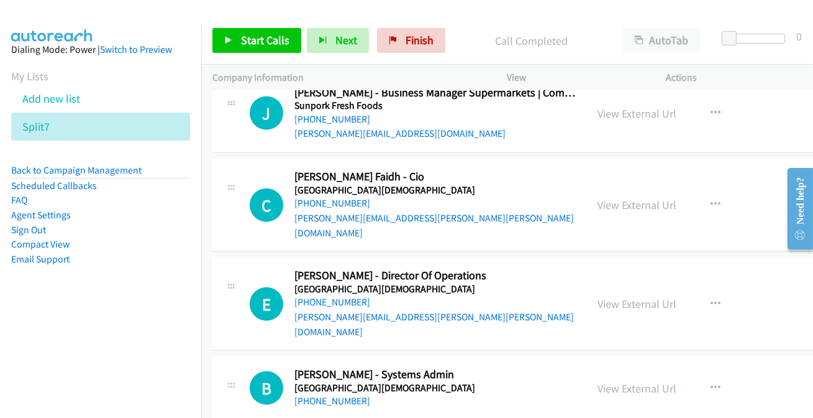
scroll to position [20767, 0]
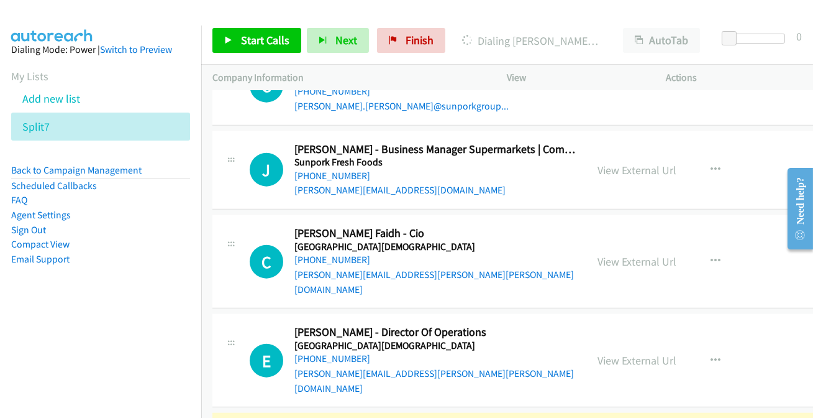
scroll to position [20710, 0]
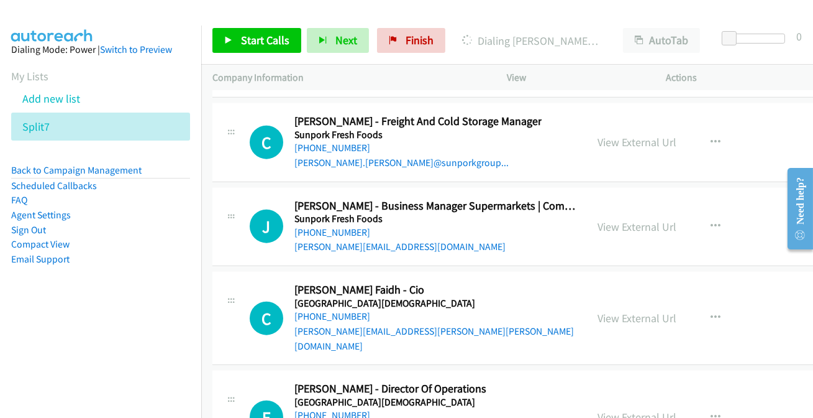
click at [334, 409] on link "[PHONE_NUMBER]" at bounding box center [333, 415] width 76 height 12
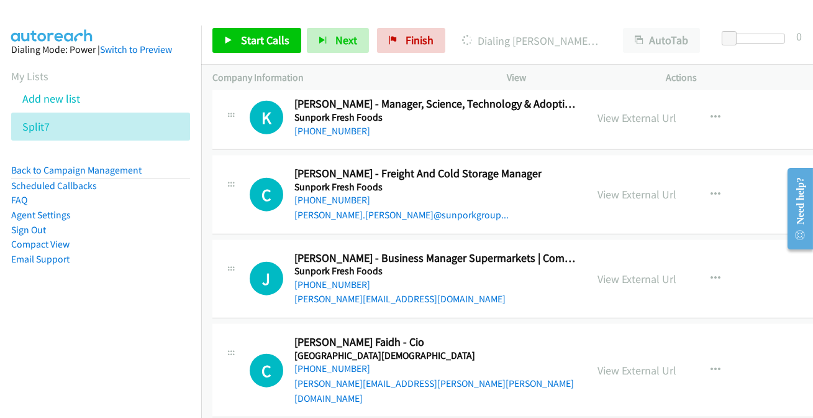
scroll to position [20654, 0]
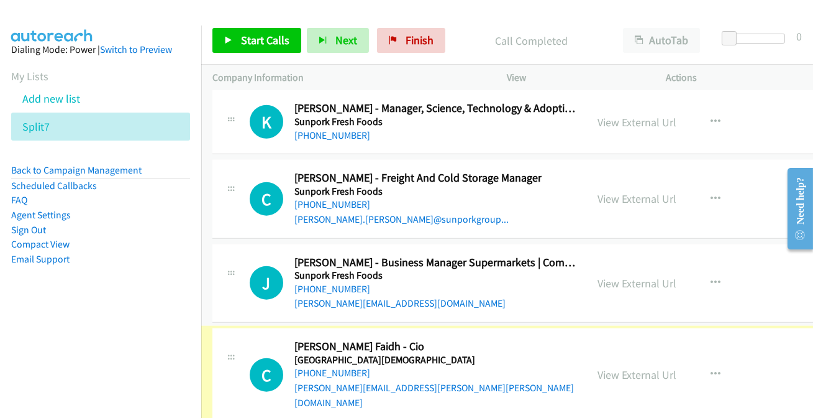
click at [339, 367] on link "[PHONE_NUMBER]" at bounding box center [333, 373] width 76 height 12
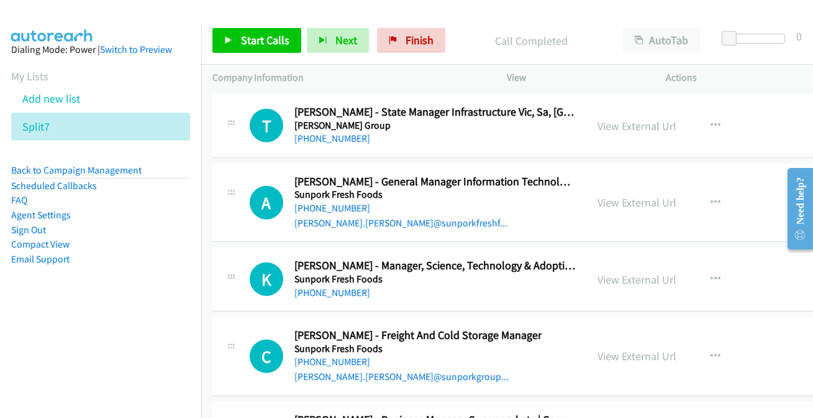
scroll to position [20371, 0]
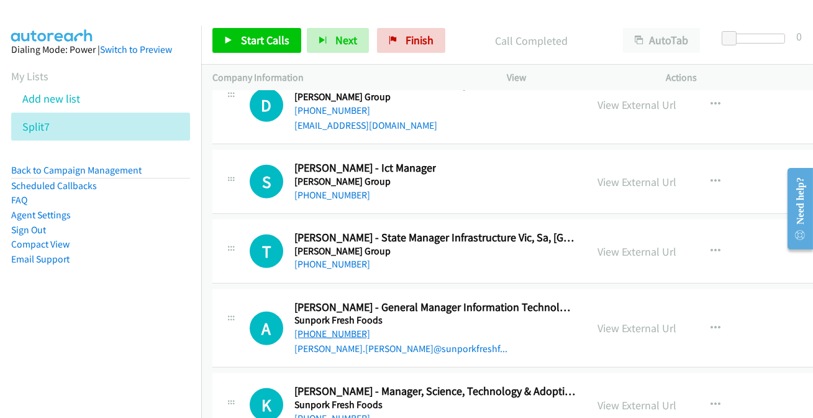
click at [325, 327] on link "[PHONE_NUMBER]" at bounding box center [333, 333] width 76 height 12
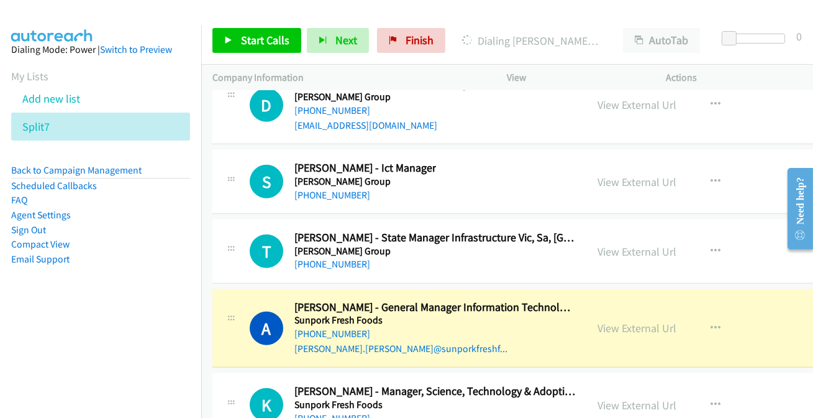
click at [574, 79] on p "View" at bounding box center [576, 77] width 136 height 15
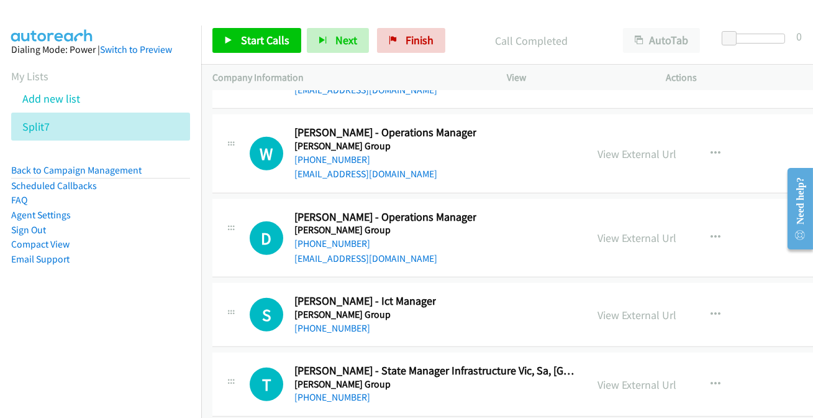
scroll to position [20202, 0]
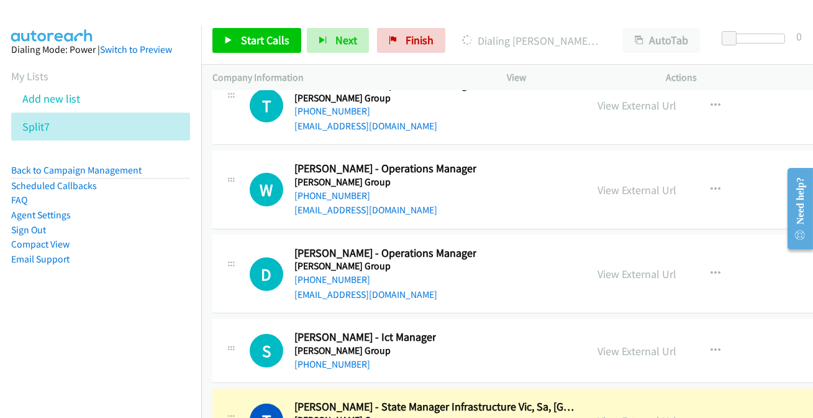
click at [633, 413] on link "View External Url" at bounding box center [637, 420] width 79 height 14
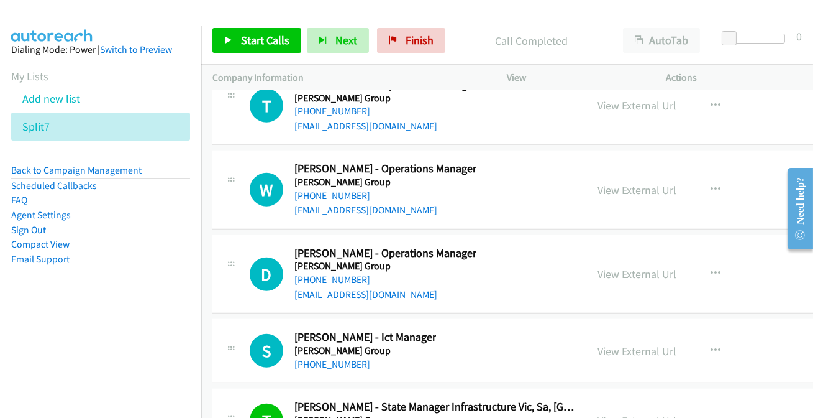
scroll to position [20089, 0]
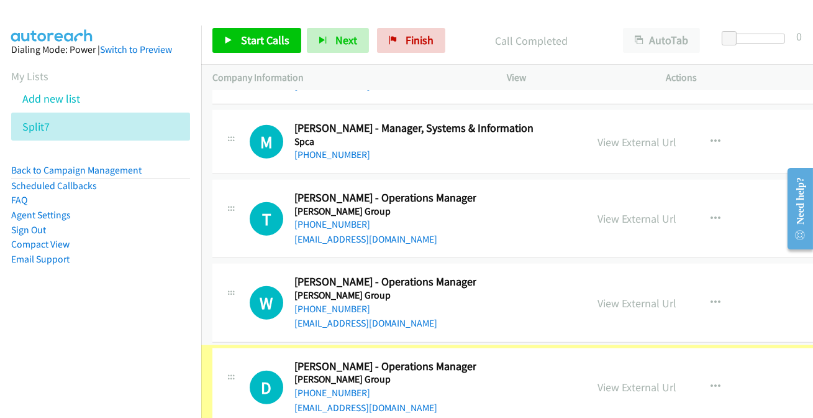
click at [319, 387] on link "[PHONE_NUMBER]" at bounding box center [333, 393] width 76 height 12
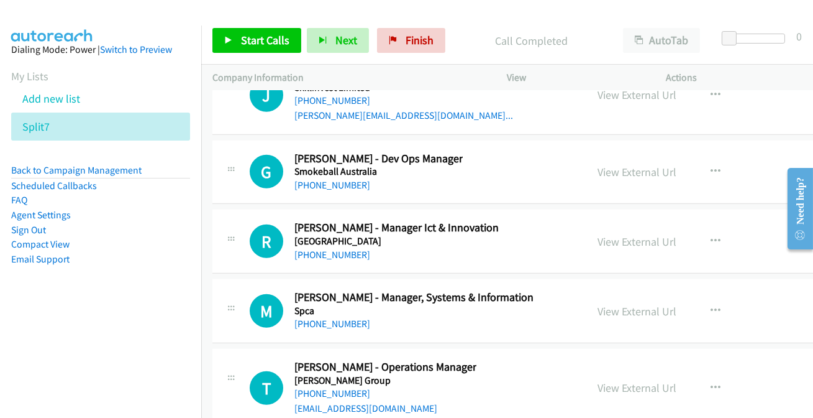
scroll to position [19919, 0]
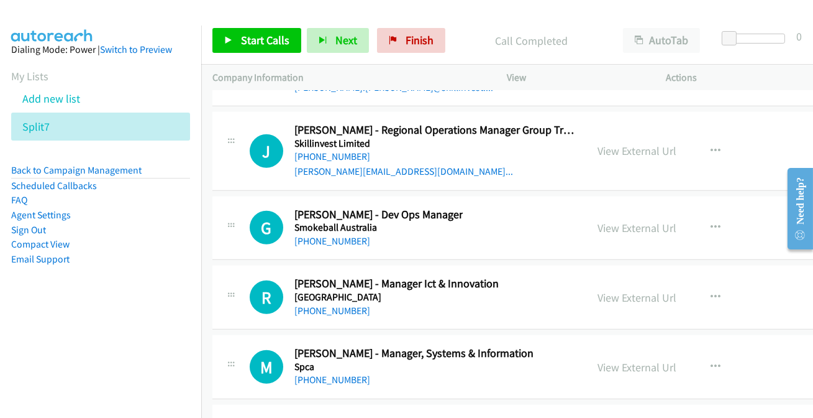
scroll to position [19863, 0]
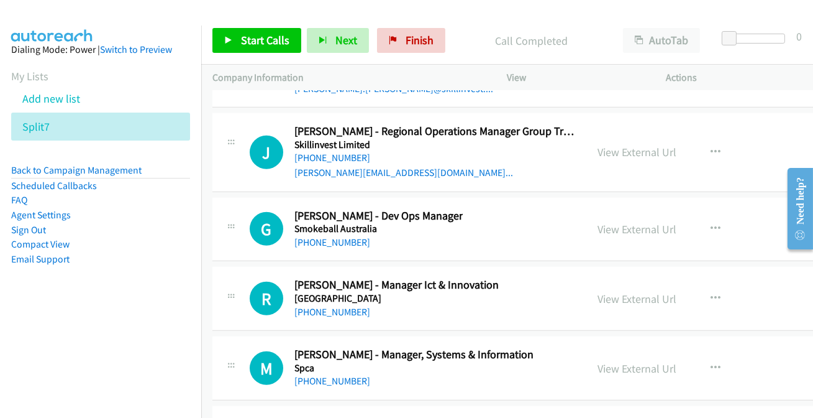
click at [305, 375] on link "[PHONE_NUMBER]" at bounding box center [333, 381] width 76 height 12
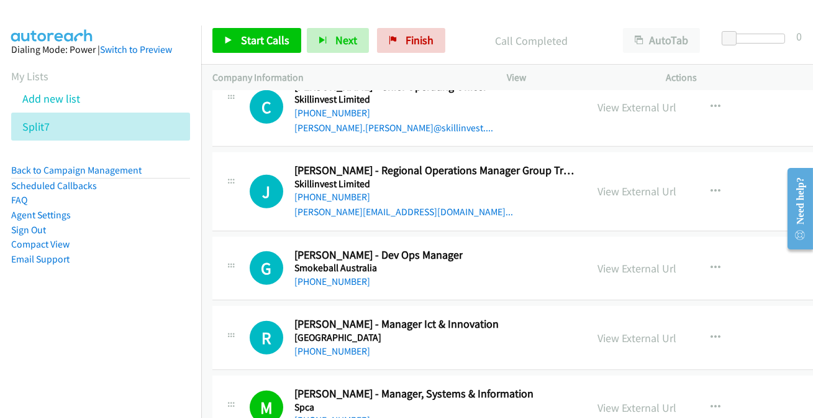
scroll to position [19750, 0]
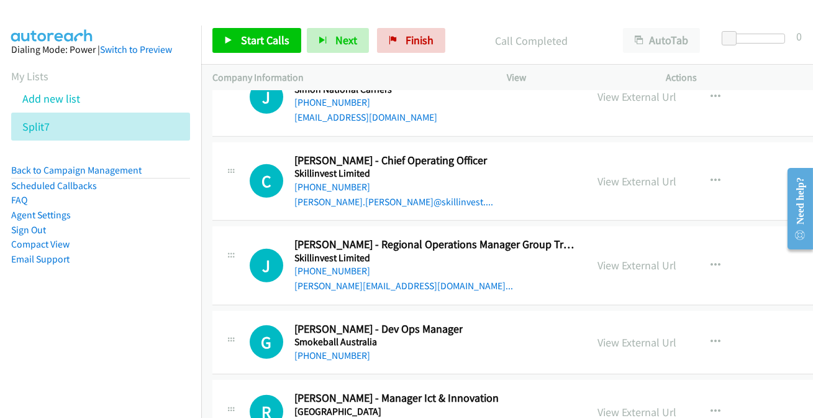
click at [318, 417] on link "[PHONE_NUMBER]" at bounding box center [333, 425] width 76 height 12
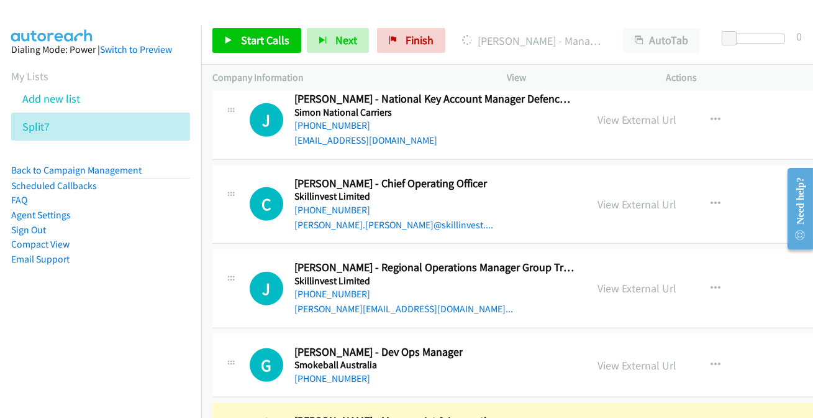
scroll to position [19693, 0]
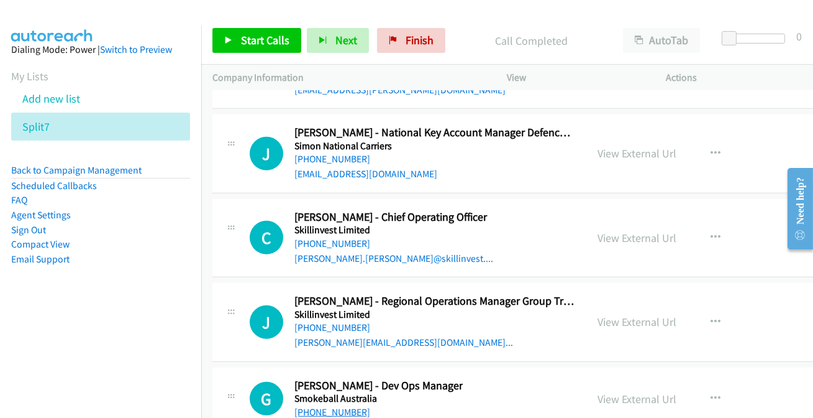
click at [334, 406] on link "[PHONE_NUMBER]" at bounding box center [333, 412] width 76 height 12
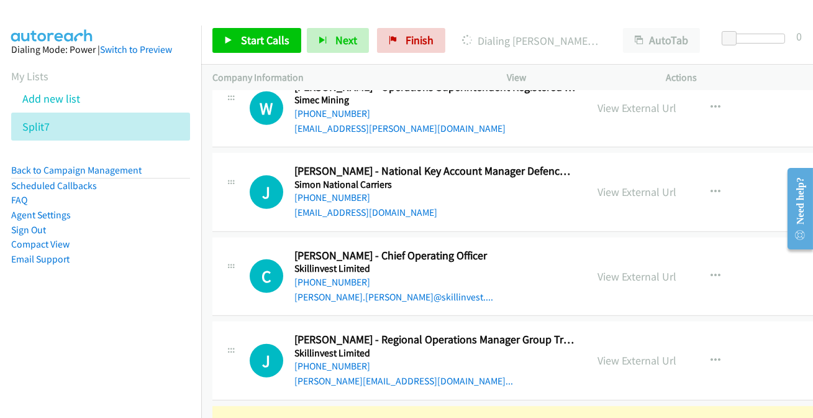
scroll to position [19637, 0]
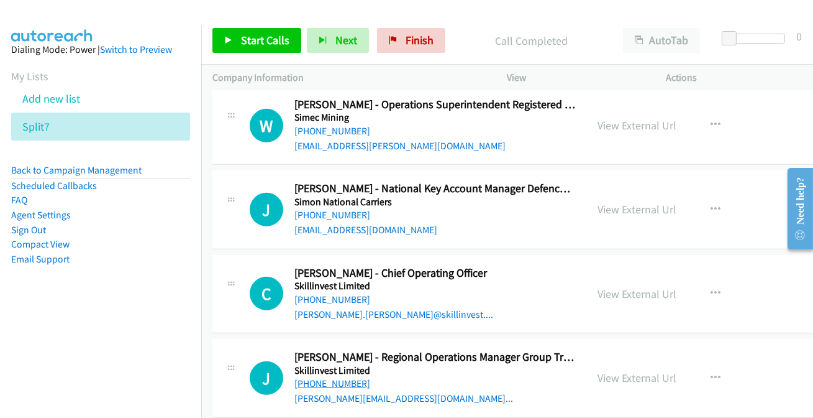
click at [329, 377] on link "[PHONE_NUMBER]" at bounding box center [333, 383] width 76 height 12
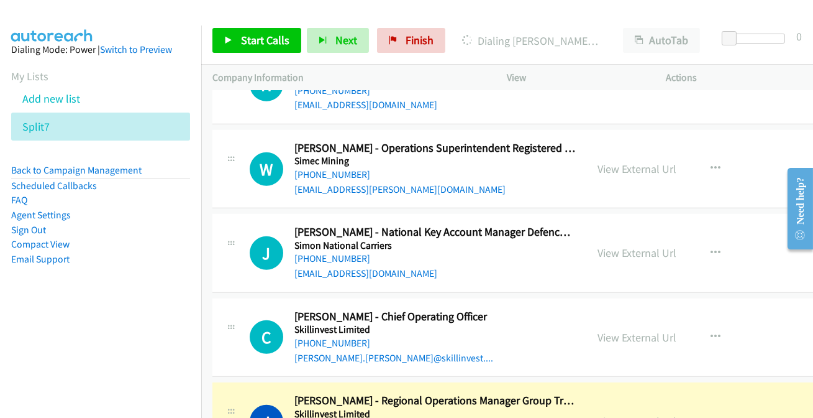
scroll to position [19581, 0]
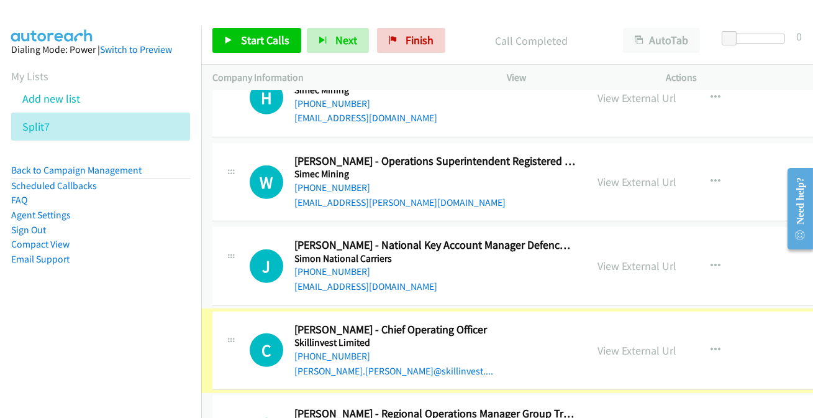
click at [331, 350] on link "[PHONE_NUMBER]" at bounding box center [333, 356] width 76 height 12
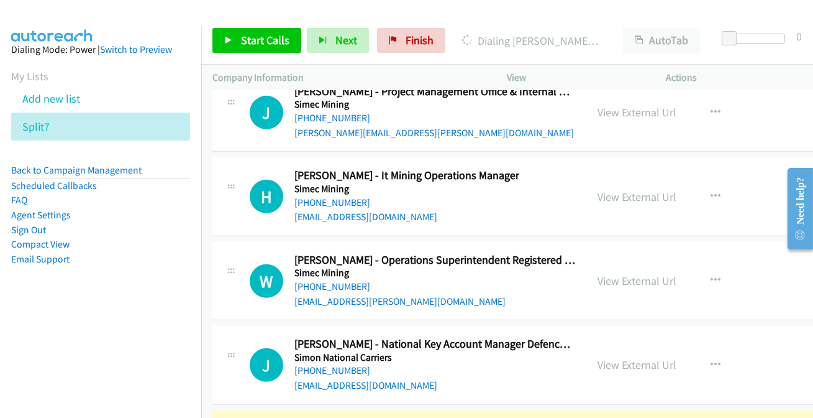
scroll to position [19468, 0]
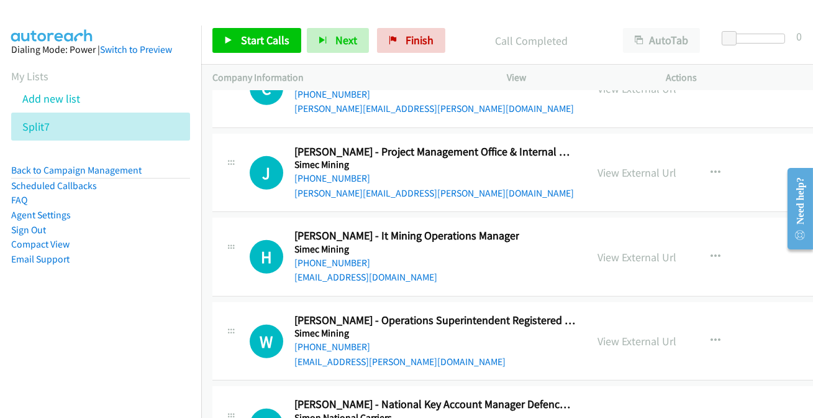
scroll to position [19624, 0]
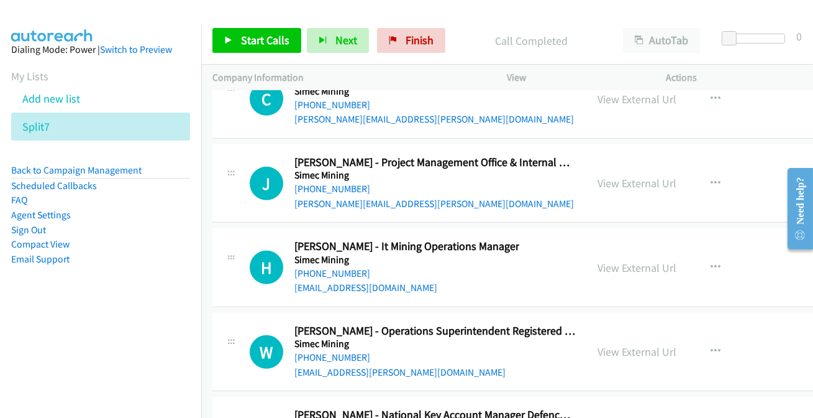
scroll to position [19398, 0]
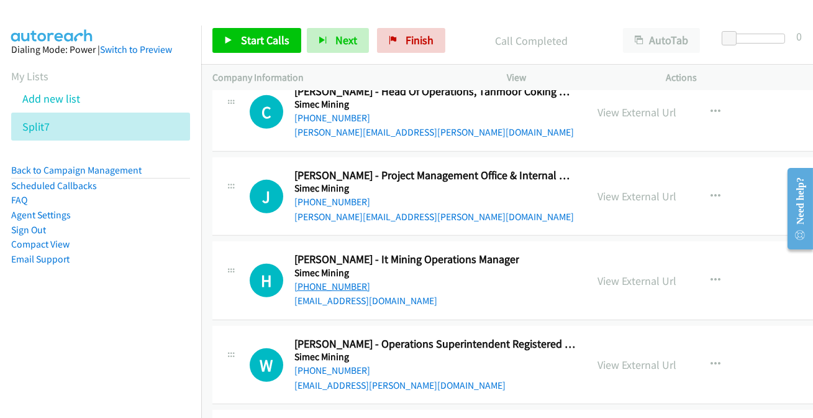
click at [329, 280] on link "[PHONE_NUMBER]" at bounding box center [333, 286] width 76 height 12
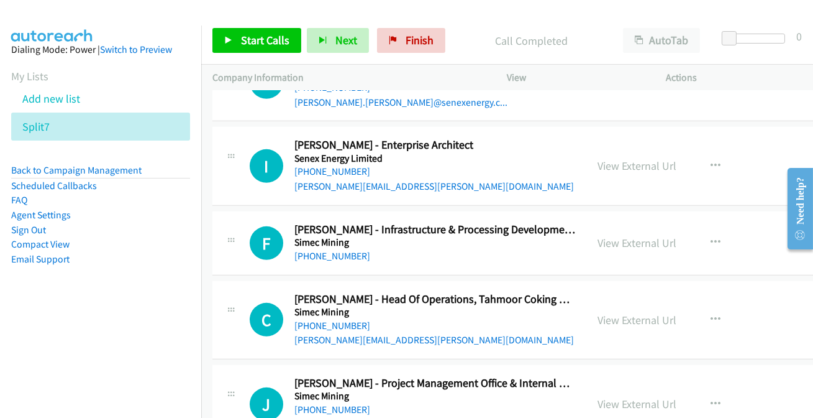
scroll to position [19172, 0]
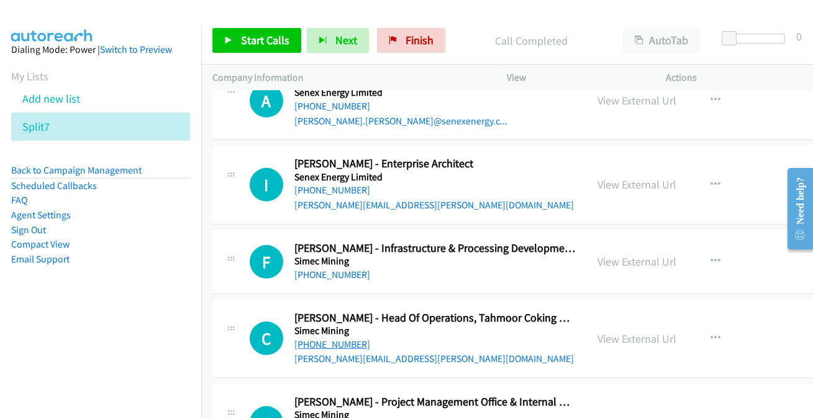
click at [323, 338] on link "[PHONE_NUMBER]" at bounding box center [333, 344] width 76 height 12
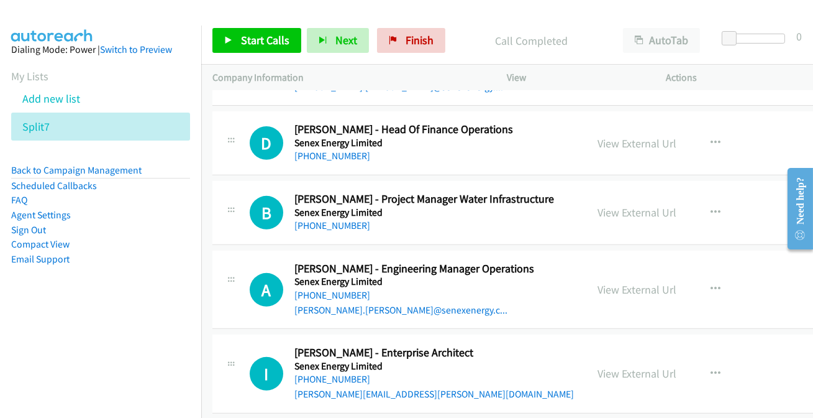
scroll to position [19003, 0]
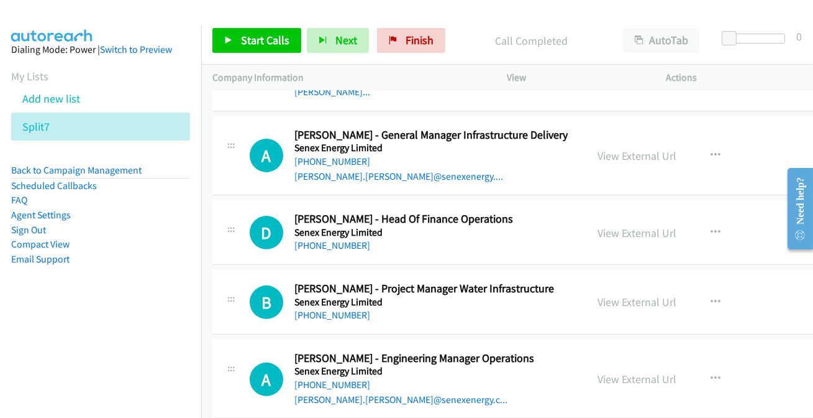
scroll to position [18890, 0]
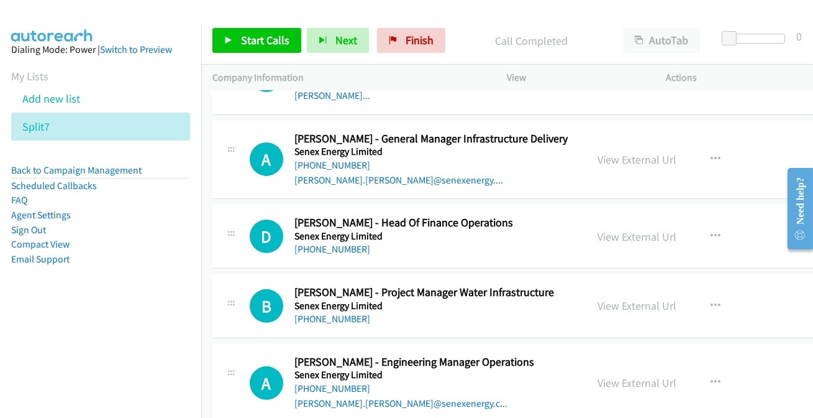
click at [310, 243] on link "[PHONE_NUMBER]" at bounding box center [333, 249] width 76 height 12
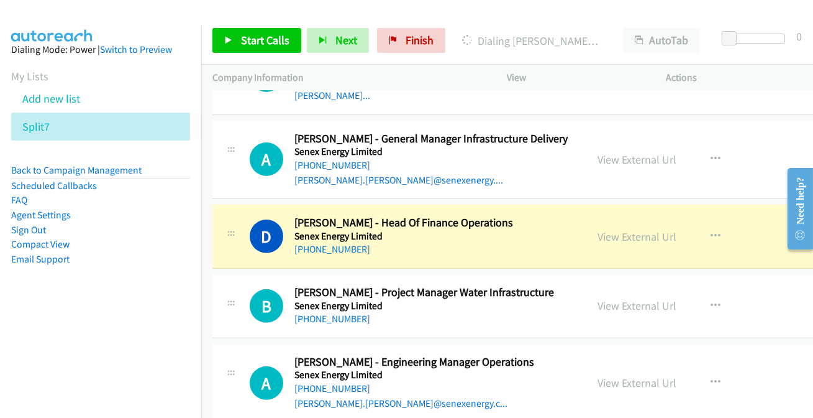
scroll to position [18833, 0]
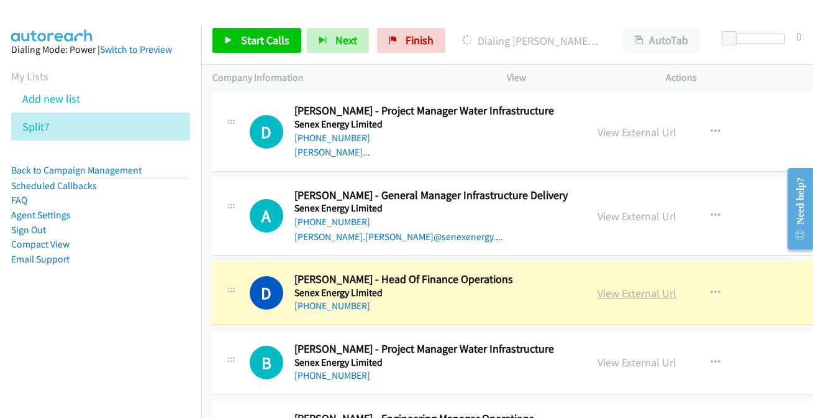
click at [648, 286] on link "View External Url" at bounding box center [637, 293] width 79 height 14
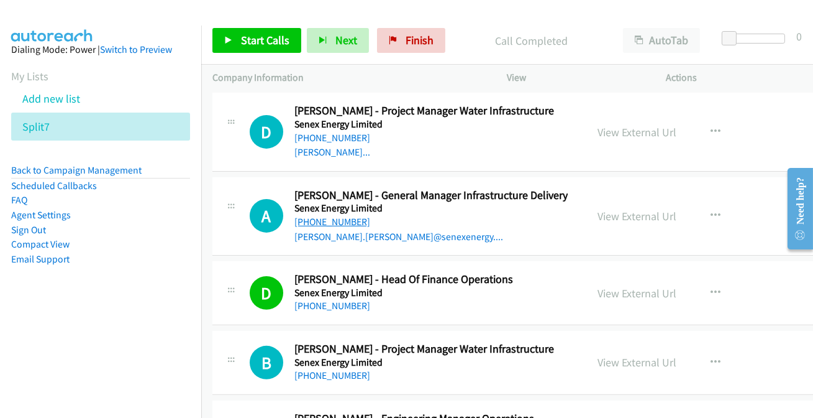
click at [326, 216] on link "[PHONE_NUMBER]" at bounding box center [333, 222] width 76 height 12
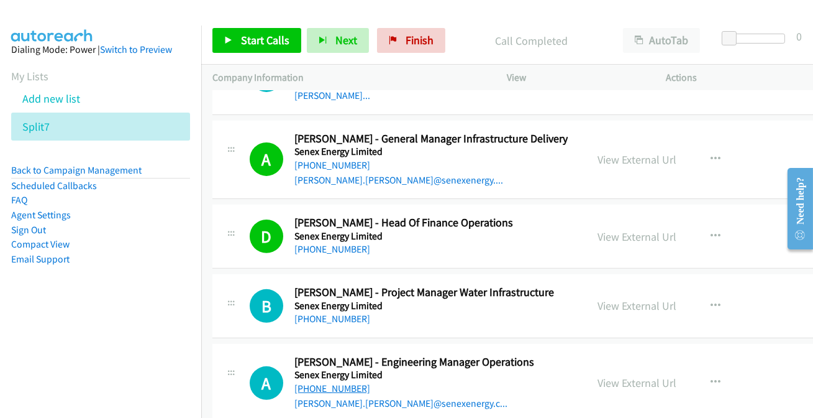
click at [311, 382] on link "[PHONE_NUMBER]" at bounding box center [333, 388] width 76 height 12
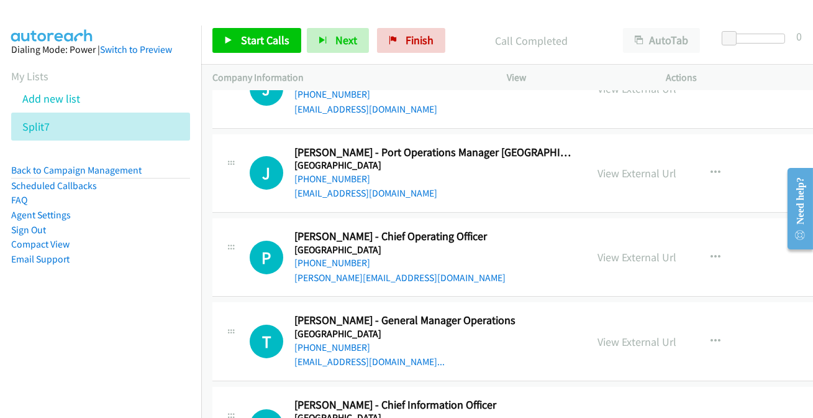
scroll to position [18438, 0]
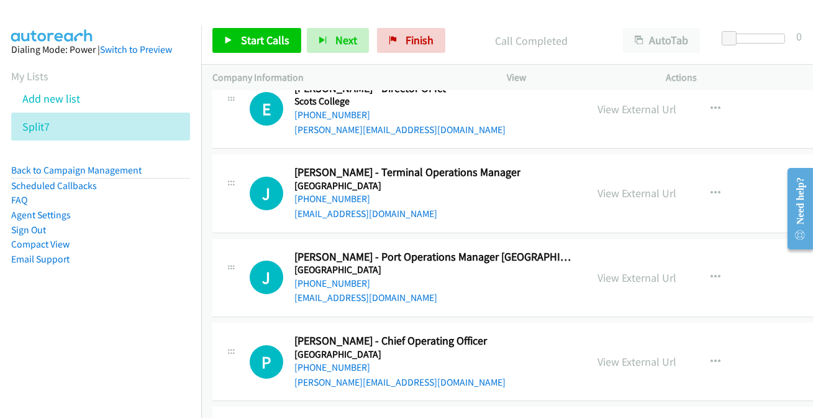
scroll to position [18325, 0]
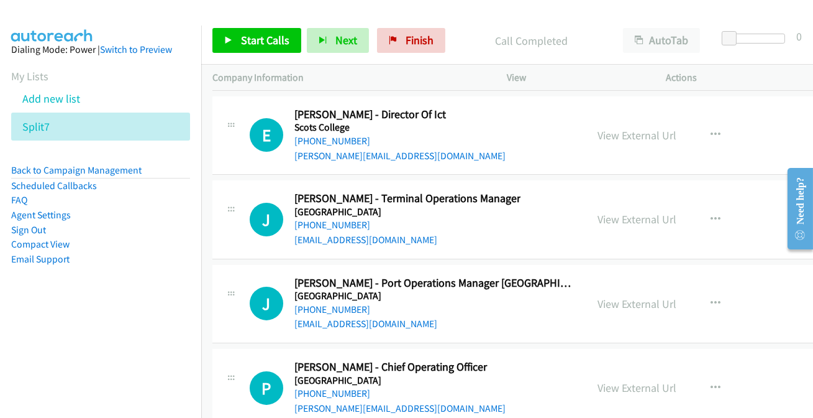
click at [319, 387] on link "[PHONE_NUMBER]" at bounding box center [333, 393] width 76 height 12
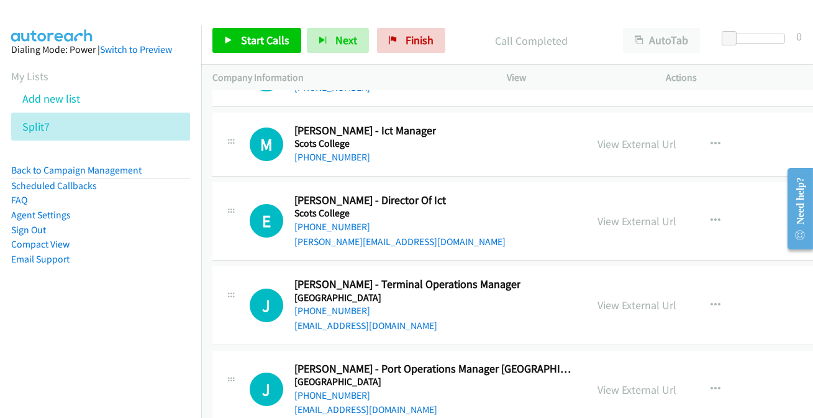
scroll to position [18212, 0]
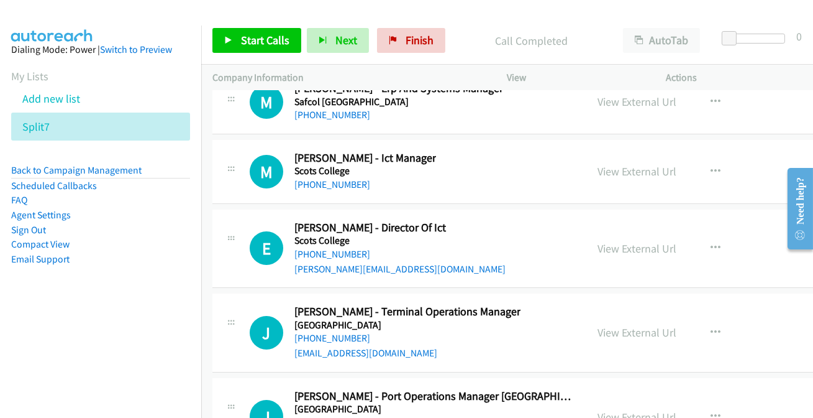
click at [329, 416] on link "[PHONE_NUMBER]" at bounding box center [333, 422] width 76 height 12
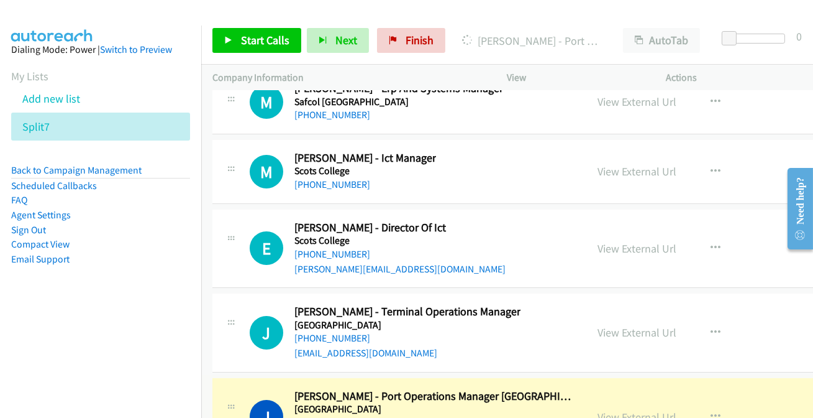
click at [627, 410] on link "View External Url" at bounding box center [637, 417] width 79 height 14
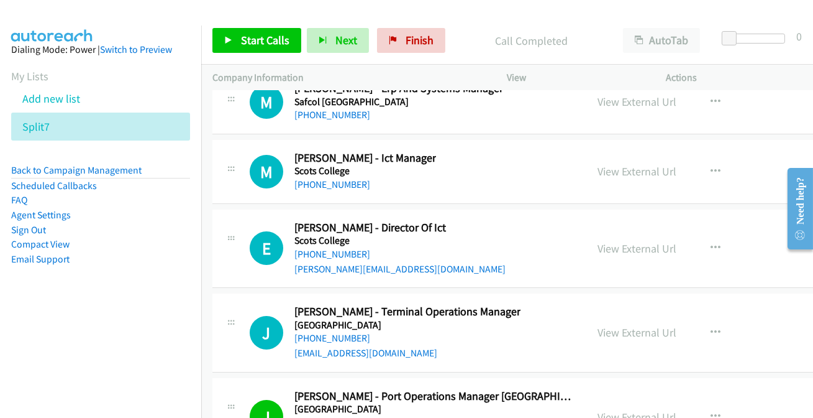
scroll to position [18155, 0]
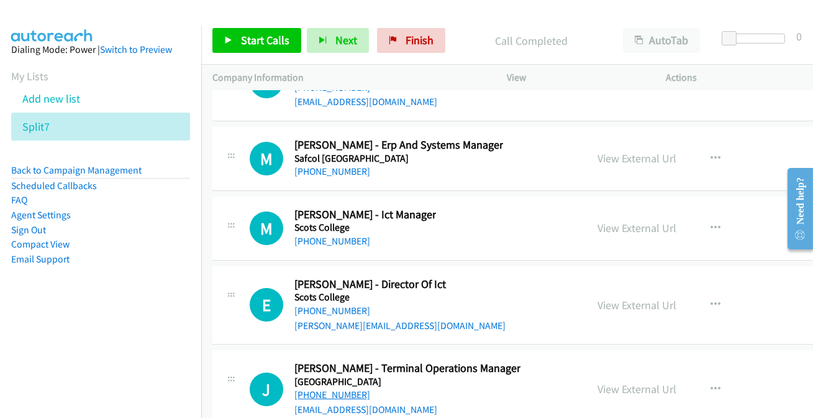
click at [341, 388] on link "[PHONE_NUMBER]" at bounding box center [333, 394] width 76 height 12
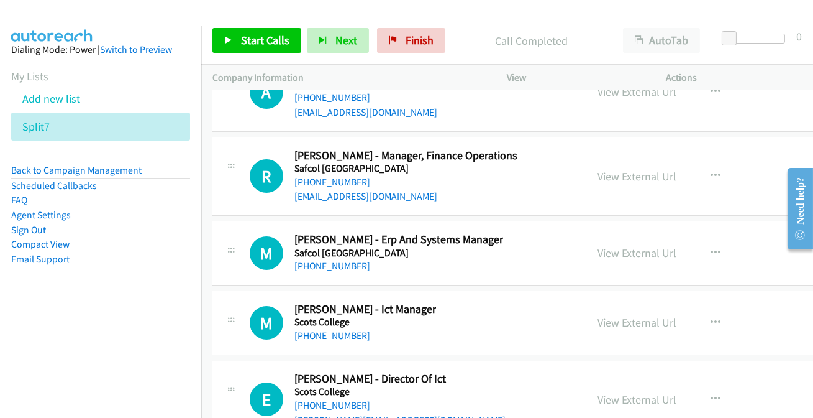
scroll to position [18042, 0]
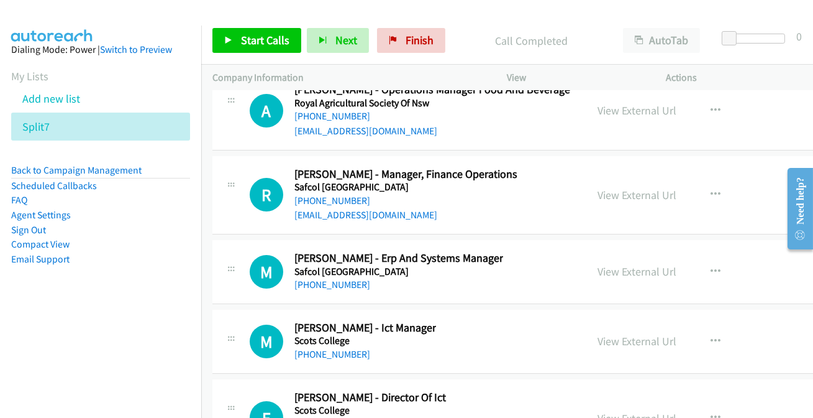
click at [319, 417] on link "[PHONE_NUMBER]" at bounding box center [333, 424] width 76 height 12
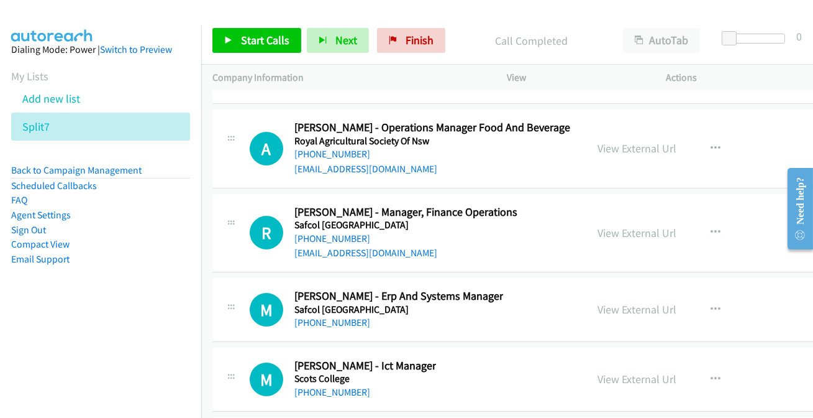
scroll to position [17986, 0]
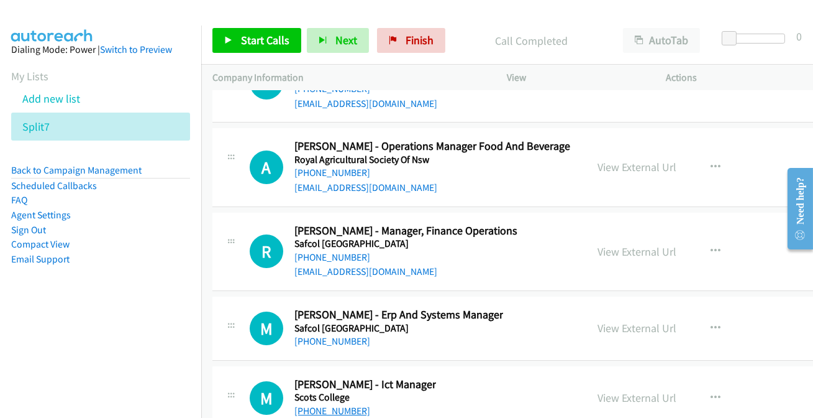
click at [319, 405] on link "[PHONE_NUMBER]" at bounding box center [333, 411] width 76 height 12
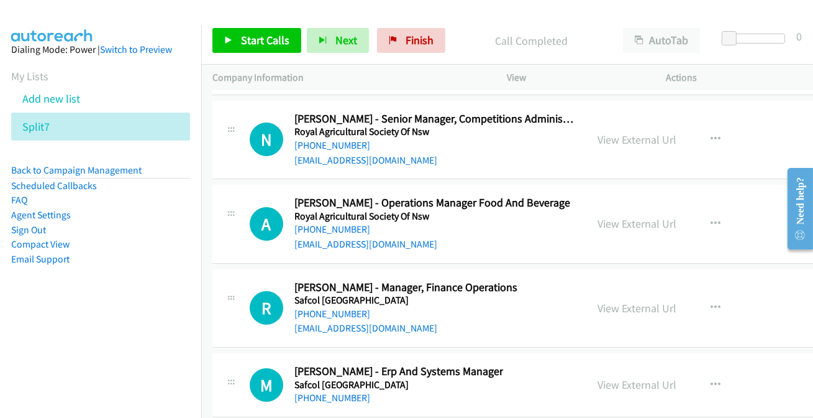
scroll to position [17872, 0]
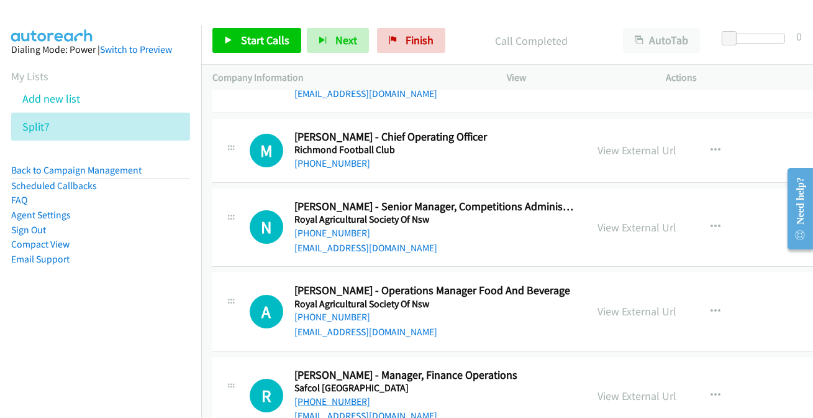
scroll to position [17816, 0]
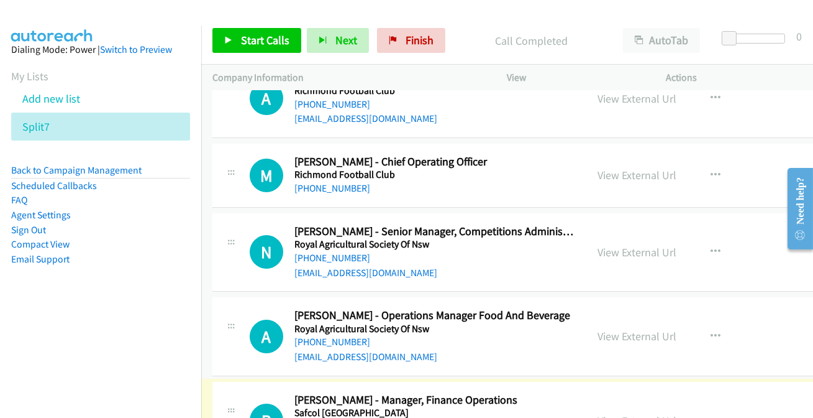
click at [323, 417] on link "[PHONE_NUMBER]" at bounding box center [333, 426] width 76 height 12
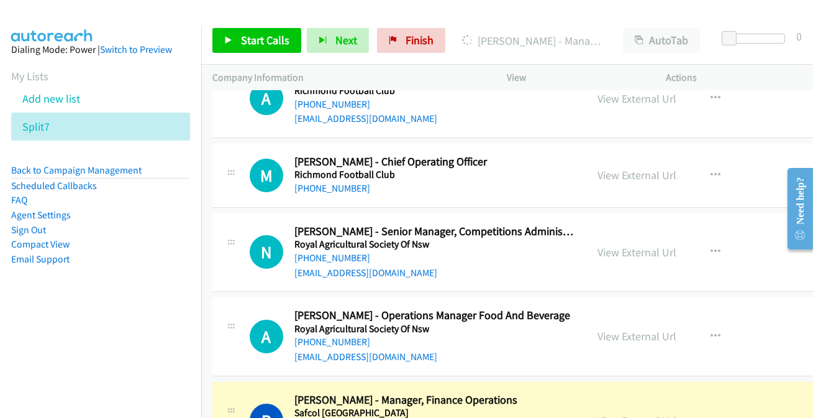
click at [605, 413] on link "View External Url" at bounding box center [637, 420] width 79 height 14
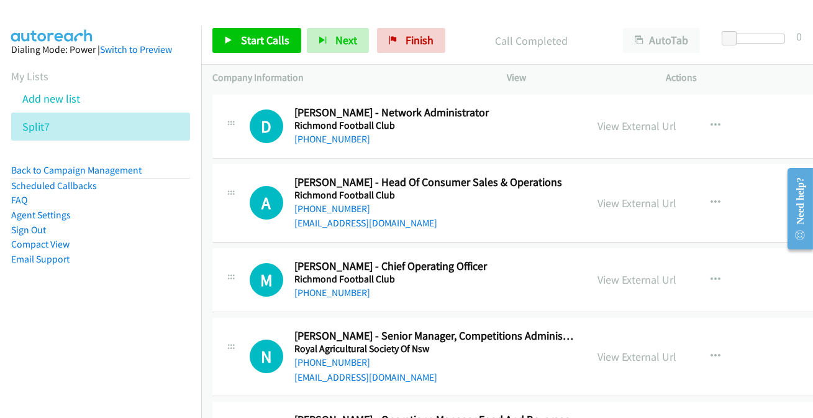
scroll to position [17703, 0]
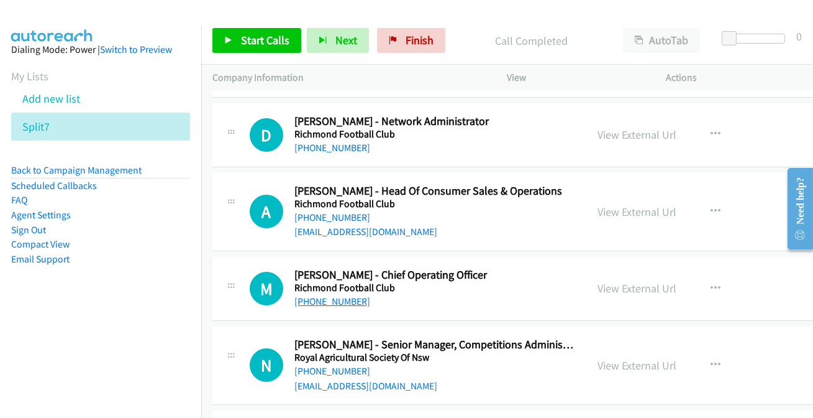
click at [317, 295] on link "[PHONE_NUMBER]" at bounding box center [333, 301] width 76 height 12
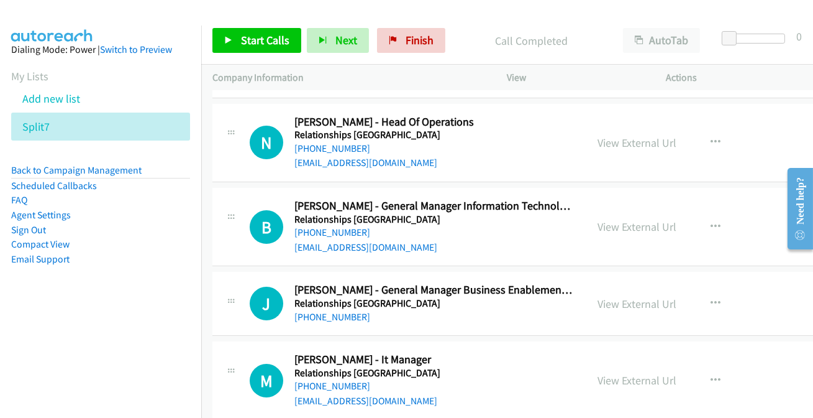
scroll to position [17364, 0]
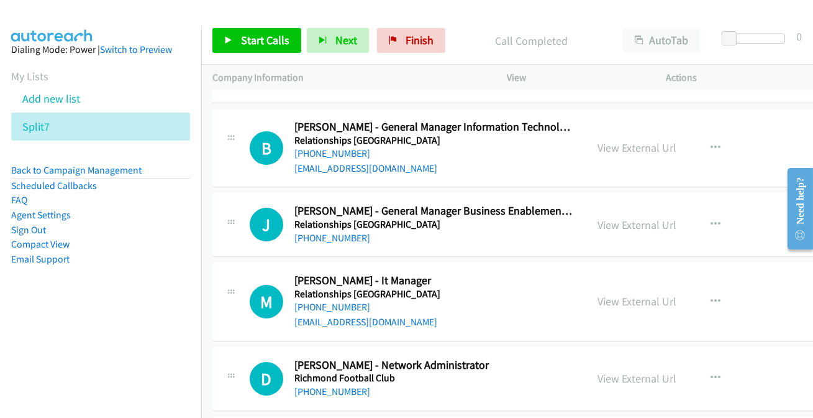
scroll to position [17477, 0]
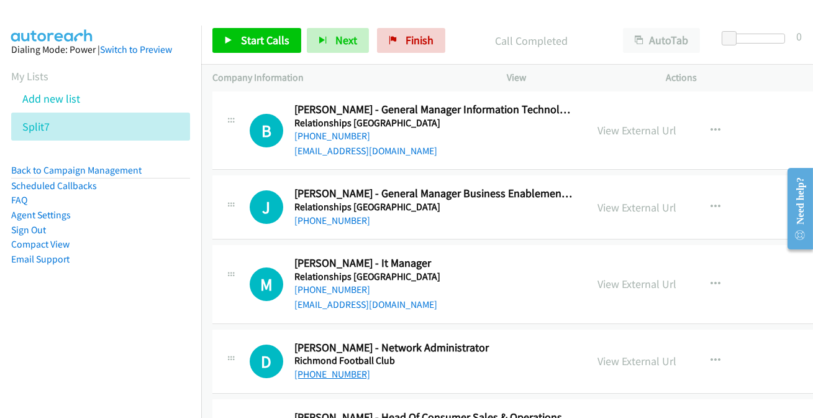
click at [341, 368] on link "[PHONE_NUMBER]" at bounding box center [333, 374] width 76 height 12
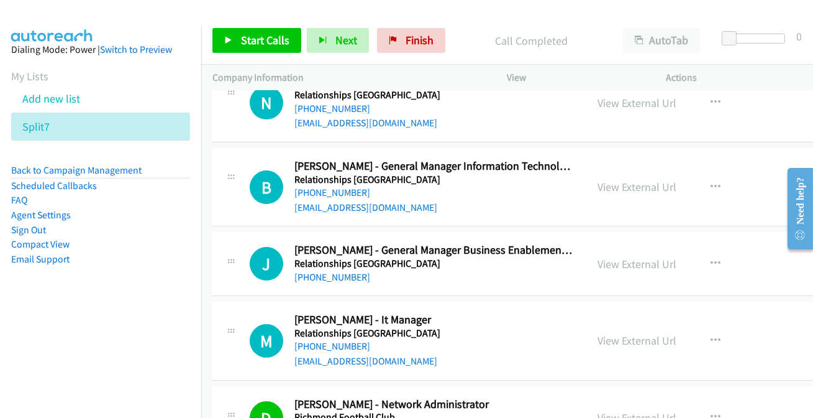
scroll to position [17364, 0]
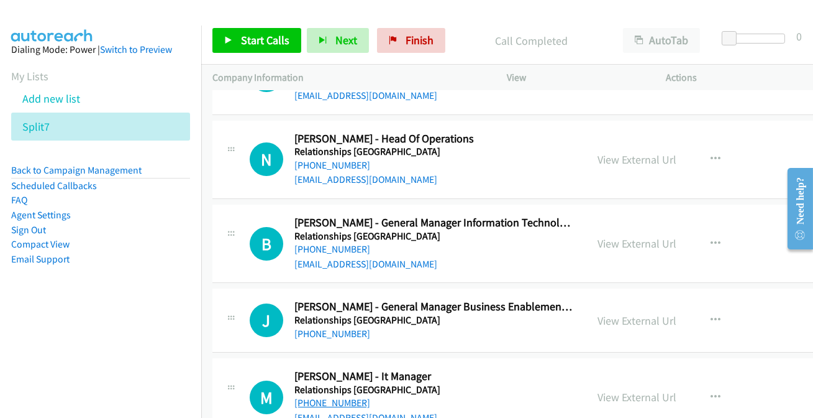
click at [323, 396] on link "[PHONE_NUMBER]" at bounding box center [333, 402] width 76 height 12
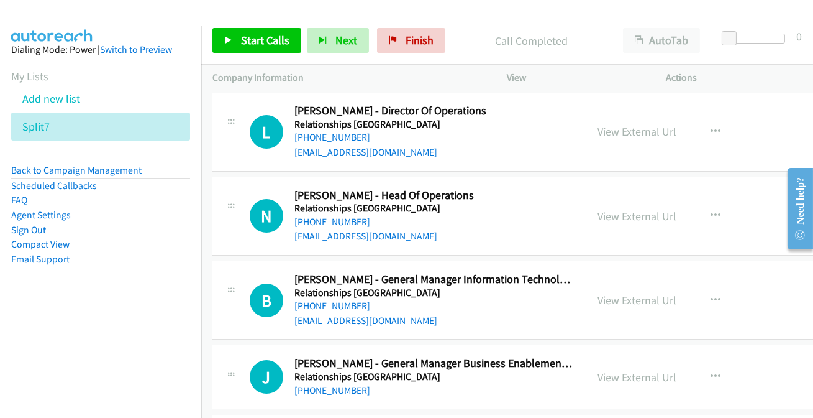
scroll to position [17251, 0]
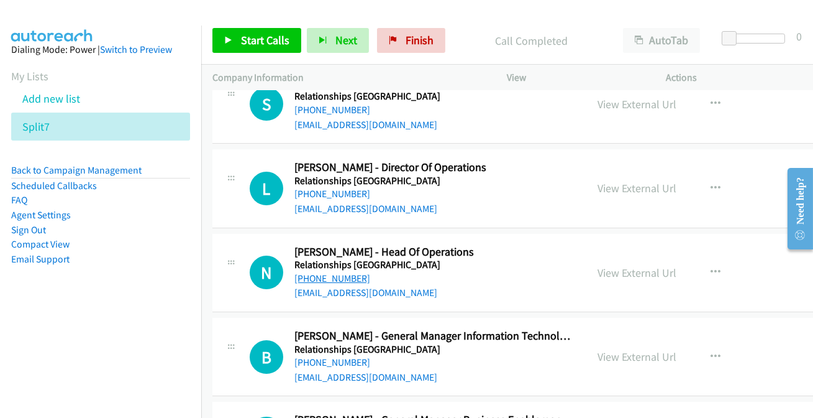
click at [316, 272] on link "[PHONE_NUMBER]" at bounding box center [333, 278] width 76 height 12
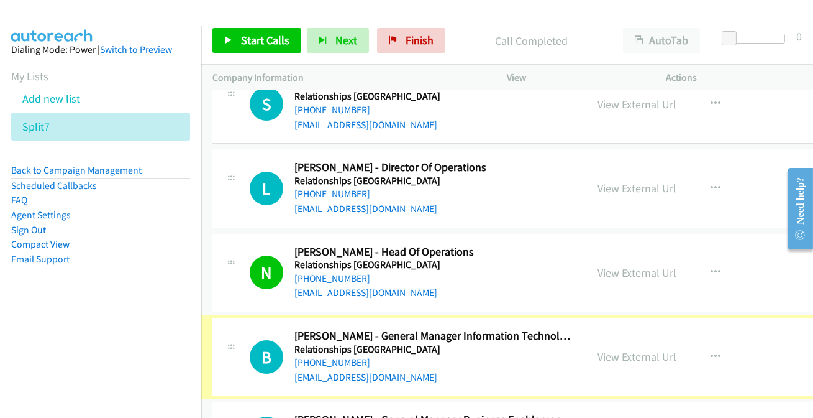
click at [310, 356] on link "[PHONE_NUMBER]" at bounding box center [333, 362] width 76 height 12
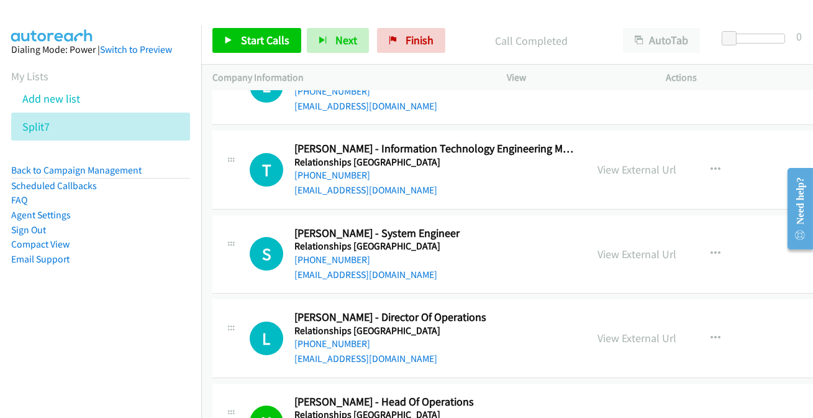
scroll to position [17082, 0]
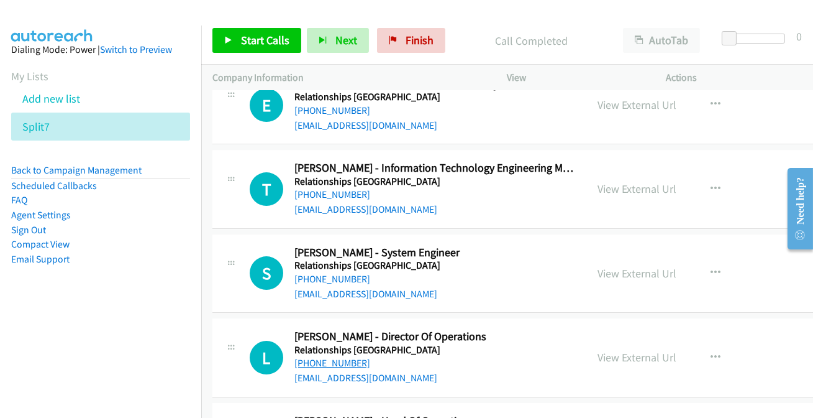
click at [323, 357] on link "[PHONE_NUMBER]" at bounding box center [333, 363] width 76 height 12
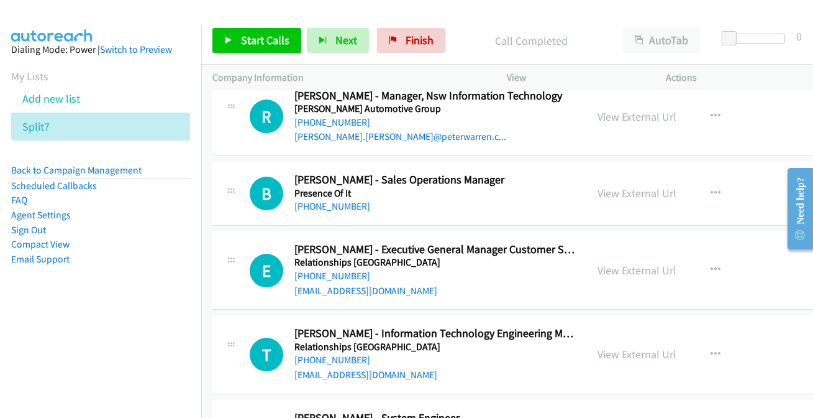
scroll to position [16912, 0]
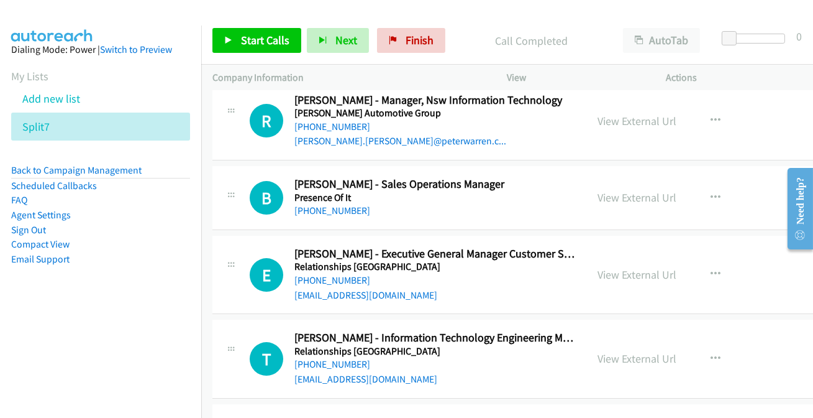
scroll to position [16799, 0]
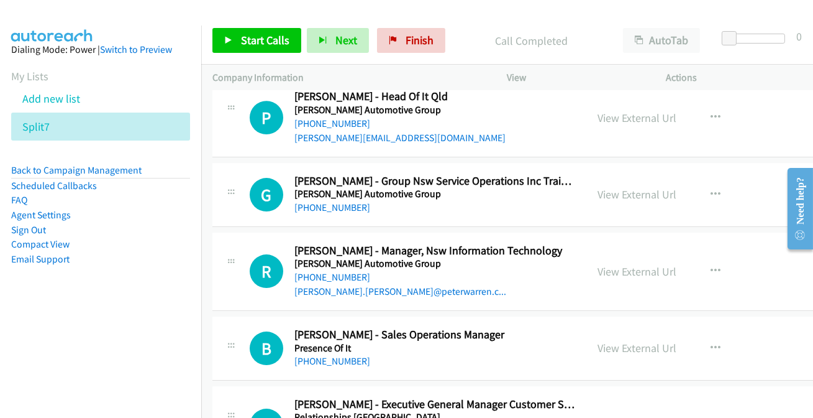
scroll to position [16743, 0]
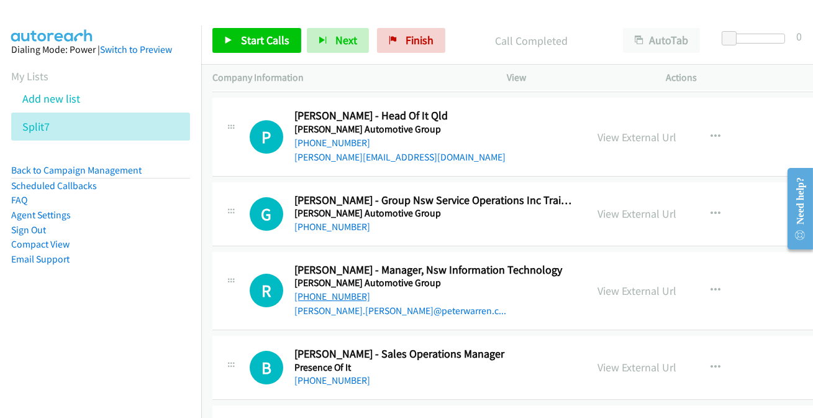
click at [337, 290] on link "[PHONE_NUMBER]" at bounding box center [333, 296] width 76 height 12
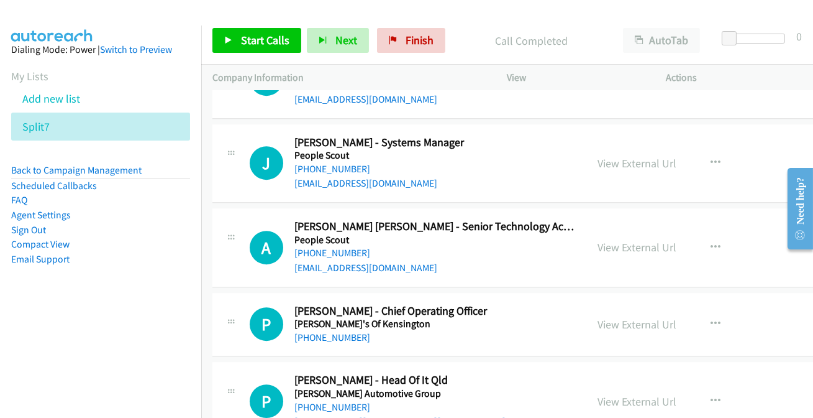
scroll to position [16461, 0]
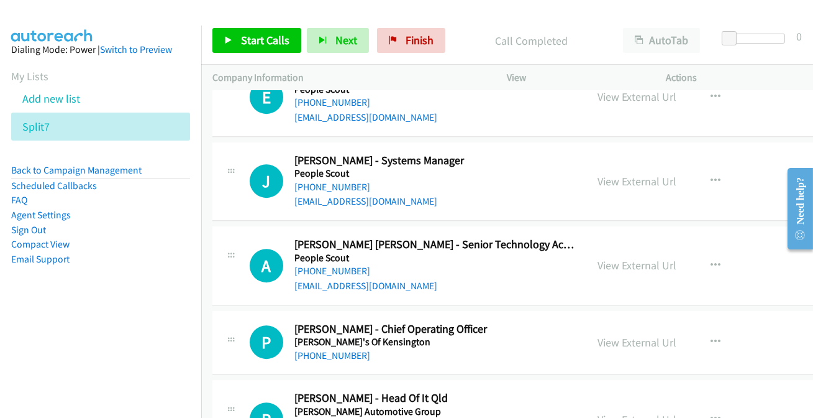
click at [336, 417] on link "[PHONE_NUMBER]" at bounding box center [333, 425] width 76 height 12
click at [332, 349] on link "[PHONE_NUMBER]" at bounding box center [333, 355] width 76 height 12
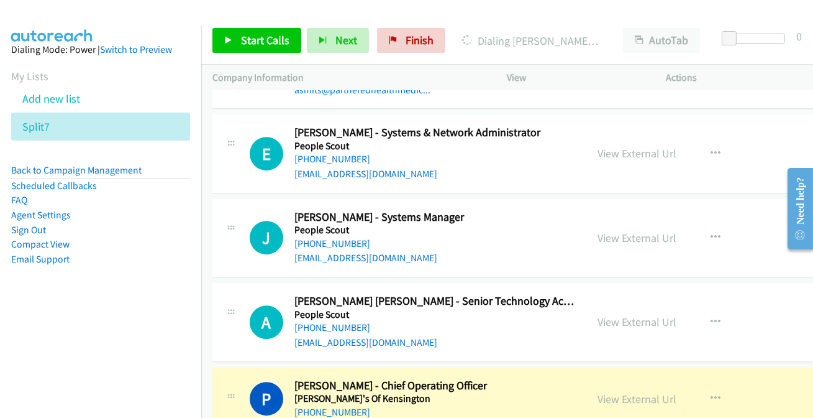
scroll to position [16347, 0]
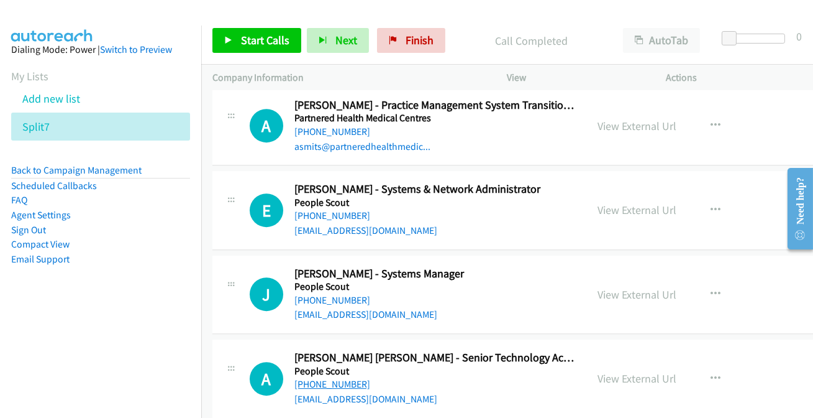
drag, startPoint x: 327, startPoint y: 285, endPoint x: 321, endPoint y: 293, distance: 9.7
click at [321, 378] on link "[PHONE_NUMBER]" at bounding box center [333, 384] width 76 height 12
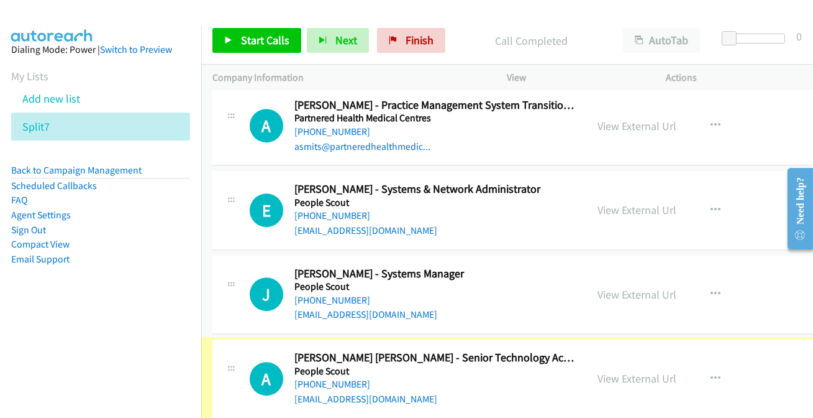
click at [321, 378] on link "[PHONE_NUMBER]" at bounding box center [333, 384] width 76 height 12
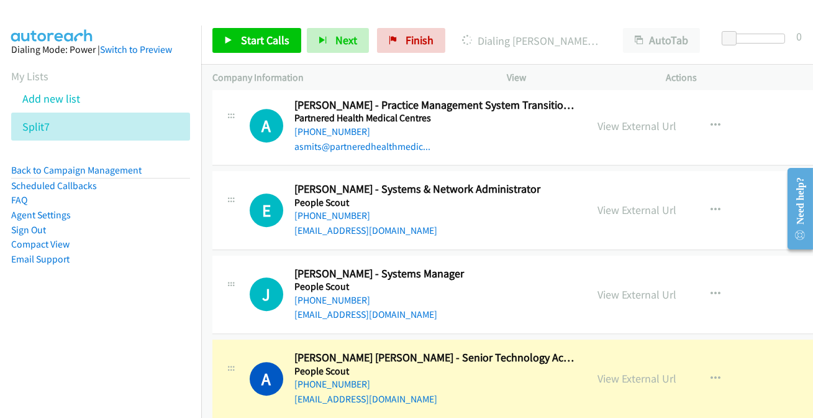
scroll to position [16291, 0]
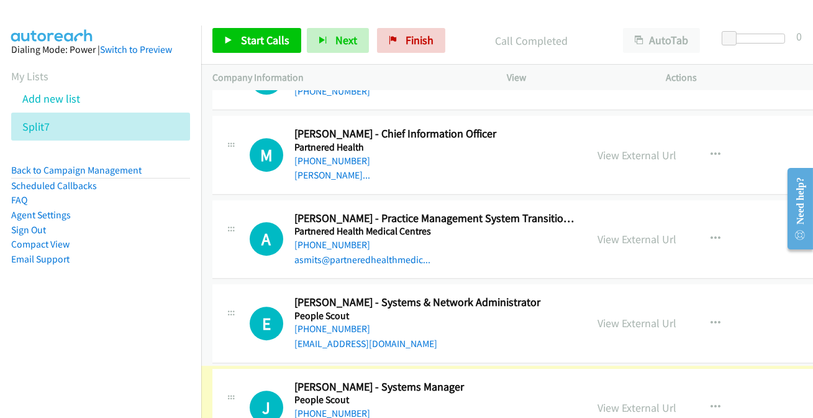
click at [328, 407] on link "[PHONE_NUMBER]" at bounding box center [333, 413] width 76 height 12
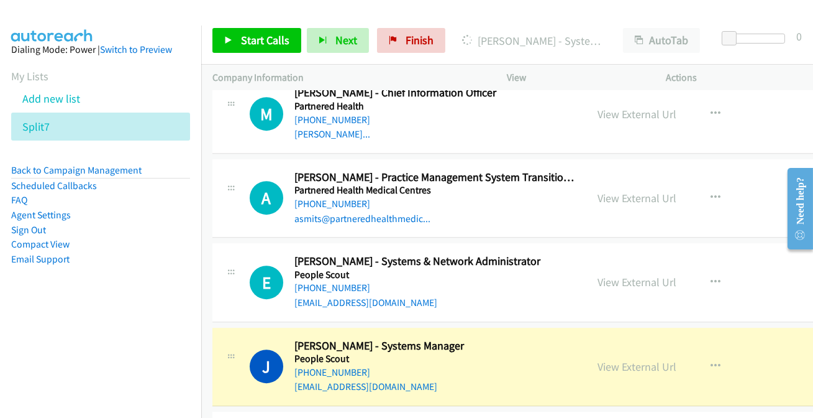
scroll to position [16291, 0]
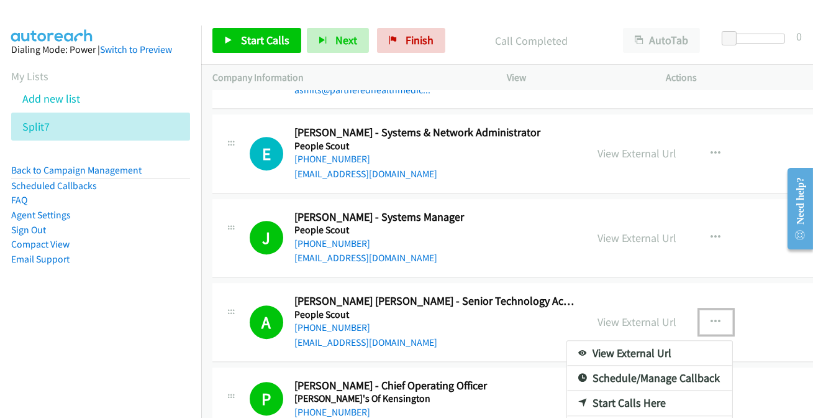
scroll to position [16426, 0]
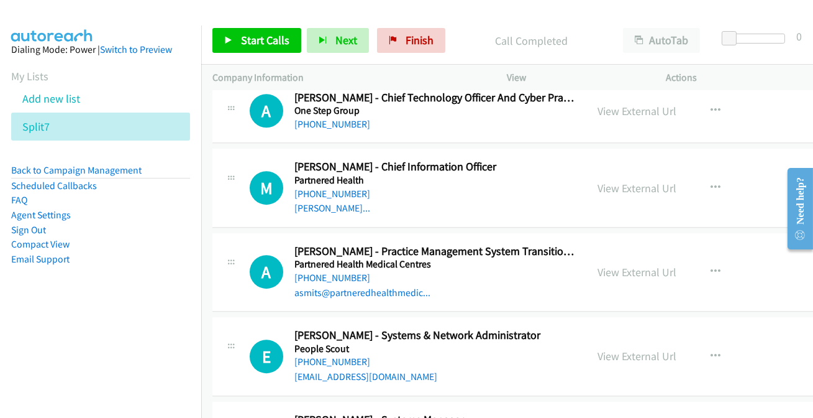
scroll to position [16201, 0]
click at [337, 356] on link "[PHONE_NUMBER]" at bounding box center [333, 362] width 76 height 12
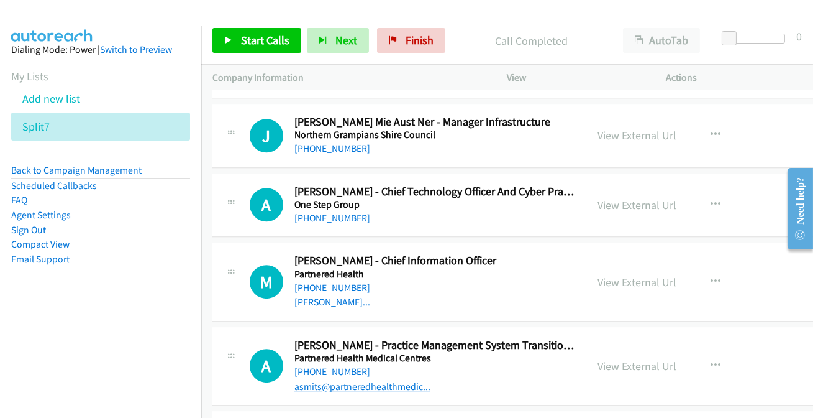
scroll to position [16088, 0]
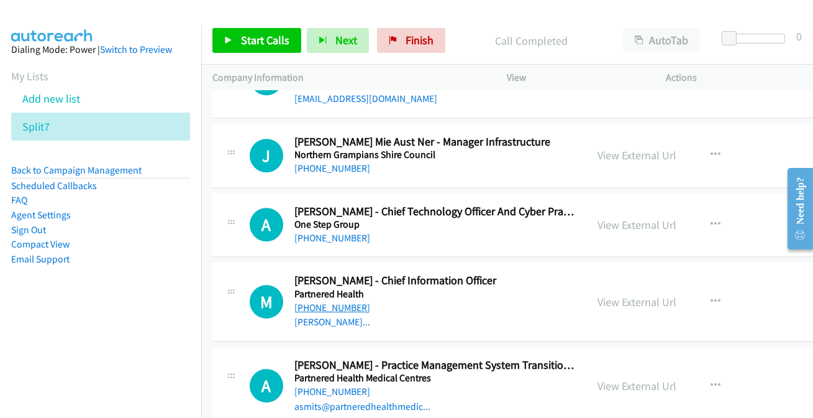
click at [316, 301] on link "[PHONE_NUMBER]" at bounding box center [333, 307] width 76 height 12
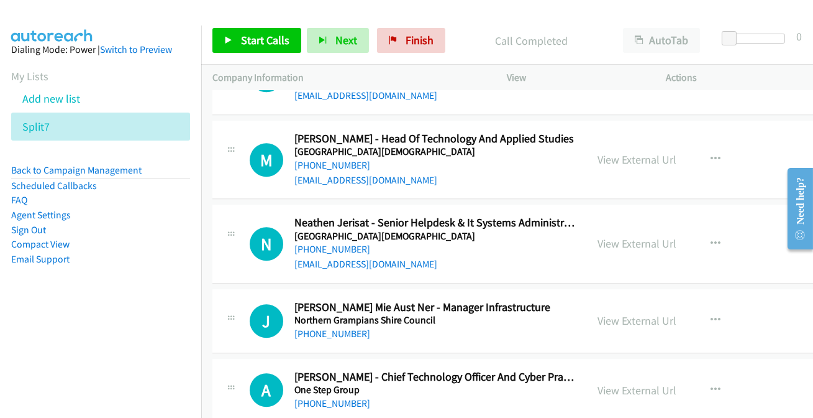
scroll to position [15918, 0]
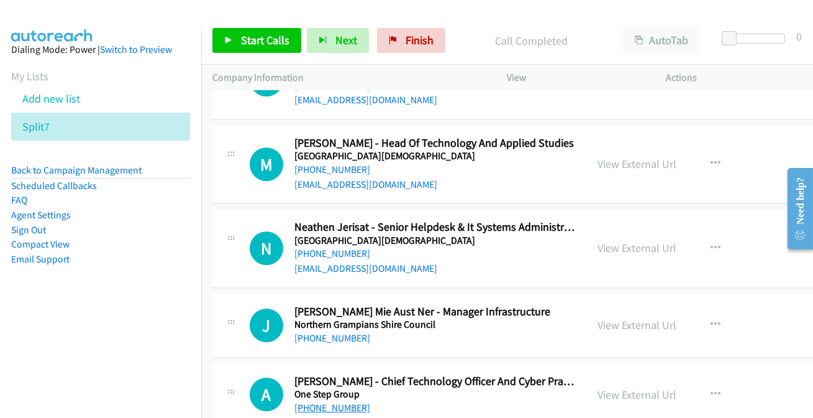
click at [318, 401] on link "[PHONE_NUMBER]" at bounding box center [333, 407] width 76 height 12
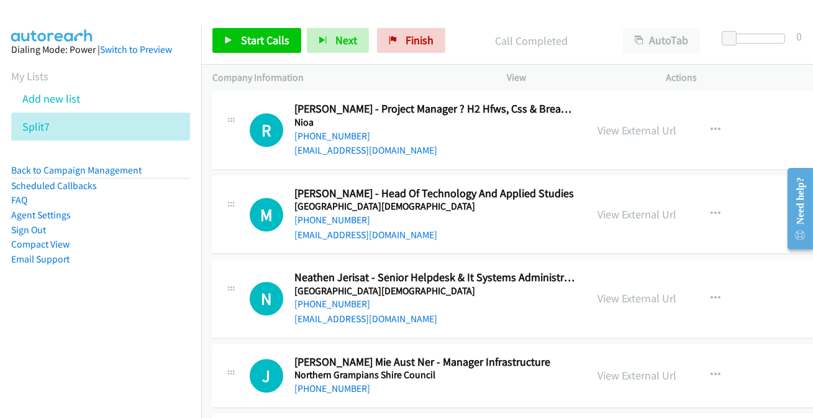
scroll to position [15861, 0]
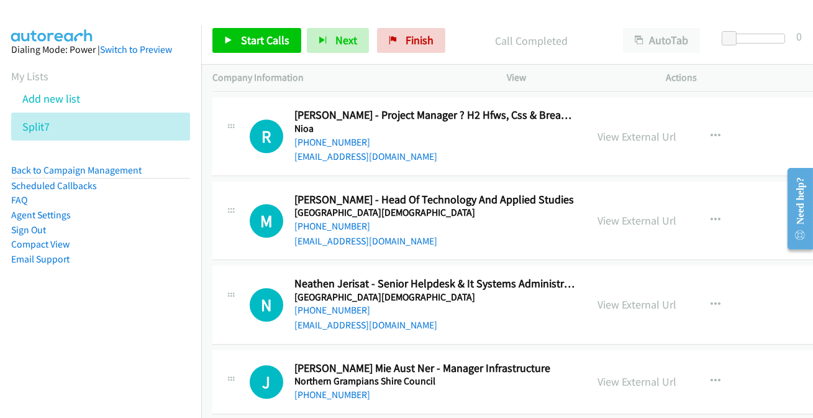
click at [306, 291] on h5 "[GEOGRAPHIC_DATA][DEMOGRAPHIC_DATA]" at bounding box center [436, 297] width 282 height 12
click at [308, 304] on link "[PHONE_NUMBER]" at bounding box center [333, 310] width 76 height 12
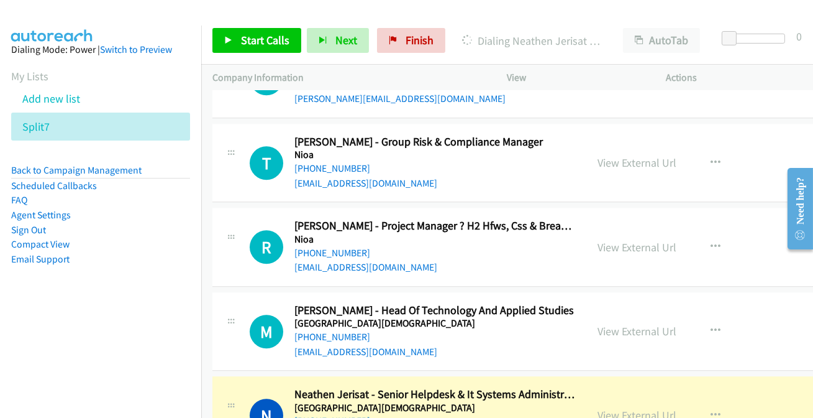
scroll to position [15748, 0]
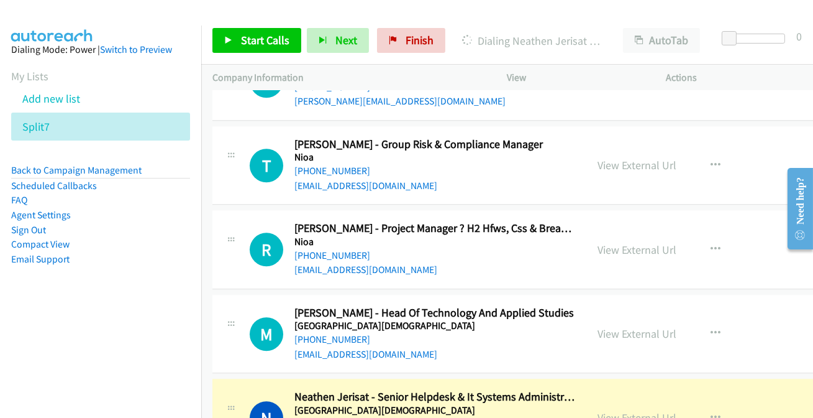
click at [235, 306] on div "M Callback Scheduled [PERSON_NAME] - Head Of Technology And Applied Studies [GE…" at bounding box center [400, 333] width 352 height 55
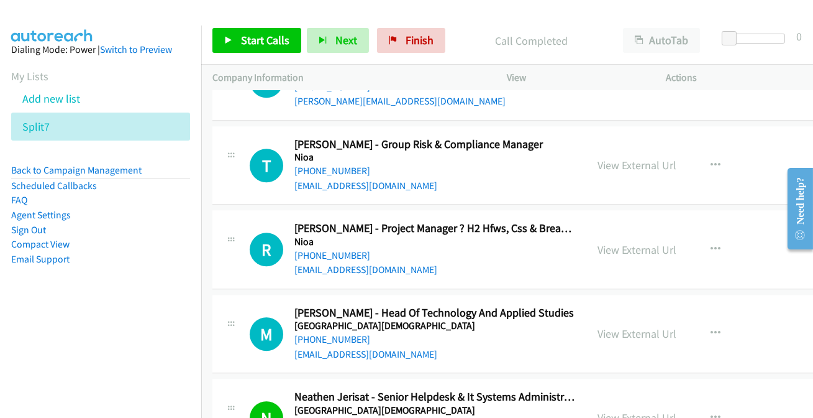
scroll to position [15692, 0]
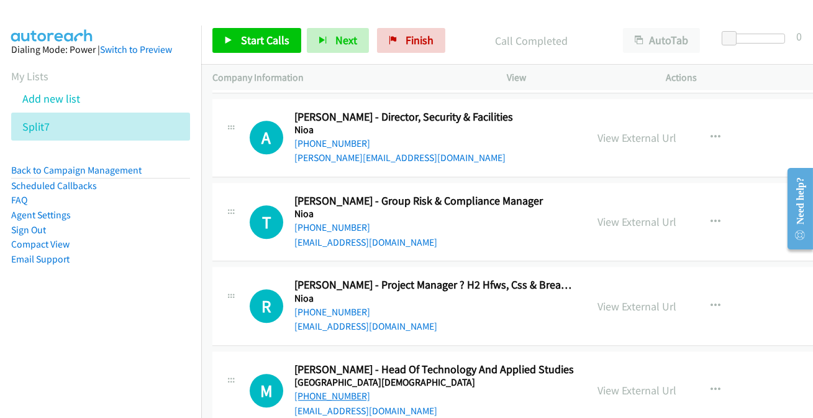
click at [323, 390] on link "[PHONE_NUMBER]" at bounding box center [333, 396] width 76 height 12
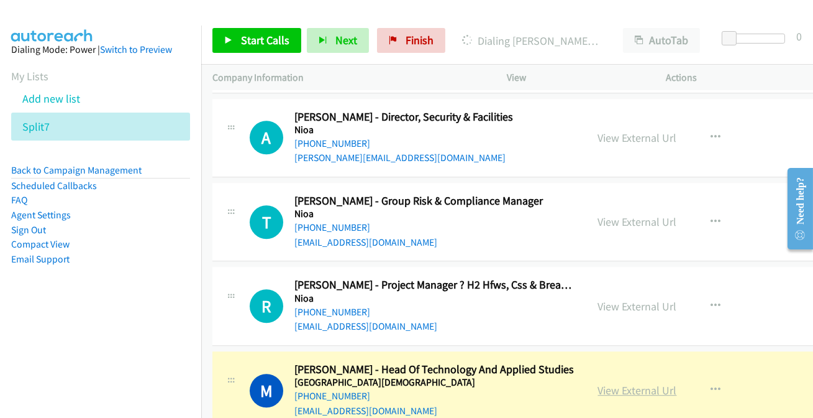
click at [623, 383] on link "View External Url" at bounding box center [637, 390] width 79 height 14
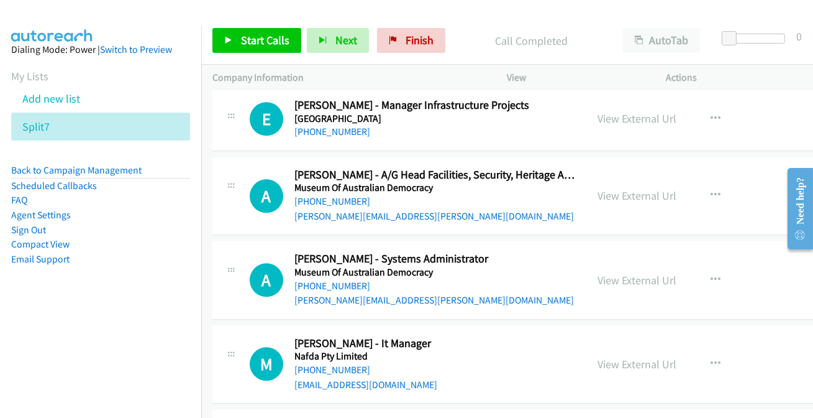
scroll to position [15127, 0]
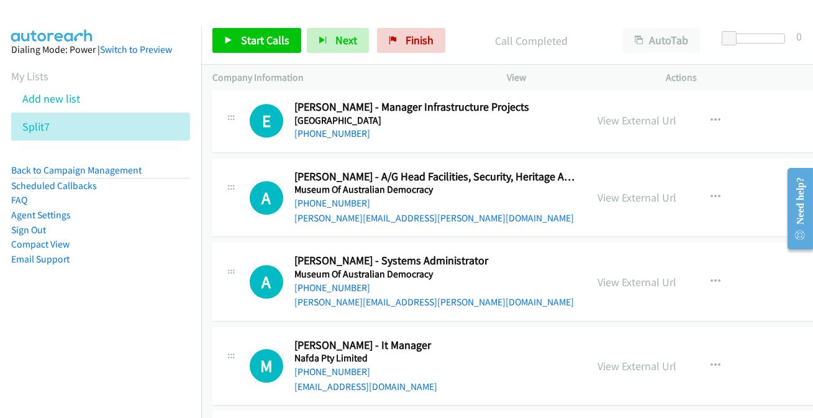
click at [329, 365] on link "[PHONE_NUMBER]" at bounding box center [333, 371] width 76 height 12
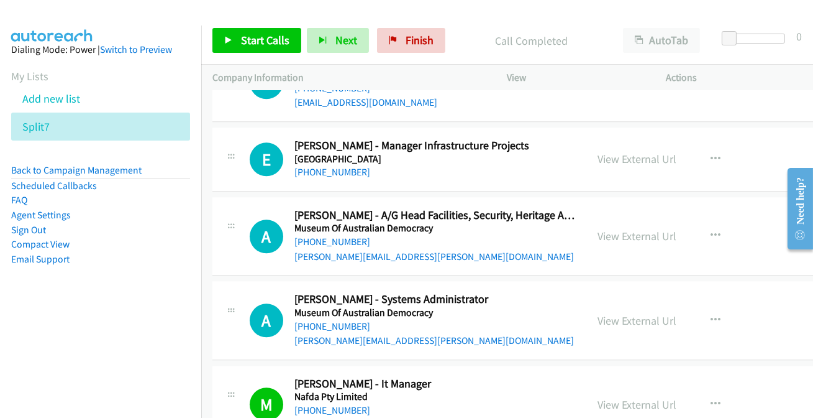
scroll to position [15070, 0]
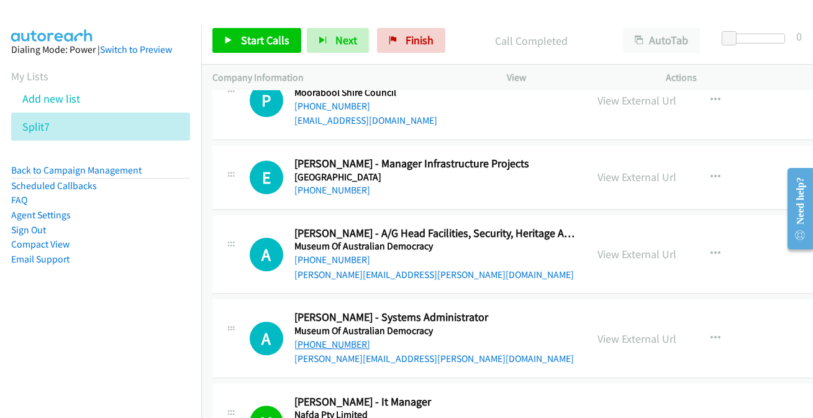
click at [312, 338] on link "[PHONE_NUMBER]" at bounding box center [333, 344] width 76 height 12
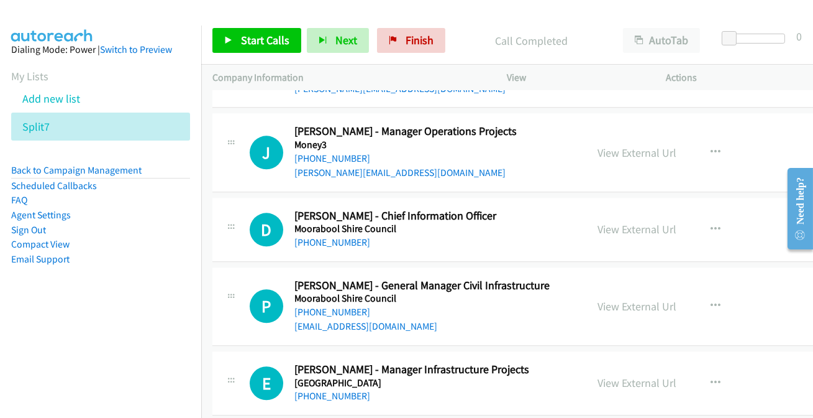
scroll to position [14845, 0]
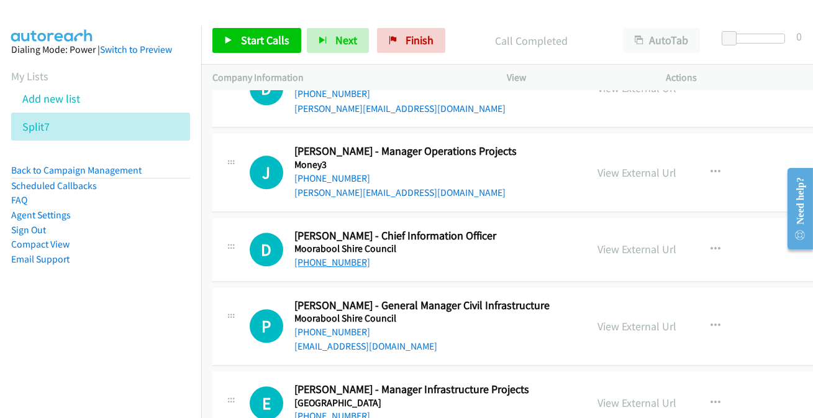
click at [316, 256] on link "[PHONE_NUMBER]" at bounding box center [333, 262] width 76 height 12
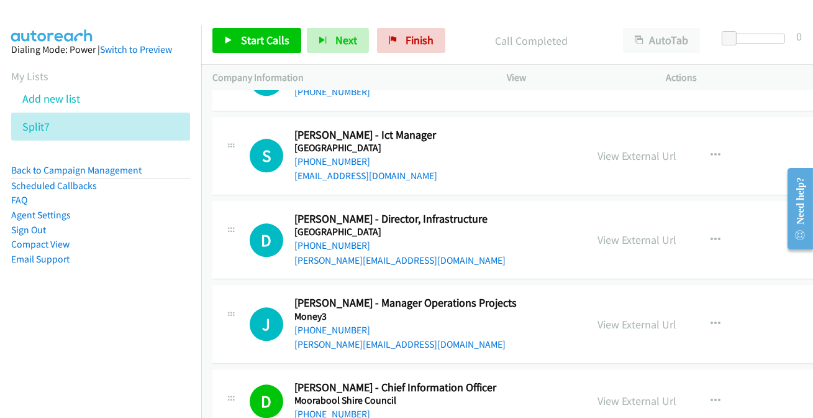
scroll to position [14675, 0]
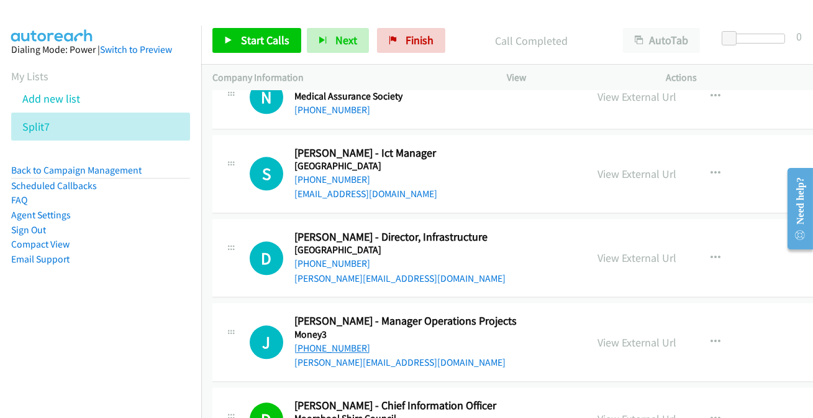
click at [336, 342] on link "[PHONE_NUMBER]" at bounding box center [333, 348] width 76 height 12
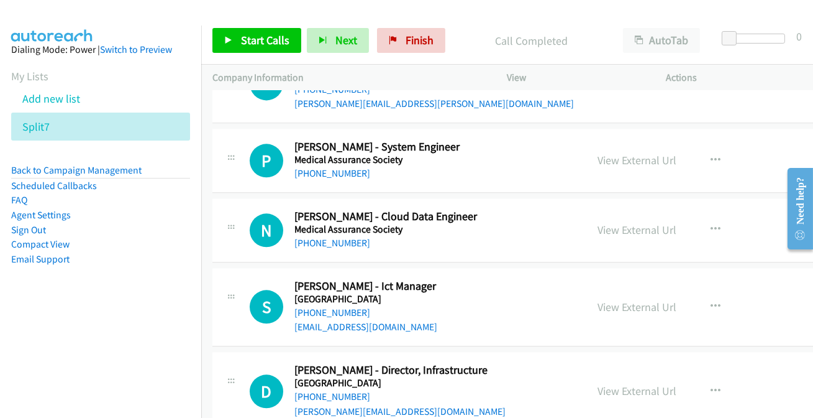
scroll to position [14505, 0]
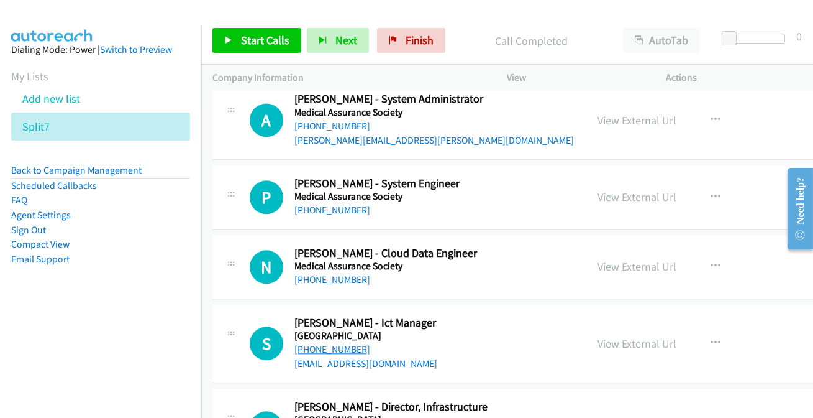
click at [347, 343] on link "[PHONE_NUMBER]" at bounding box center [333, 349] width 76 height 12
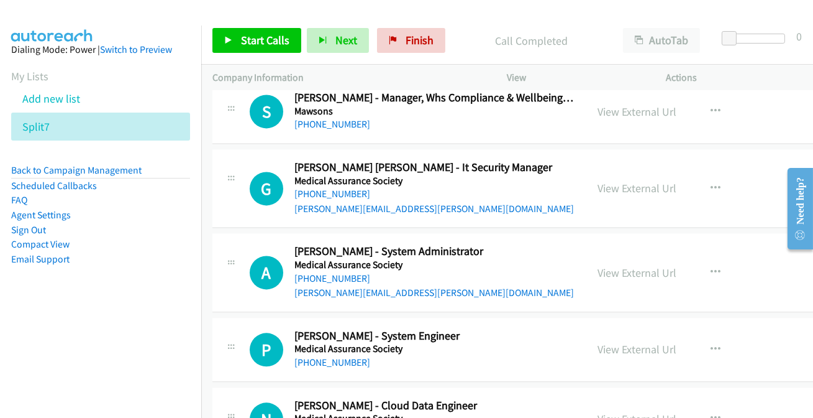
scroll to position [14336, 0]
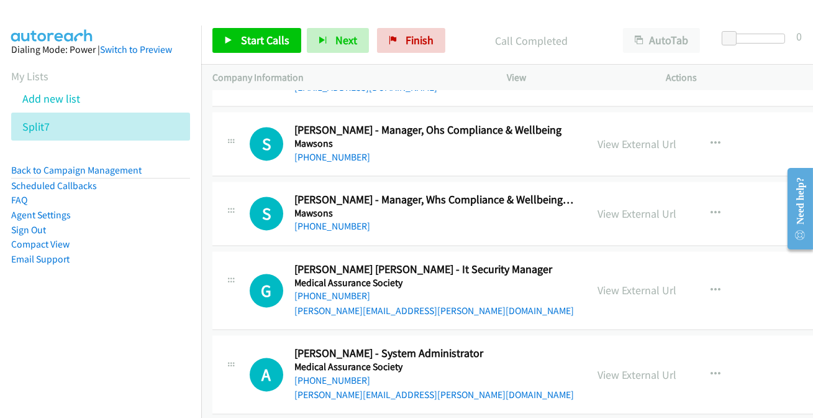
scroll to position [14280, 0]
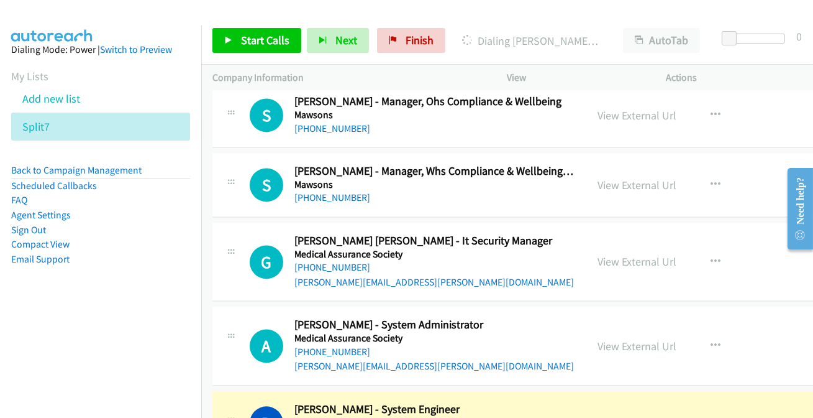
click at [621, 415] on link "View External Url" at bounding box center [637, 422] width 79 height 14
click at [336, 359] on div "[PERSON_NAME][EMAIL_ADDRESS][PERSON_NAME][DOMAIN_NAME]" at bounding box center [436, 366] width 282 height 15
click at [336, 346] on link "[PHONE_NUMBER]" at bounding box center [333, 352] width 76 height 12
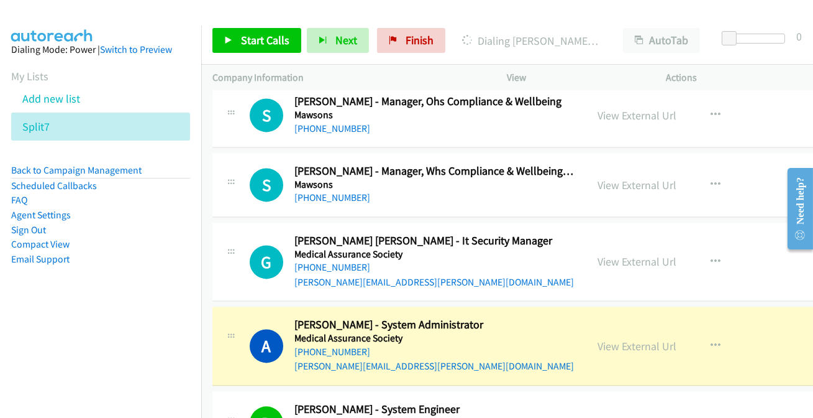
scroll to position [14167, 0]
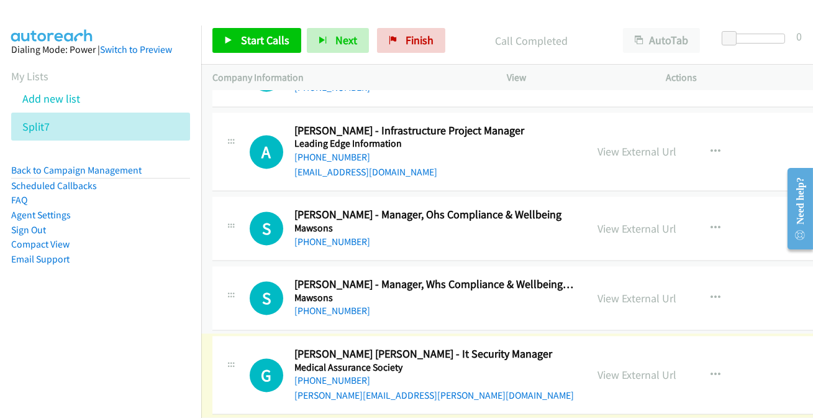
click at [334, 374] on link "[PHONE_NUMBER]" at bounding box center [333, 380] width 76 height 12
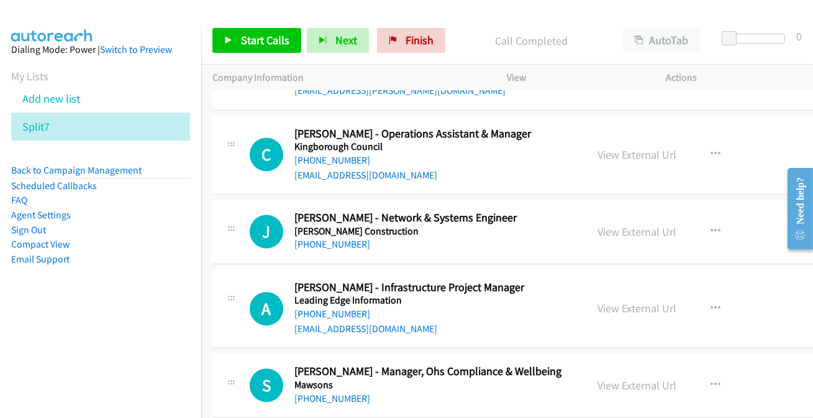
scroll to position [13997, 0]
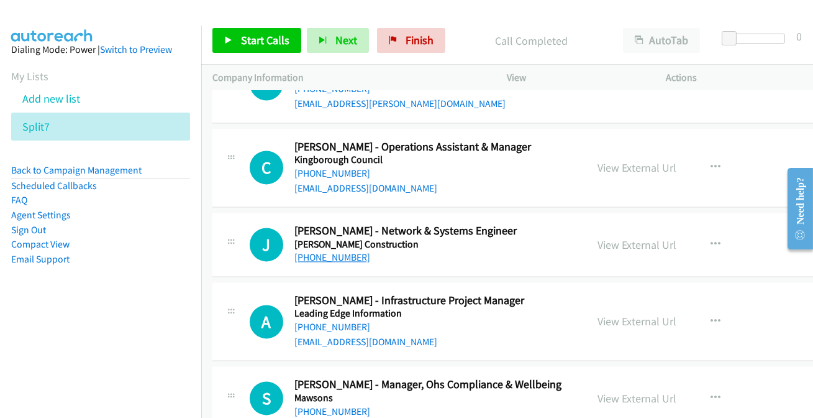
click at [320, 251] on link "[PHONE_NUMBER]" at bounding box center [333, 257] width 76 height 12
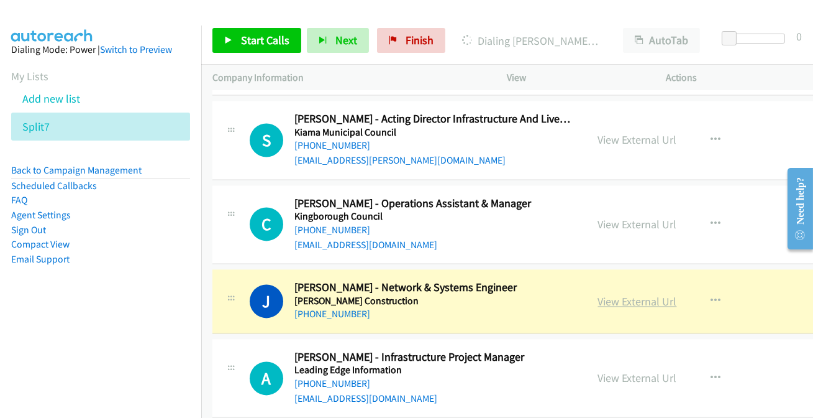
click at [604, 294] on link "View External Url" at bounding box center [637, 301] width 79 height 14
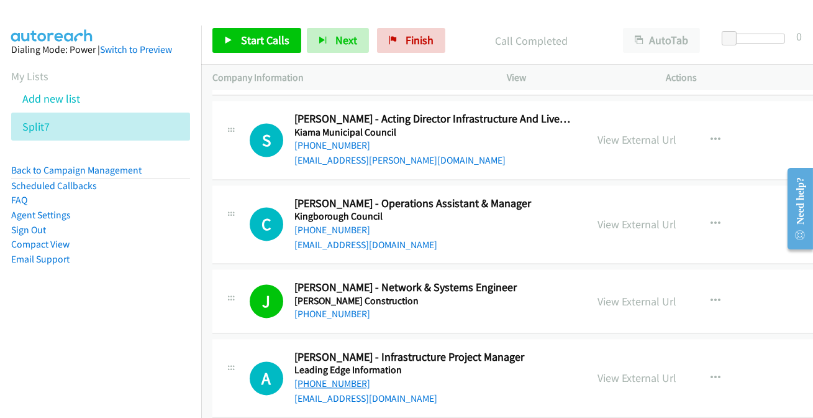
click at [343, 377] on link "[PHONE_NUMBER]" at bounding box center [333, 383] width 76 height 12
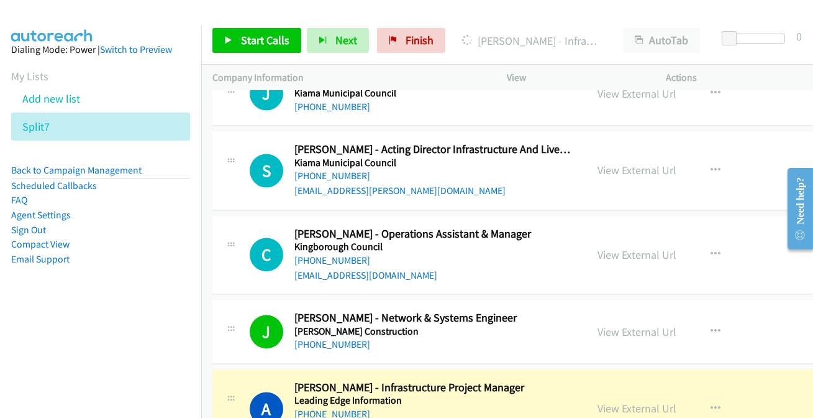
scroll to position [13884, 0]
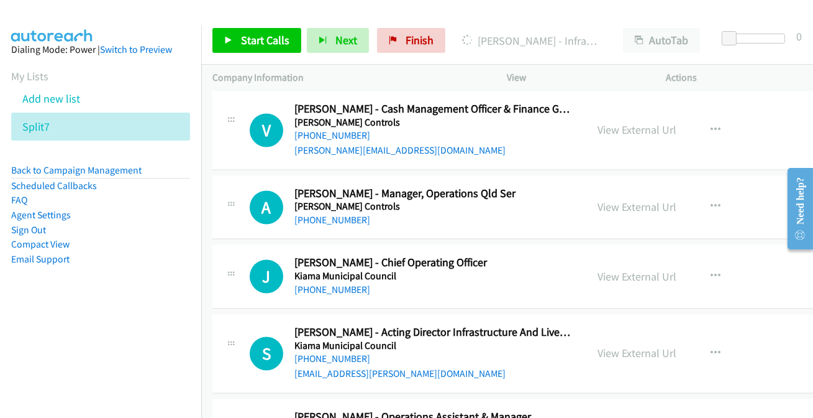
scroll to position [13715, 0]
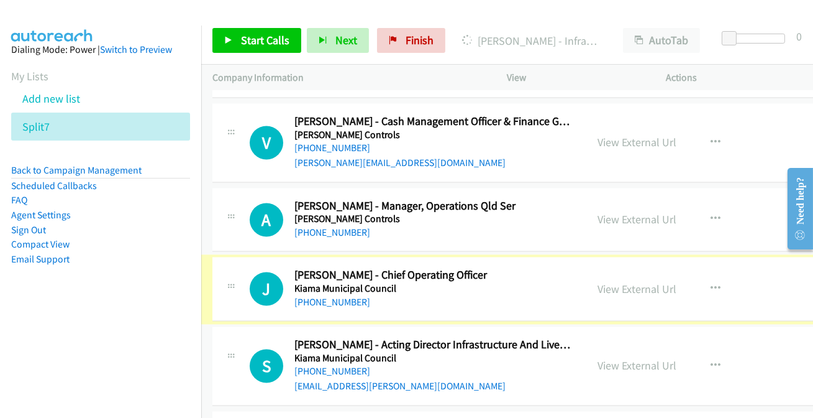
click at [346, 296] on link "[PHONE_NUMBER]" at bounding box center [333, 302] width 76 height 12
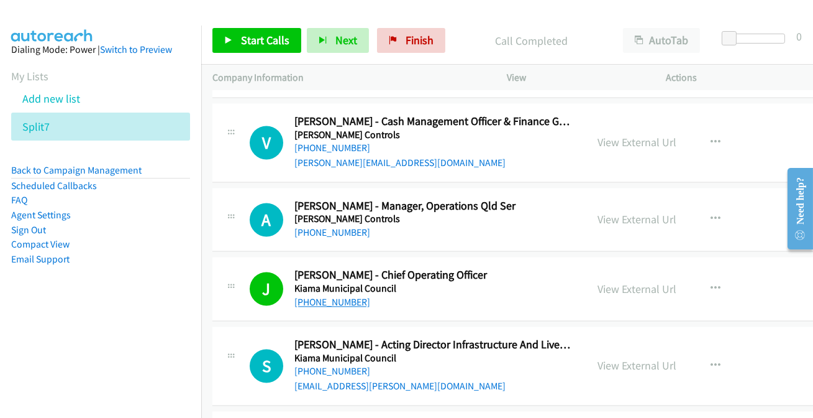
click at [313, 296] on link "[PHONE_NUMBER]" at bounding box center [333, 302] width 76 height 12
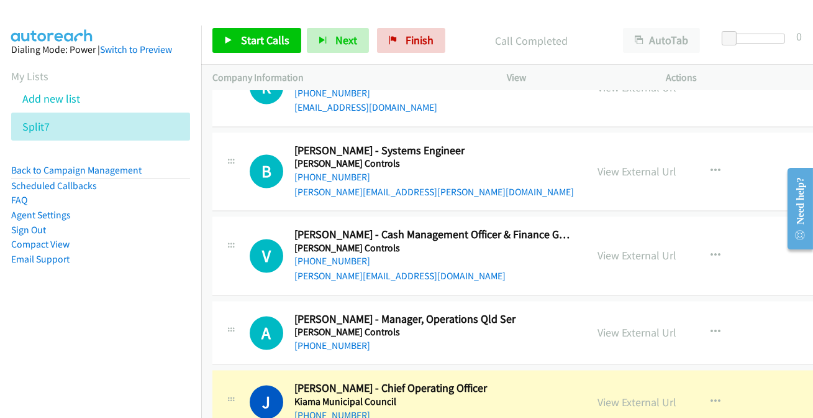
scroll to position [13545, 0]
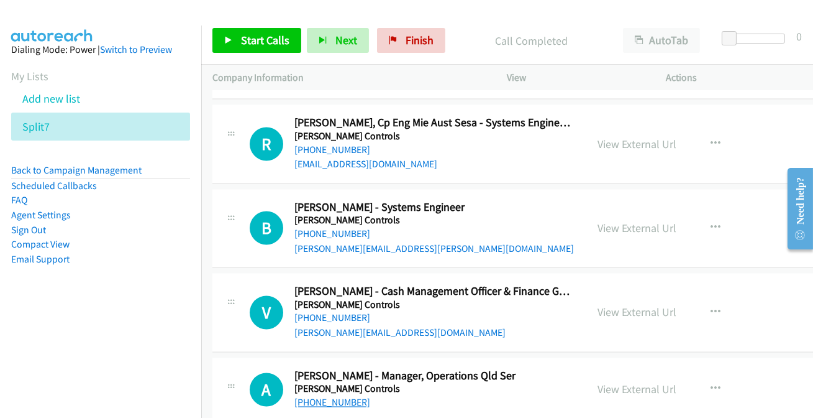
click at [342, 396] on link "[PHONE_NUMBER]" at bounding box center [333, 402] width 76 height 12
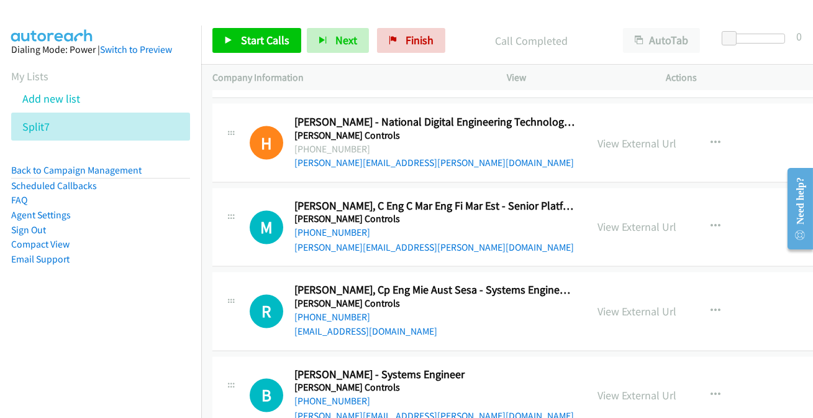
scroll to position [13376, 0]
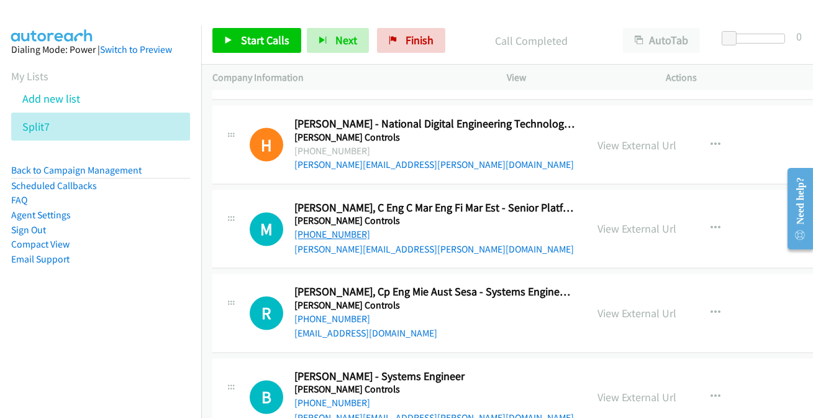
click at [310, 229] on link "[PHONE_NUMBER]" at bounding box center [333, 235] width 76 height 12
click at [341, 313] on link "[PHONE_NUMBER]" at bounding box center [333, 319] width 76 height 12
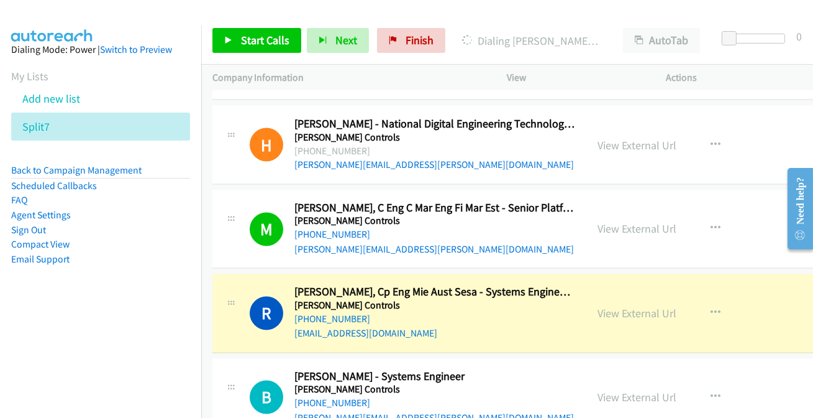
scroll to position [13432, 0]
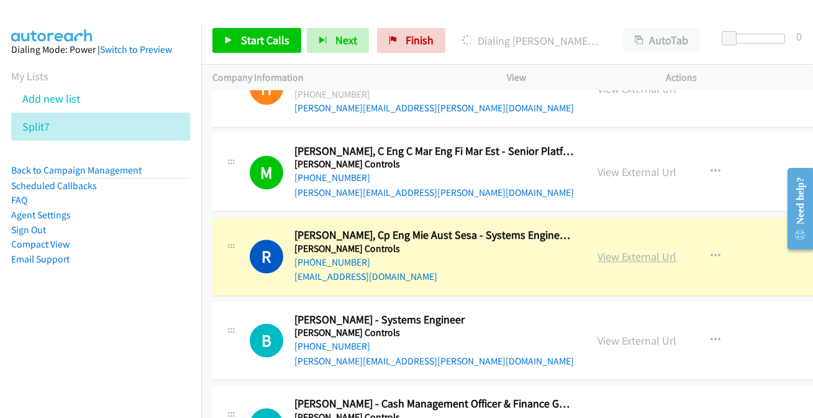
click at [607, 250] on link "View External Url" at bounding box center [637, 257] width 79 height 14
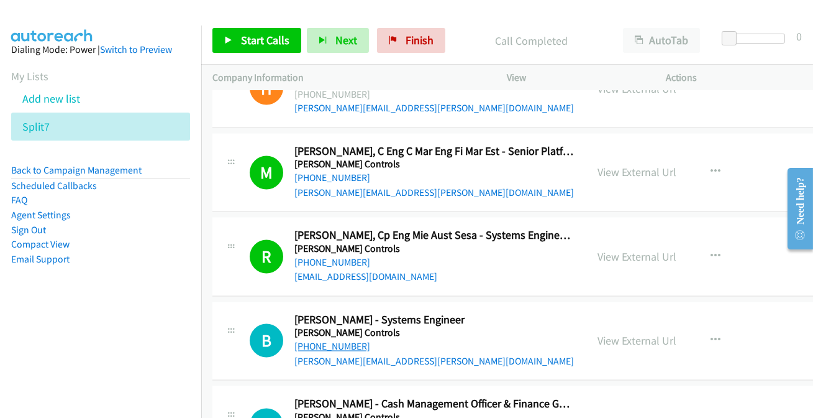
click at [318, 341] on link "[PHONE_NUMBER]" at bounding box center [333, 347] width 76 height 12
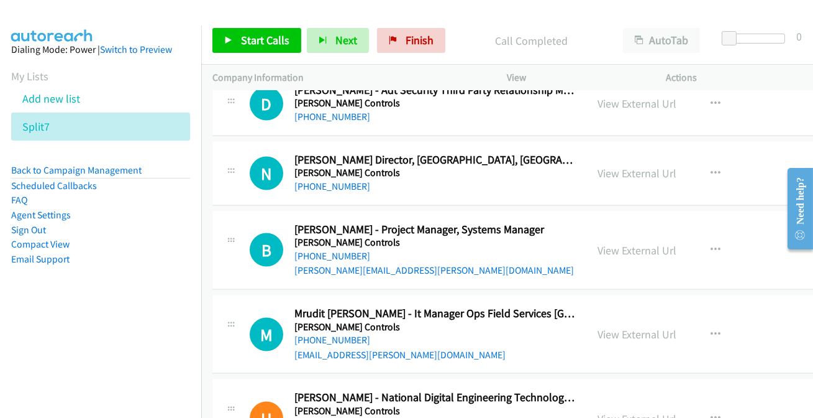
scroll to position [13094, 0]
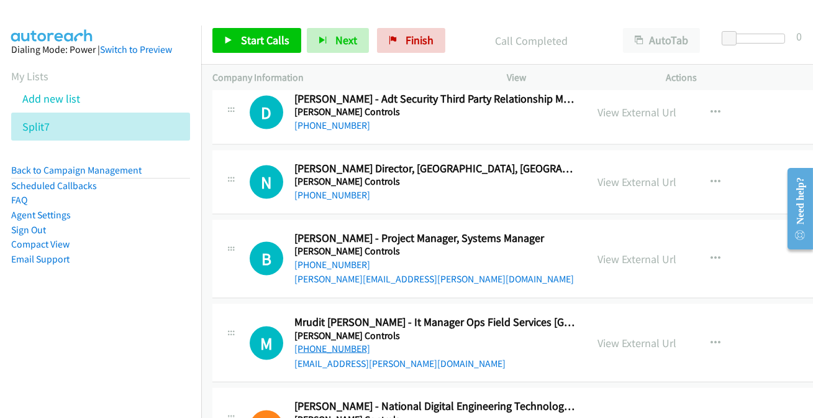
click at [323, 342] on link "[PHONE_NUMBER]" at bounding box center [333, 348] width 76 height 12
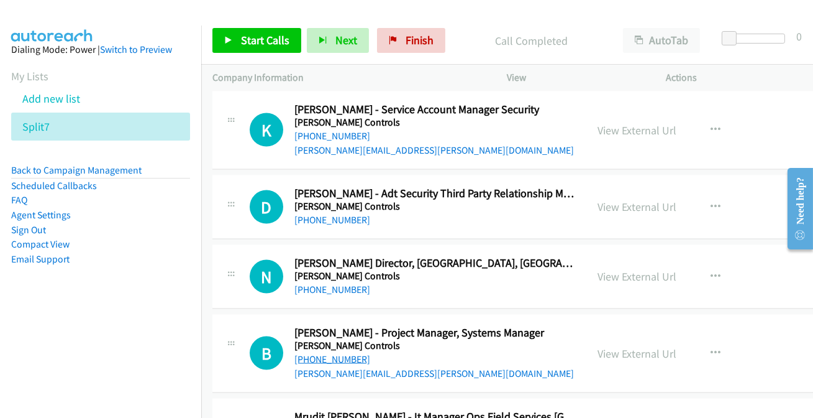
scroll to position [12980, 0]
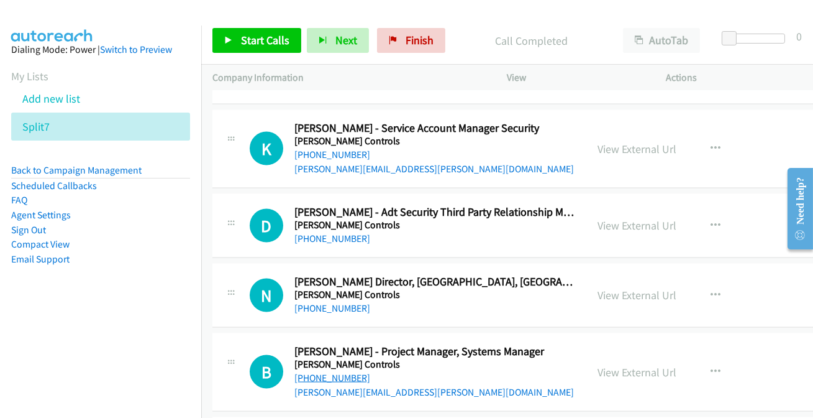
click at [342, 372] on link "[PHONE_NUMBER]" at bounding box center [333, 378] width 76 height 12
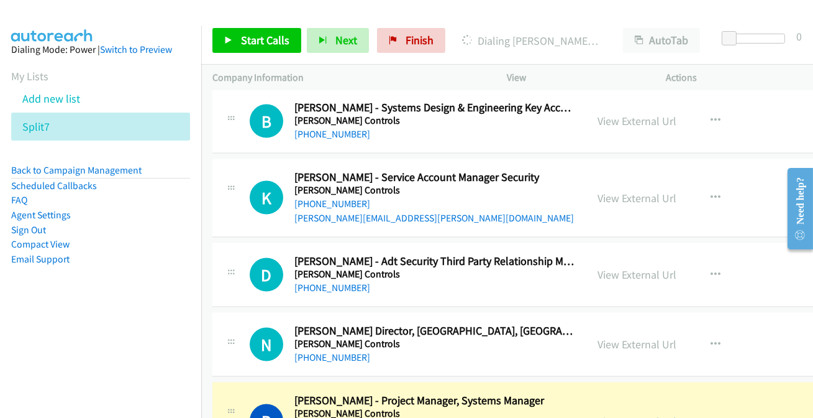
scroll to position [12924, 0]
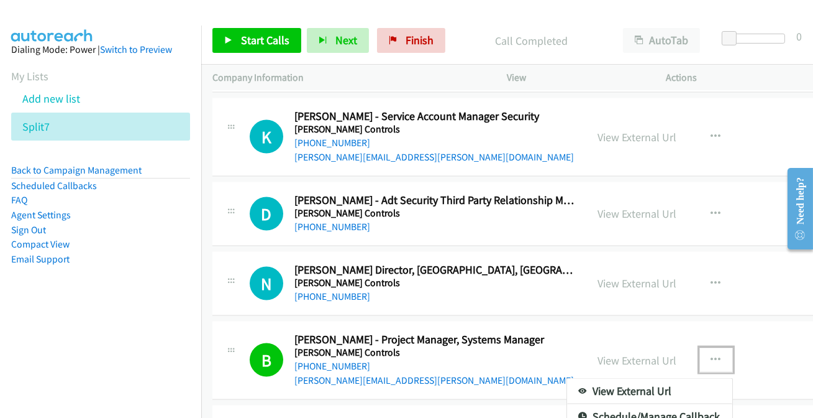
scroll to position [13014, 0]
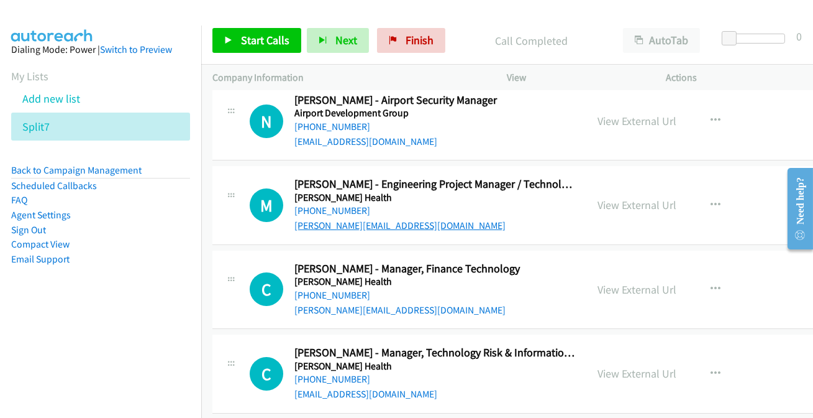
scroll to position [282, 0]
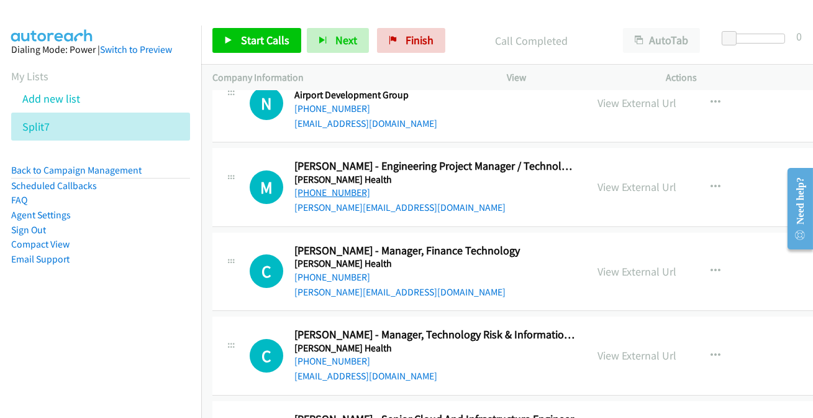
click at [336, 190] on link "[PHONE_NUMBER]" at bounding box center [333, 192] width 76 height 12
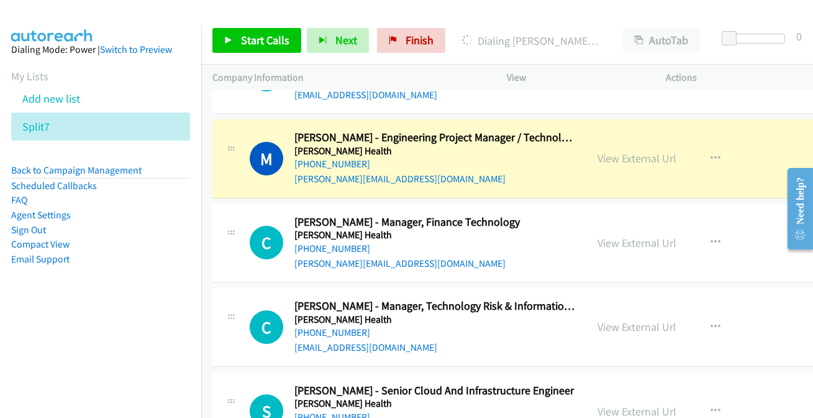
scroll to position [339, 0]
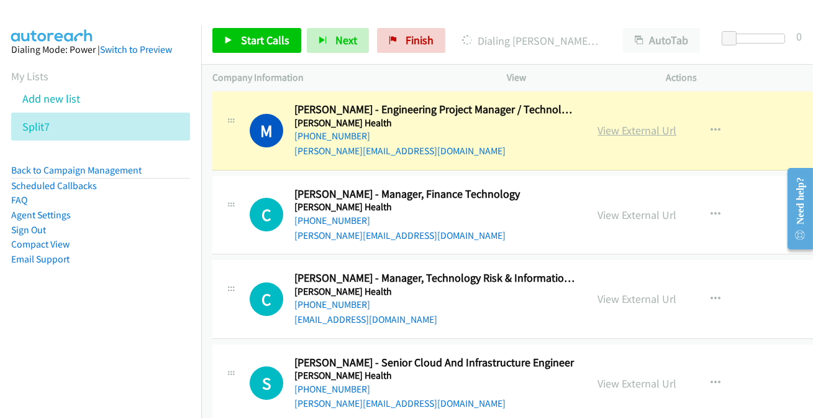
click at [623, 131] on link "View External Url" at bounding box center [637, 130] width 79 height 14
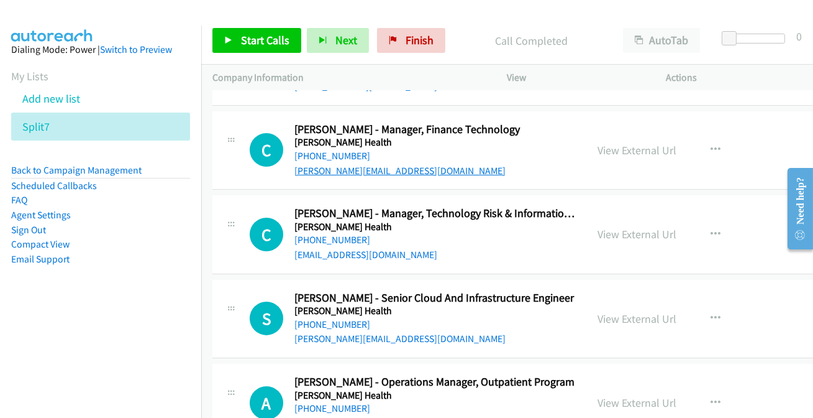
scroll to position [452, 0]
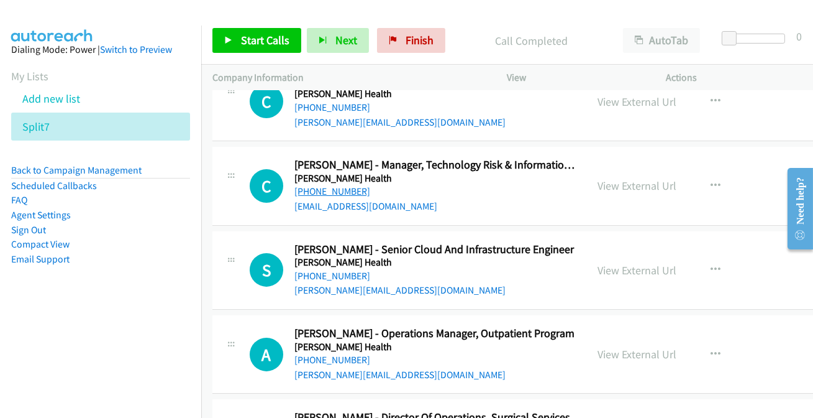
click at [336, 193] on link "[PHONE_NUMBER]" at bounding box center [333, 191] width 76 height 12
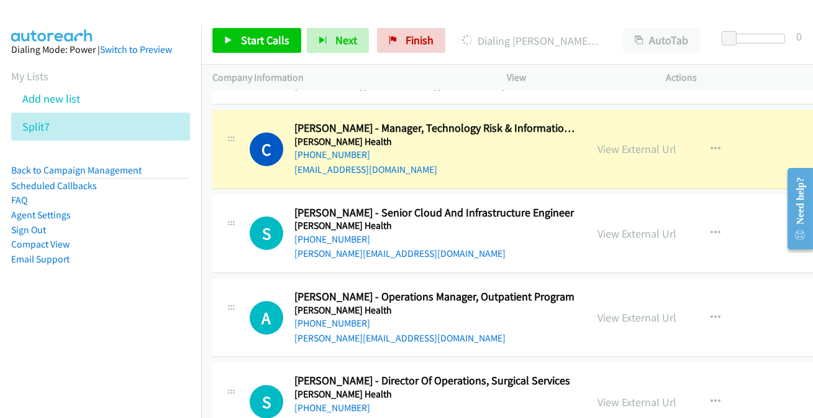
scroll to position [508, 0]
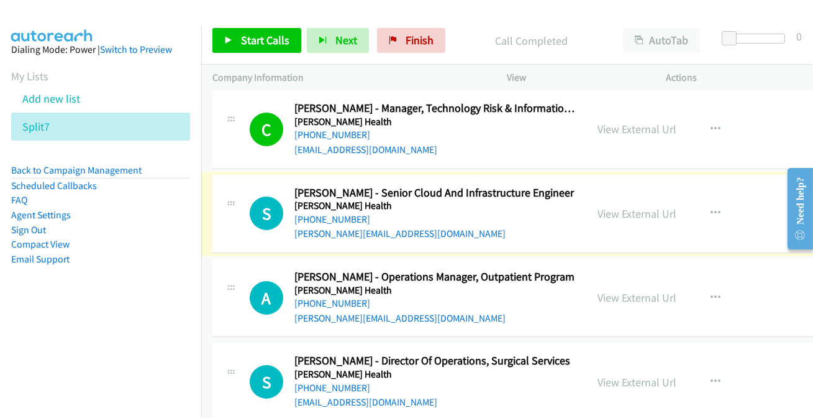
click at [321, 222] on link "[PHONE_NUMBER]" at bounding box center [333, 219] width 76 height 12
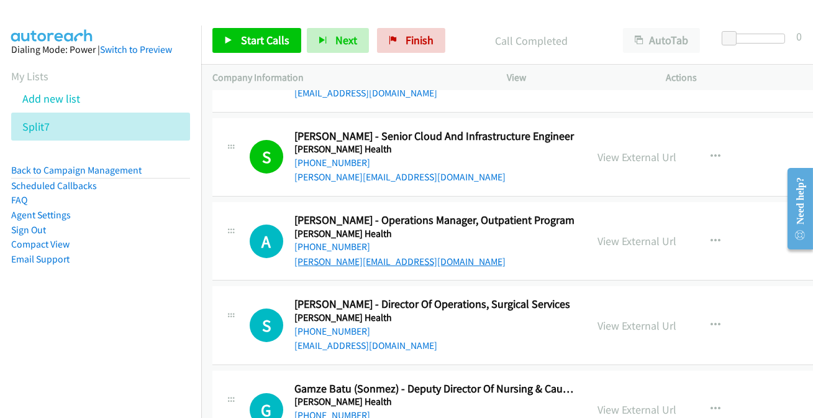
scroll to position [621, 0]
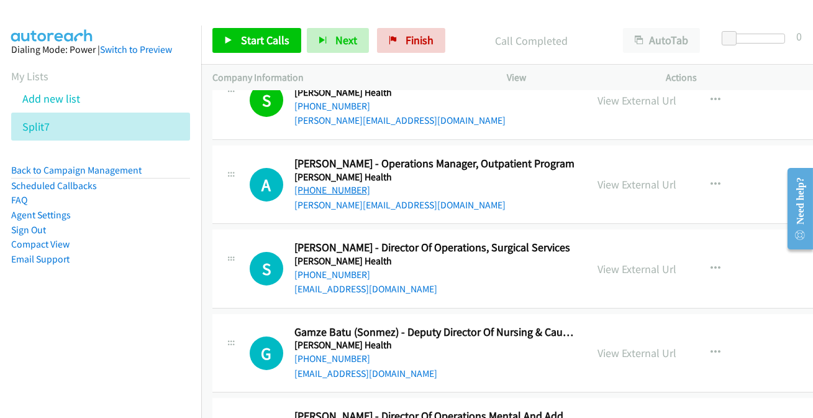
click at [325, 190] on link "[PHONE_NUMBER]" at bounding box center [333, 190] width 76 height 12
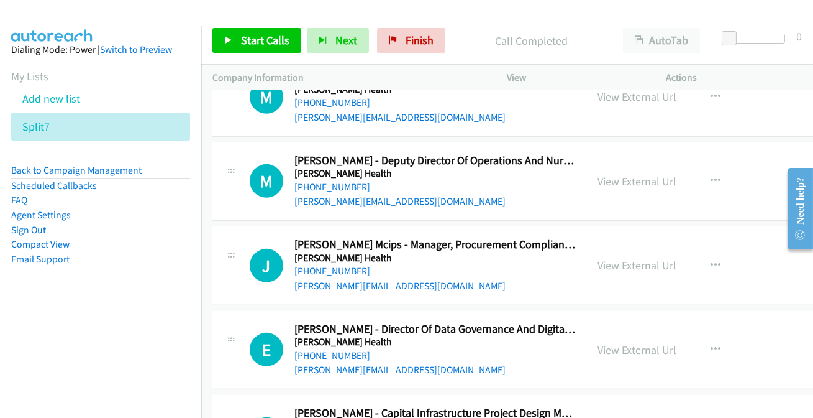
scroll to position [1186, 0]
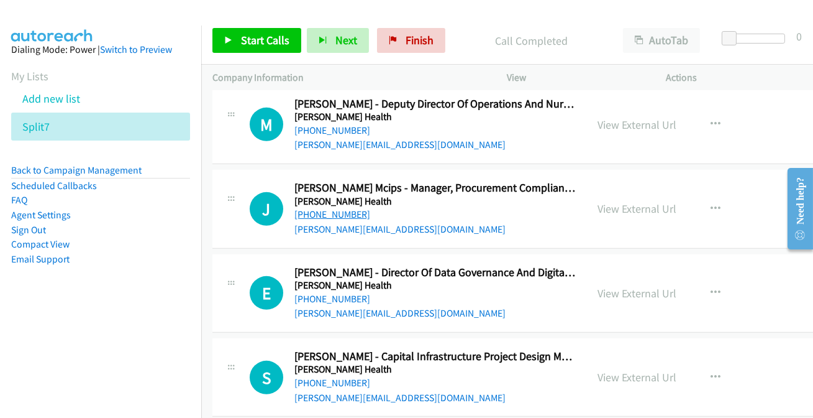
click at [334, 214] on link "[PHONE_NUMBER]" at bounding box center [333, 214] width 76 height 12
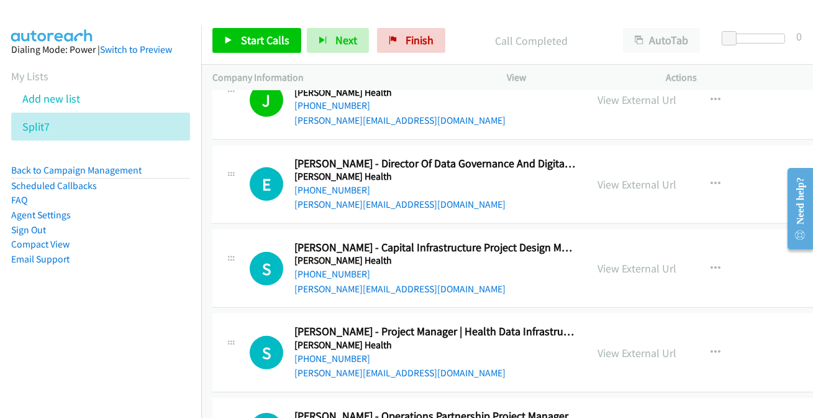
scroll to position [1299, 0]
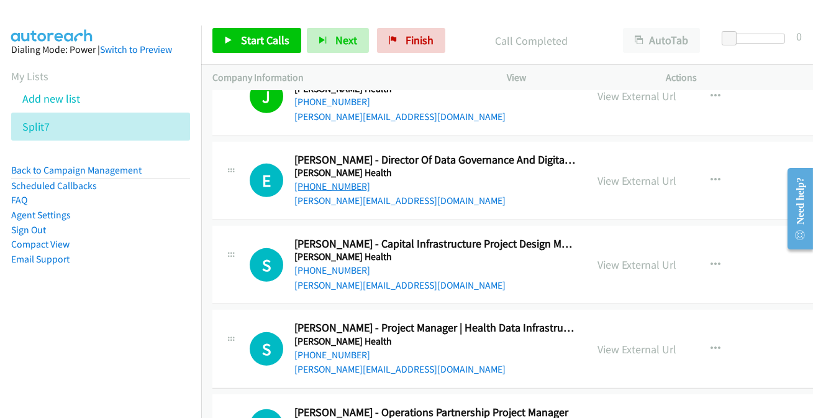
click at [321, 183] on link "[PHONE_NUMBER]" at bounding box center [333, 186] width 76 height 12
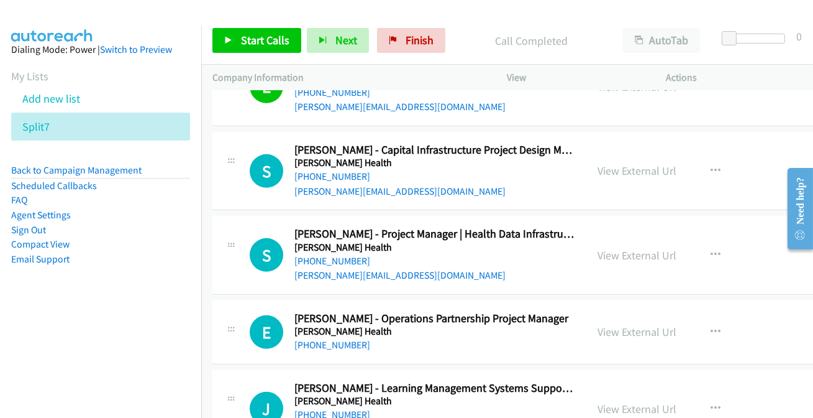
scroll to position [1412, 0]
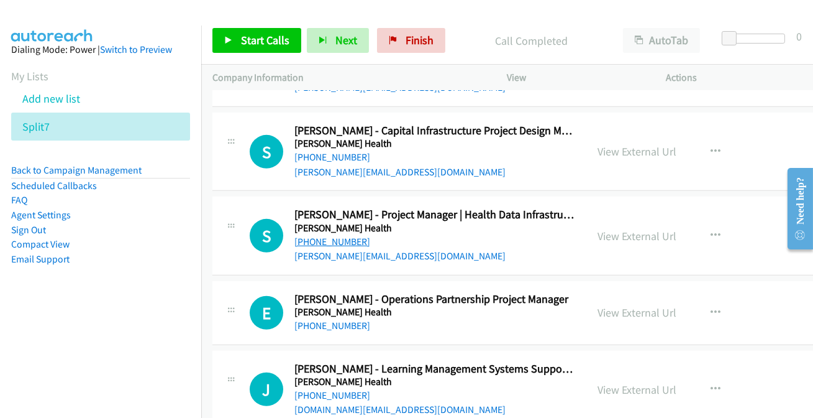
click at [344, 239] on link "[PHONE_NUMBER]" at bounding box center [333, 242] width 76 height 12
drag, startPoint x: 339, startPoint y: 9, endPoint x: 323, endPoint y: 54, distance: 48.2
